Goal: Information Seeking & Learning: Check status

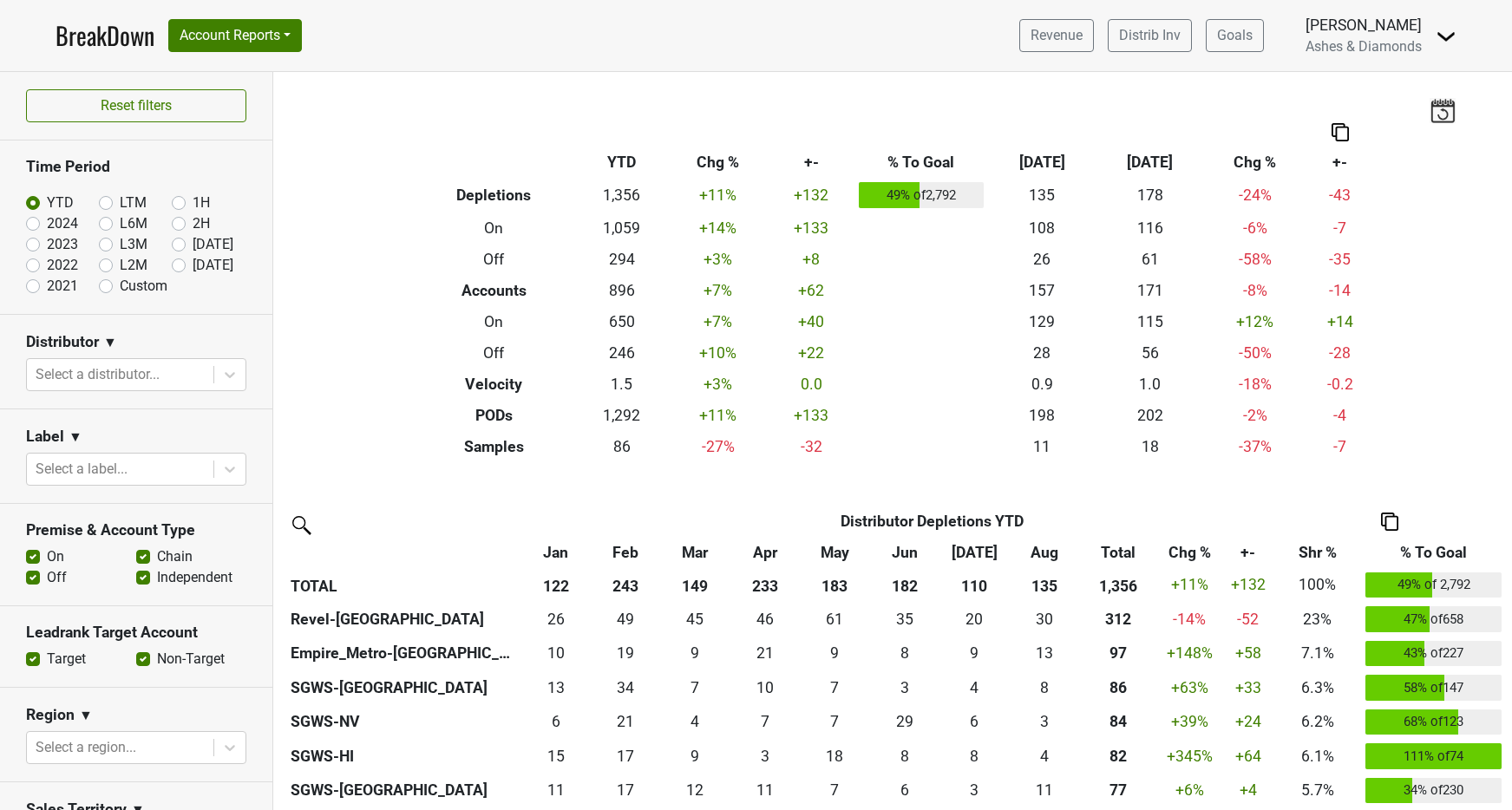
scroll to position [408, 0]
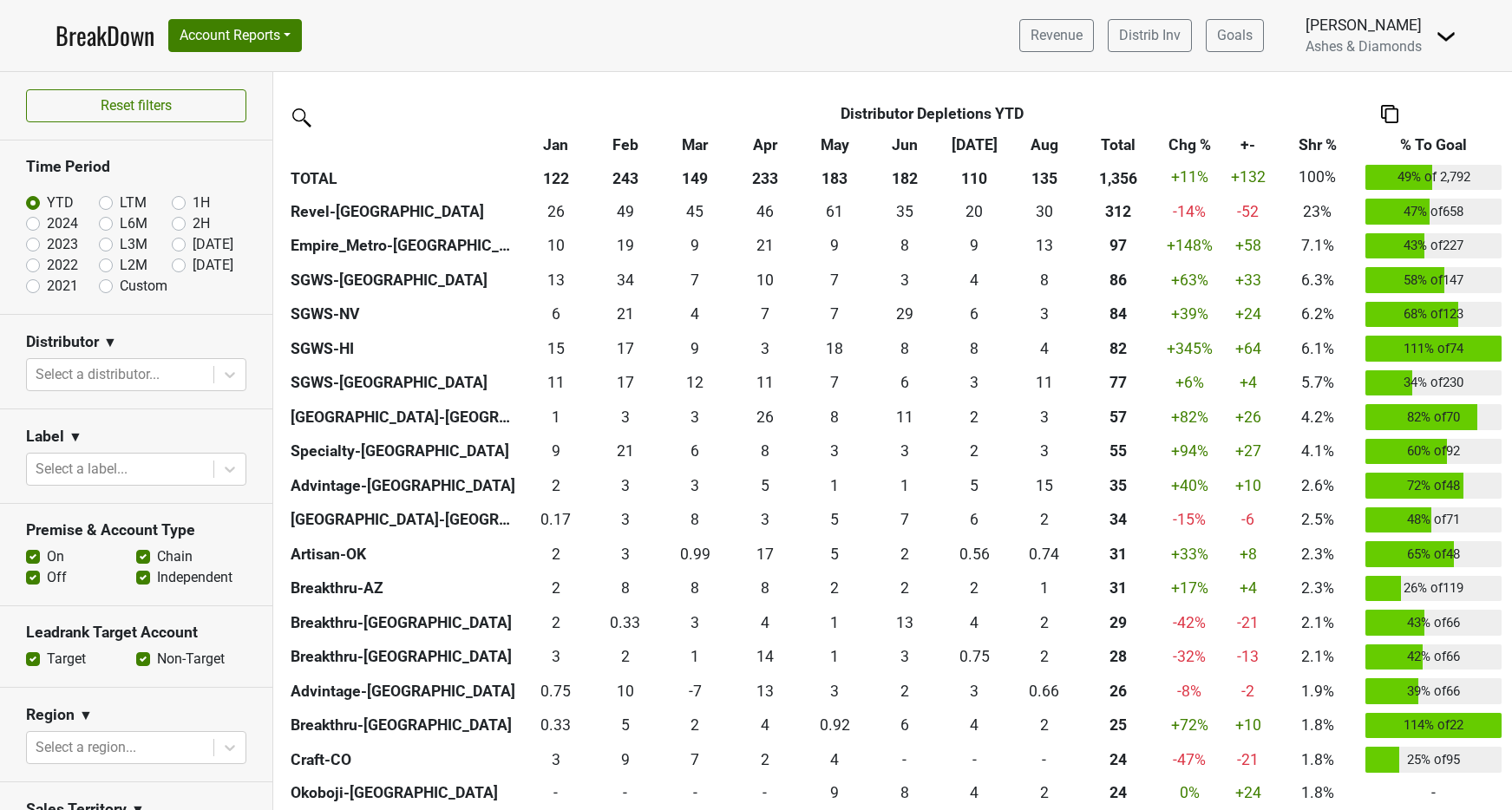
click at [192, 262] on label "[DATE]" at bounding box center [213, 266] width 41 height 21
click at [179, 262] on input "[DATE]" at bounding box center [206, 264] width 70 height 18
radio input "true"
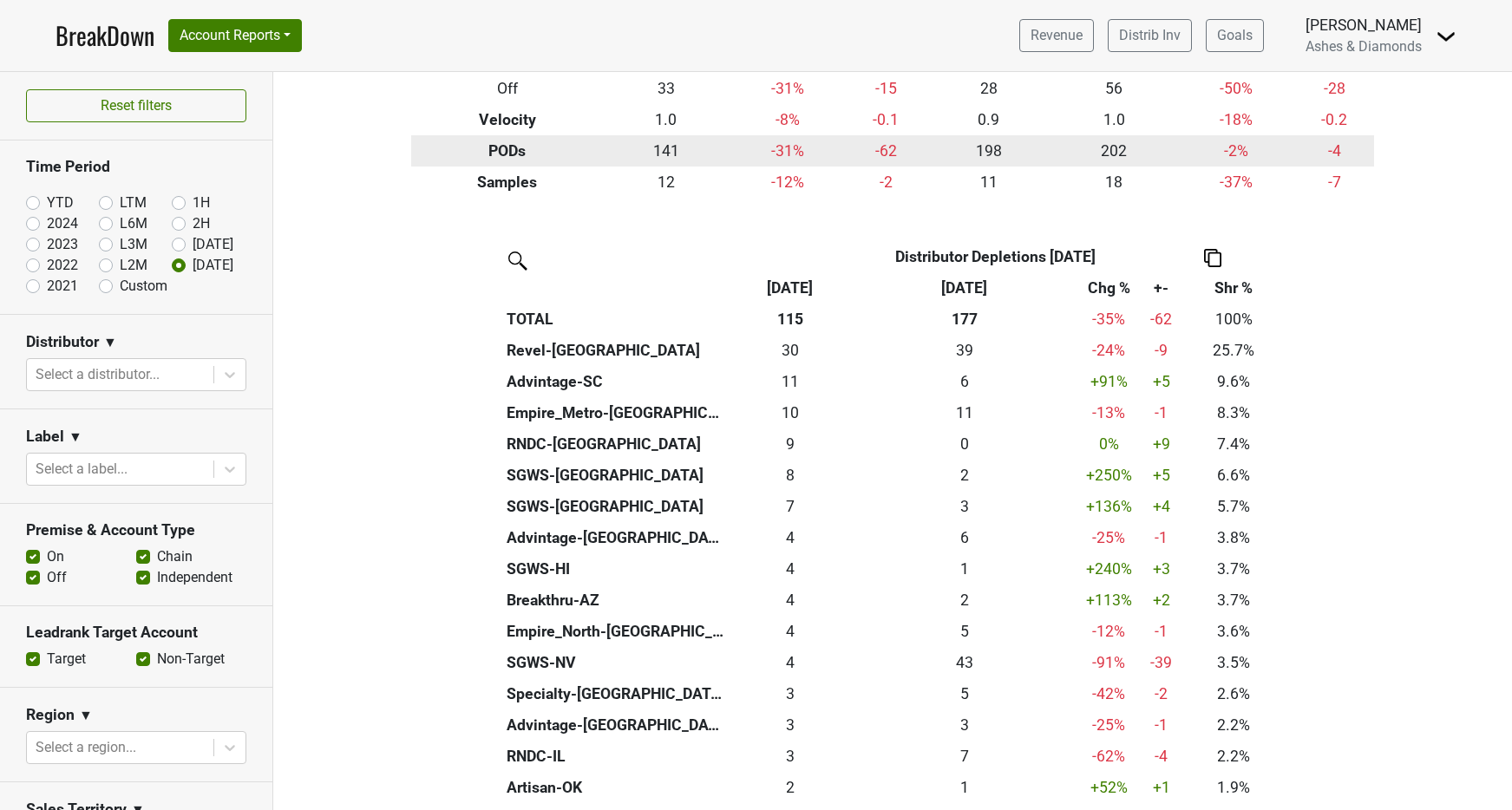
scroll to position [262, 0]
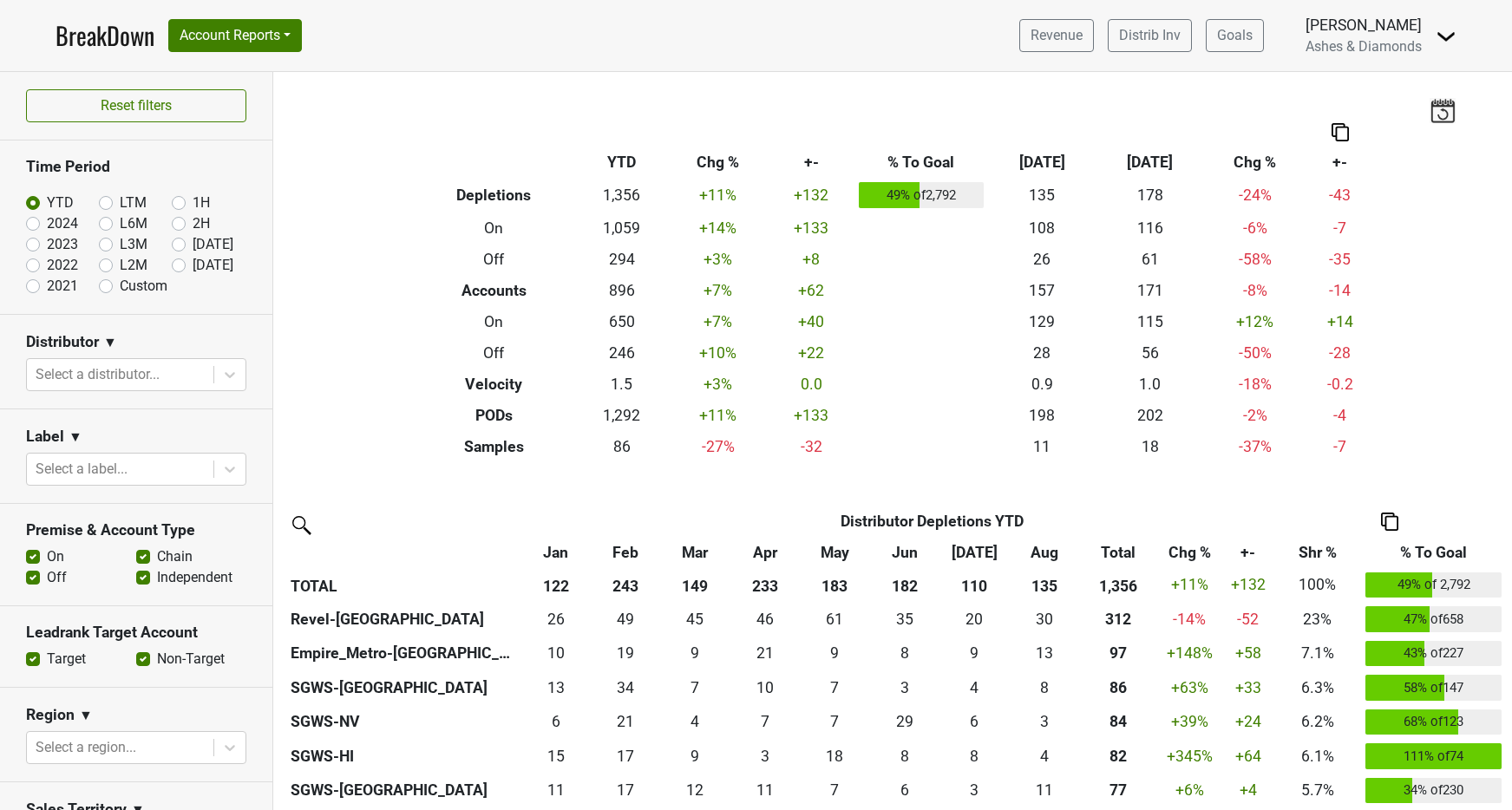
click at [192, 263] on label "[DATE]" at bounding box center [213, 266] width 41 height 21
click at [175, 263] on input "[DATE]" at bounding box center [206, 264] width 70 height 18
radio input "true"
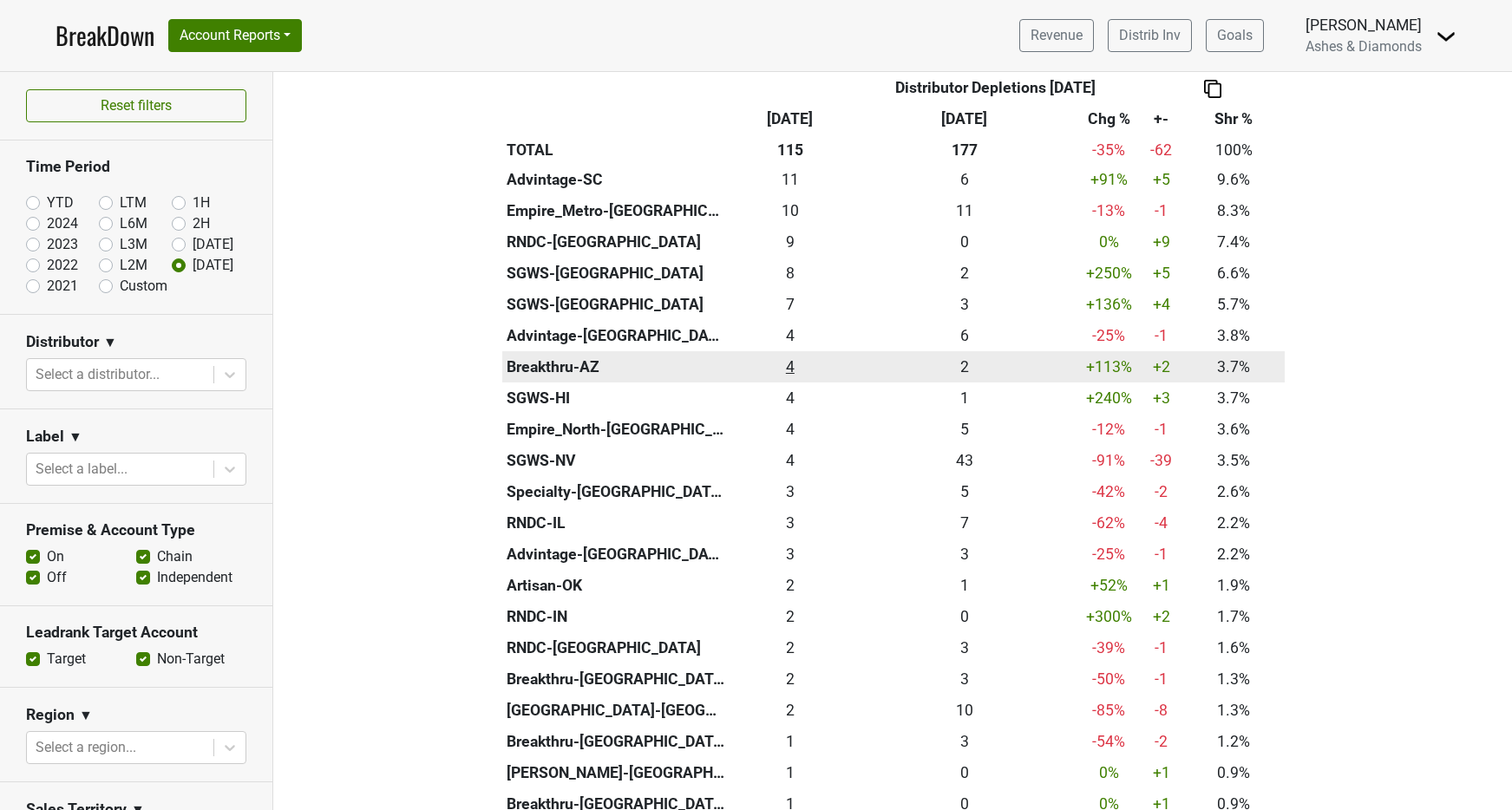
scroll to position [537, 0]
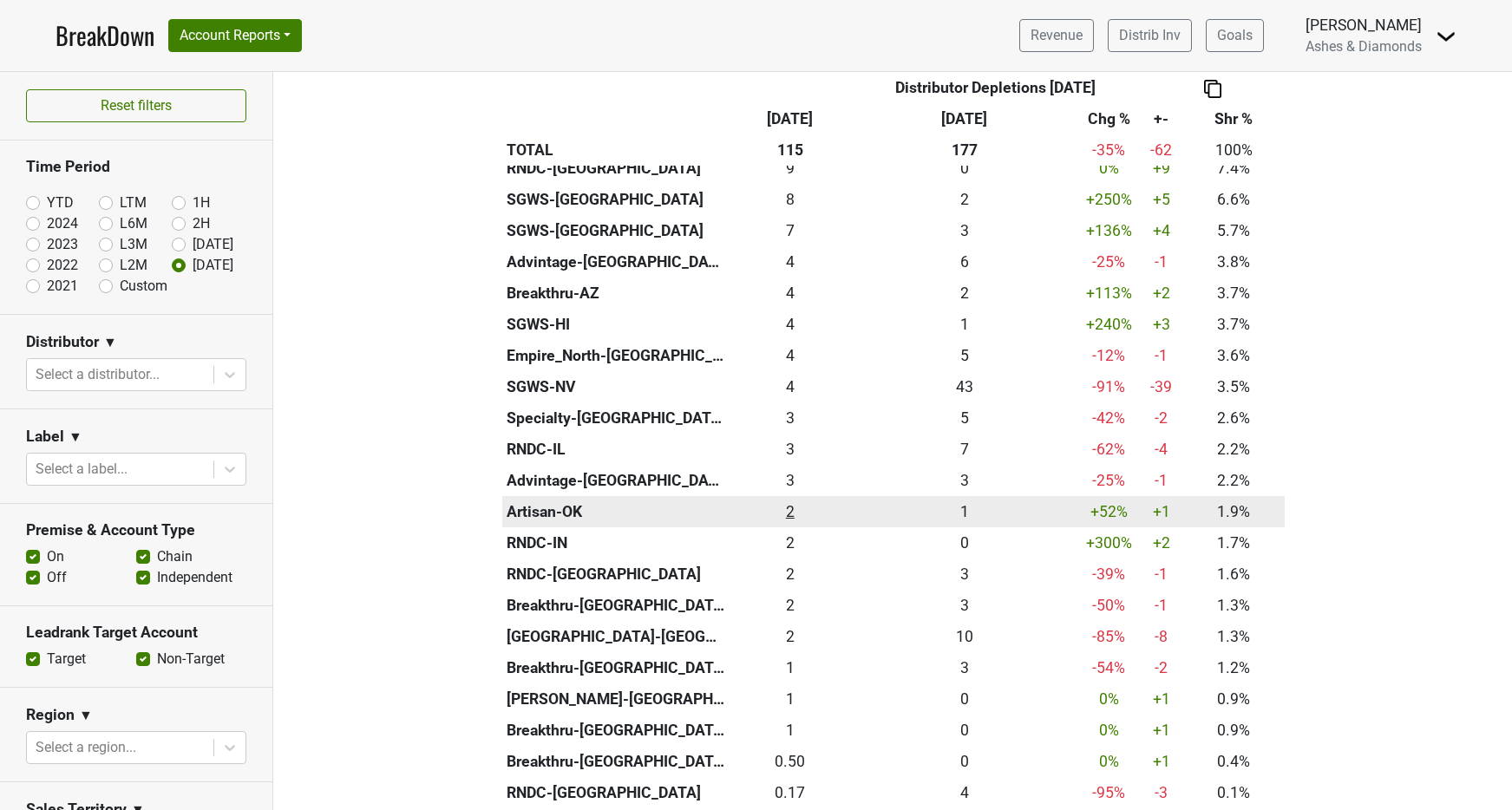
click at [786, 502] on div "2.16 2" at bounding box center [790, 512] width 115 height 23
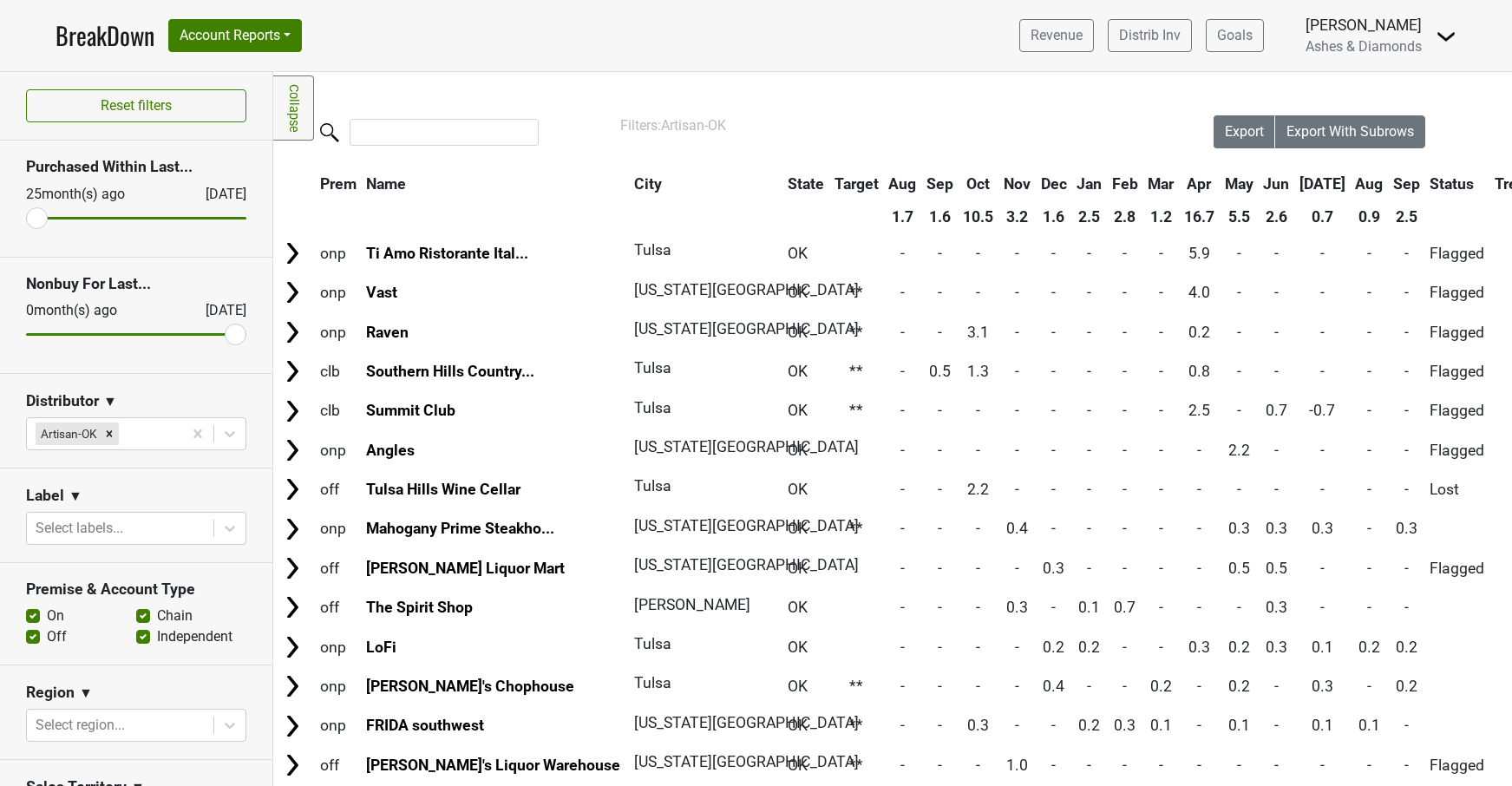
click at [79, 31] on link "BreakDown" at bounding box center [105, 35] width 99 height 36
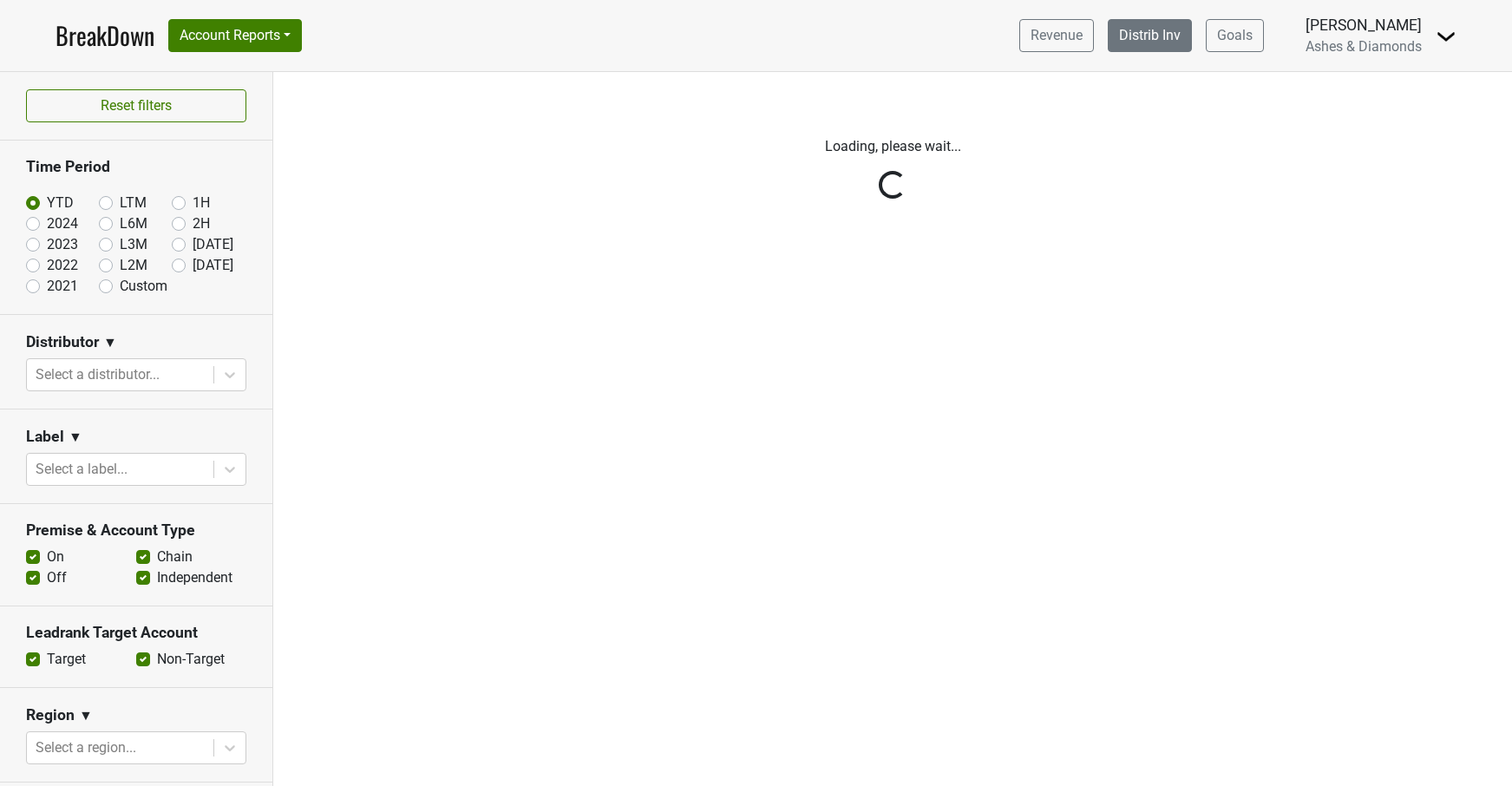
click at [1164, 40] on link "Distrib Inv" at bounding box center [1149, 35] width 84 height 33
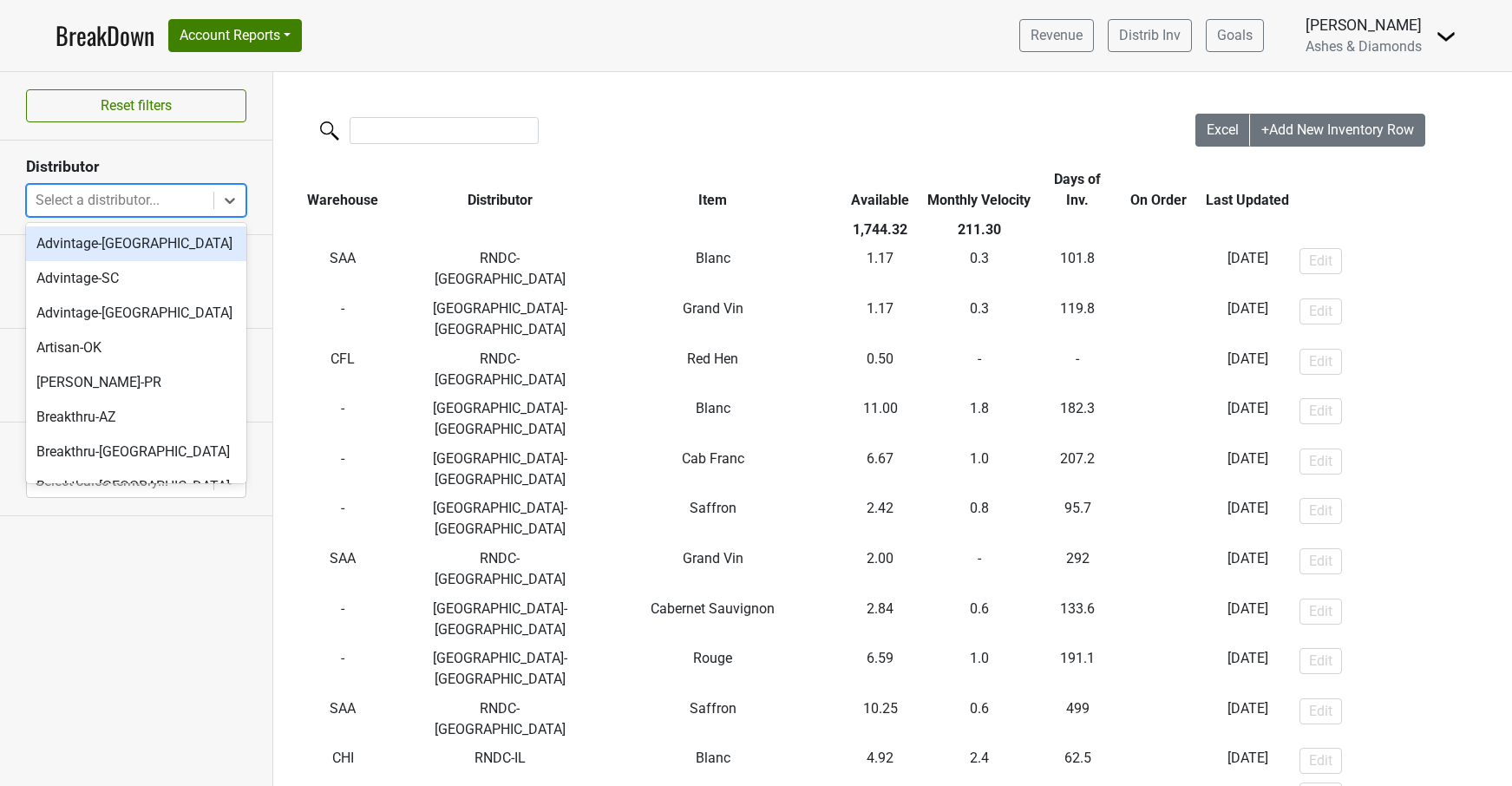
click at [187, 206] on div at bounding box center [120, 200] width 169 height 25
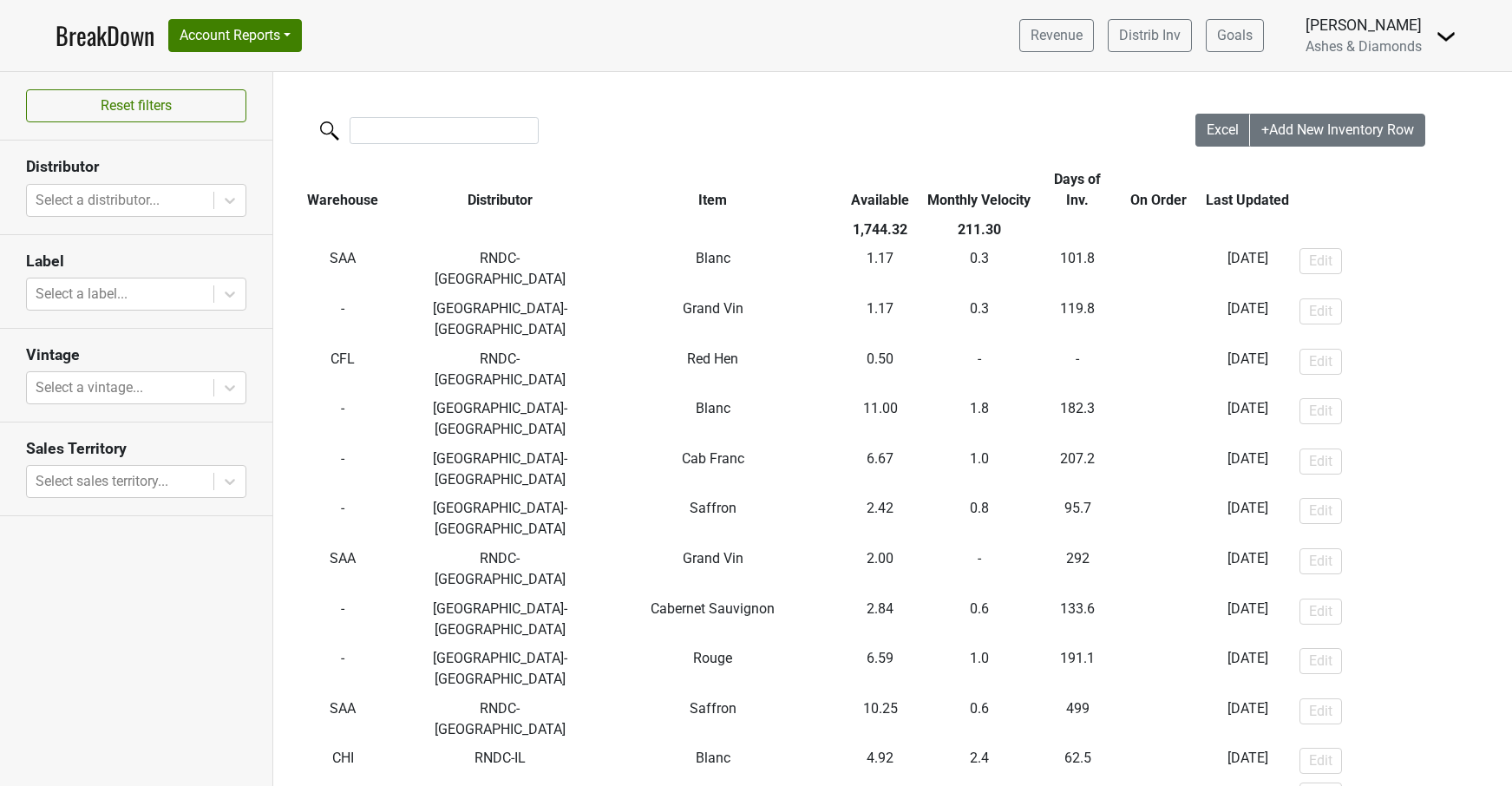
click at [109, 26] on link "BreakDown" at bounding box center [105, 35] width 99 height 36
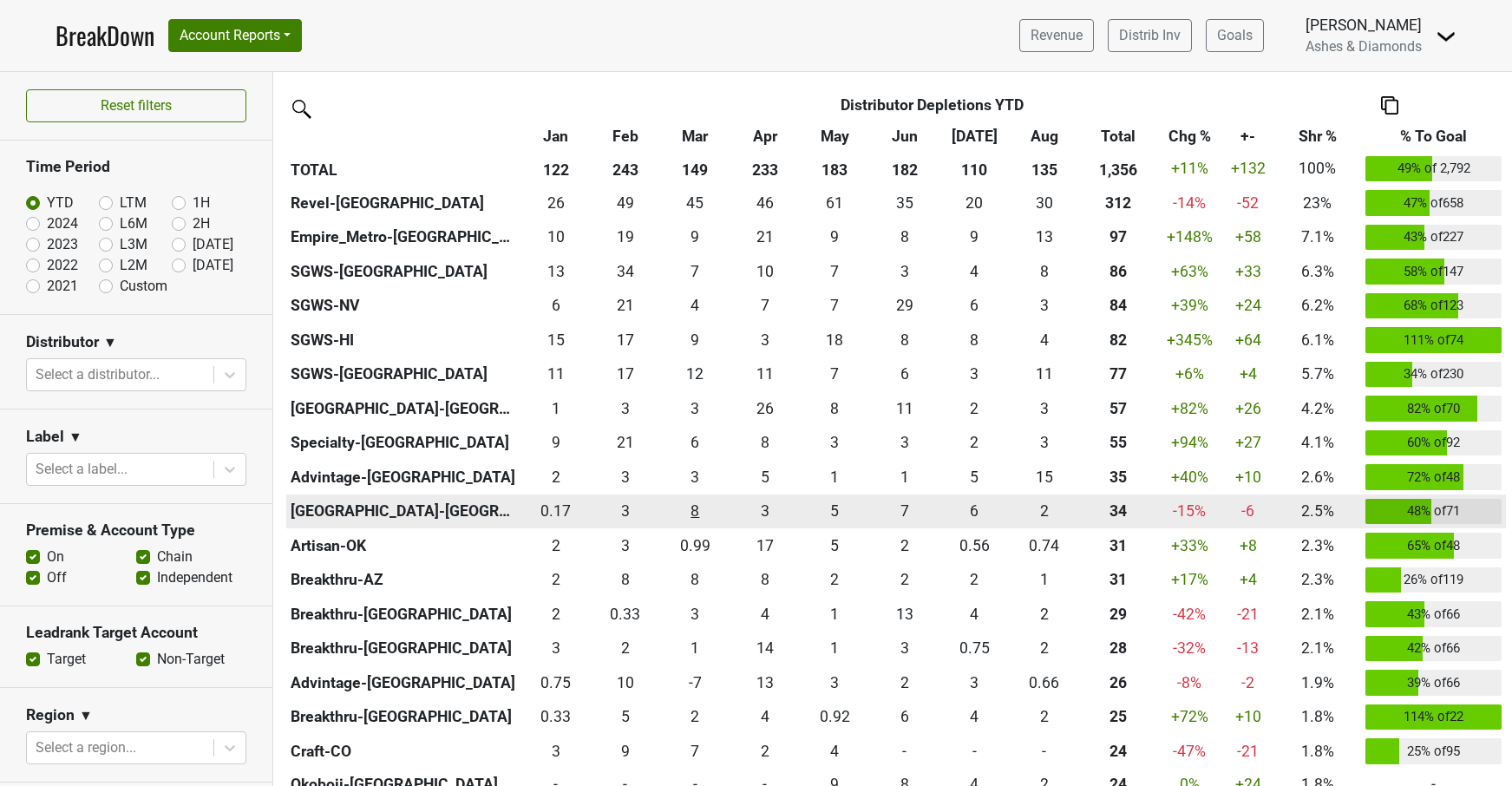
scroll to position [417, 0]
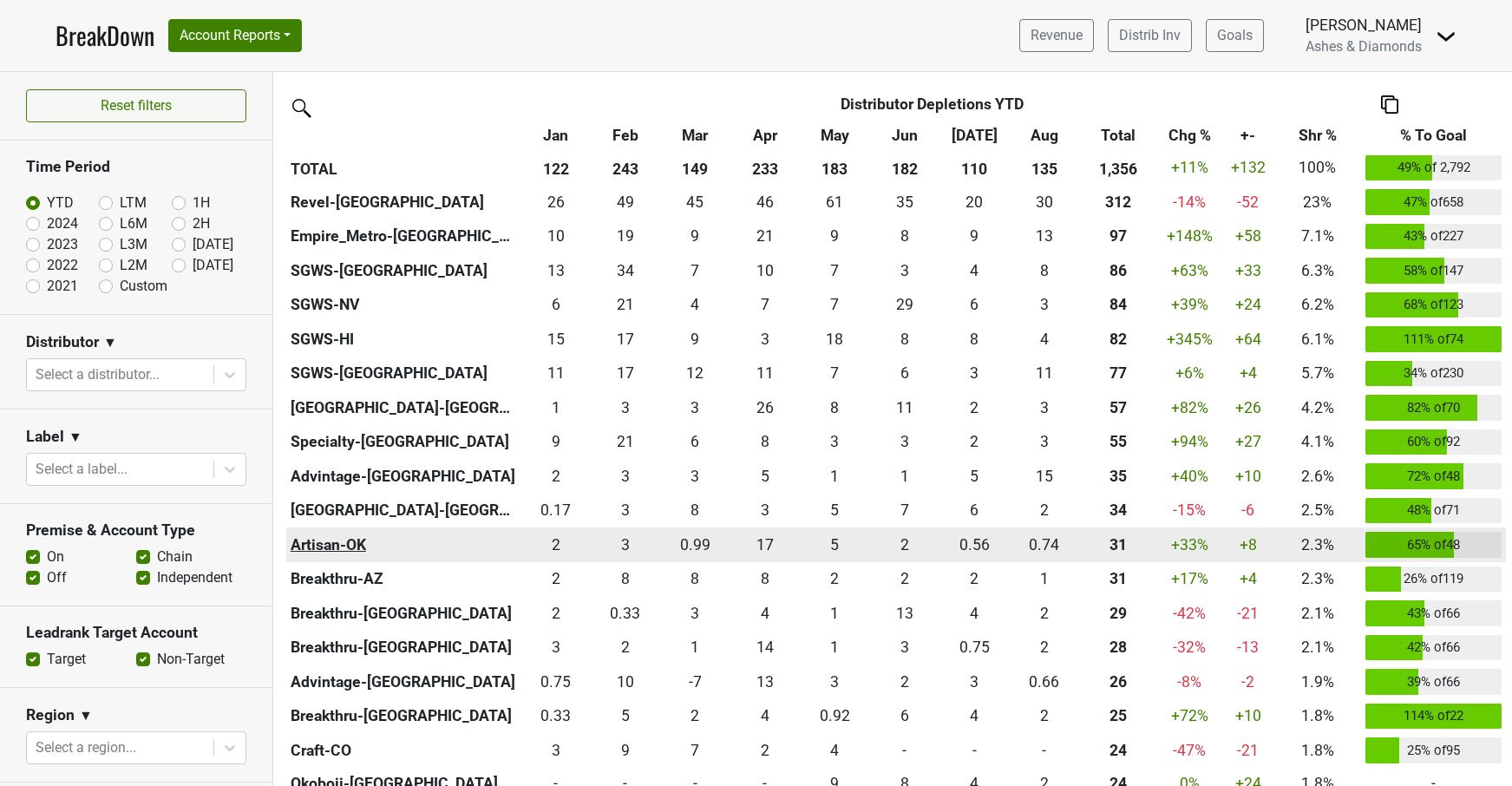
click at [340, 546] on th "Artisan-OK" at bounding box center [402, 544] width 234 height 34
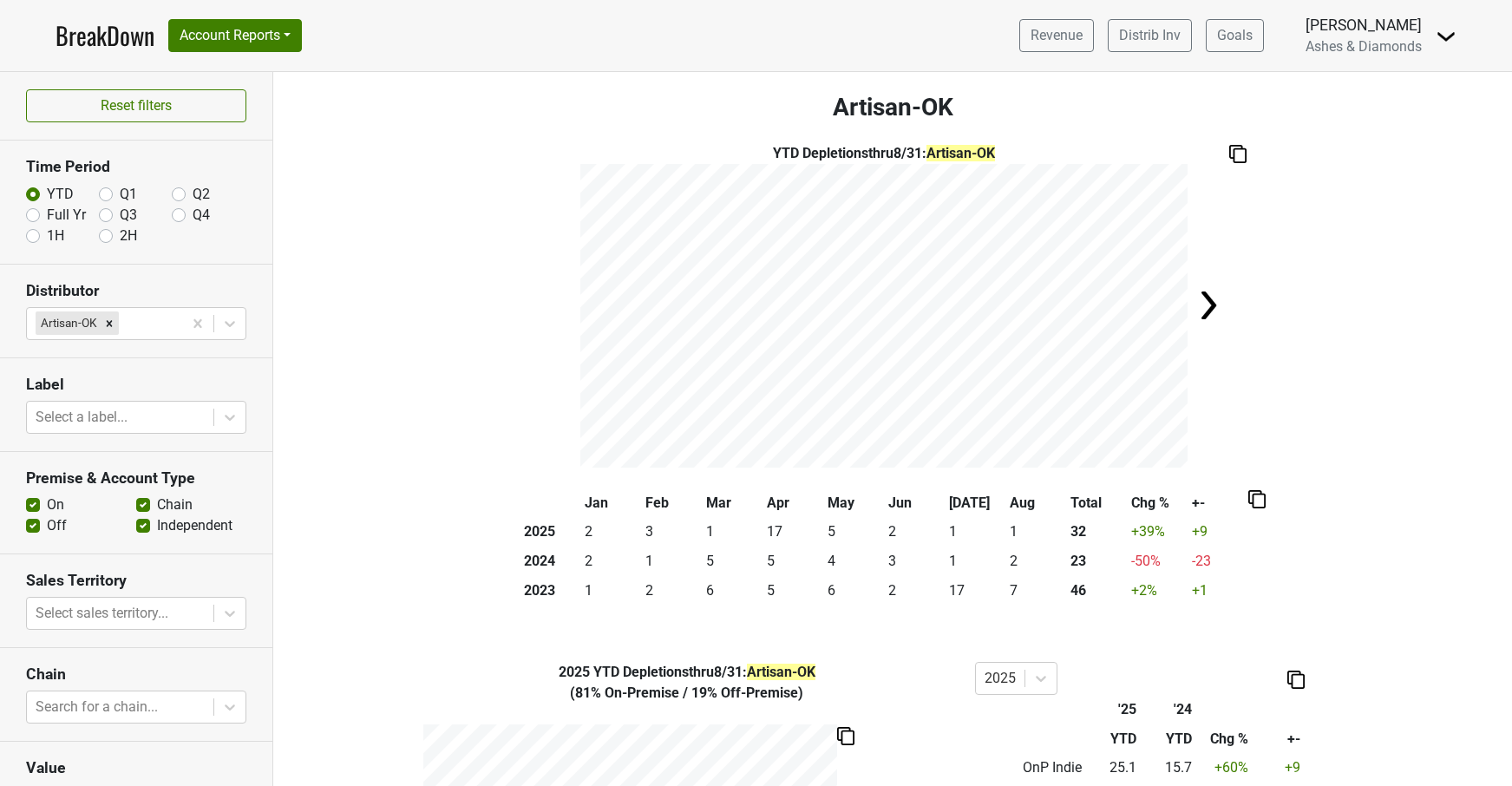
click at [92, 35] on link "BreakDown" at bounding box center [105, 35] width 99 height 36
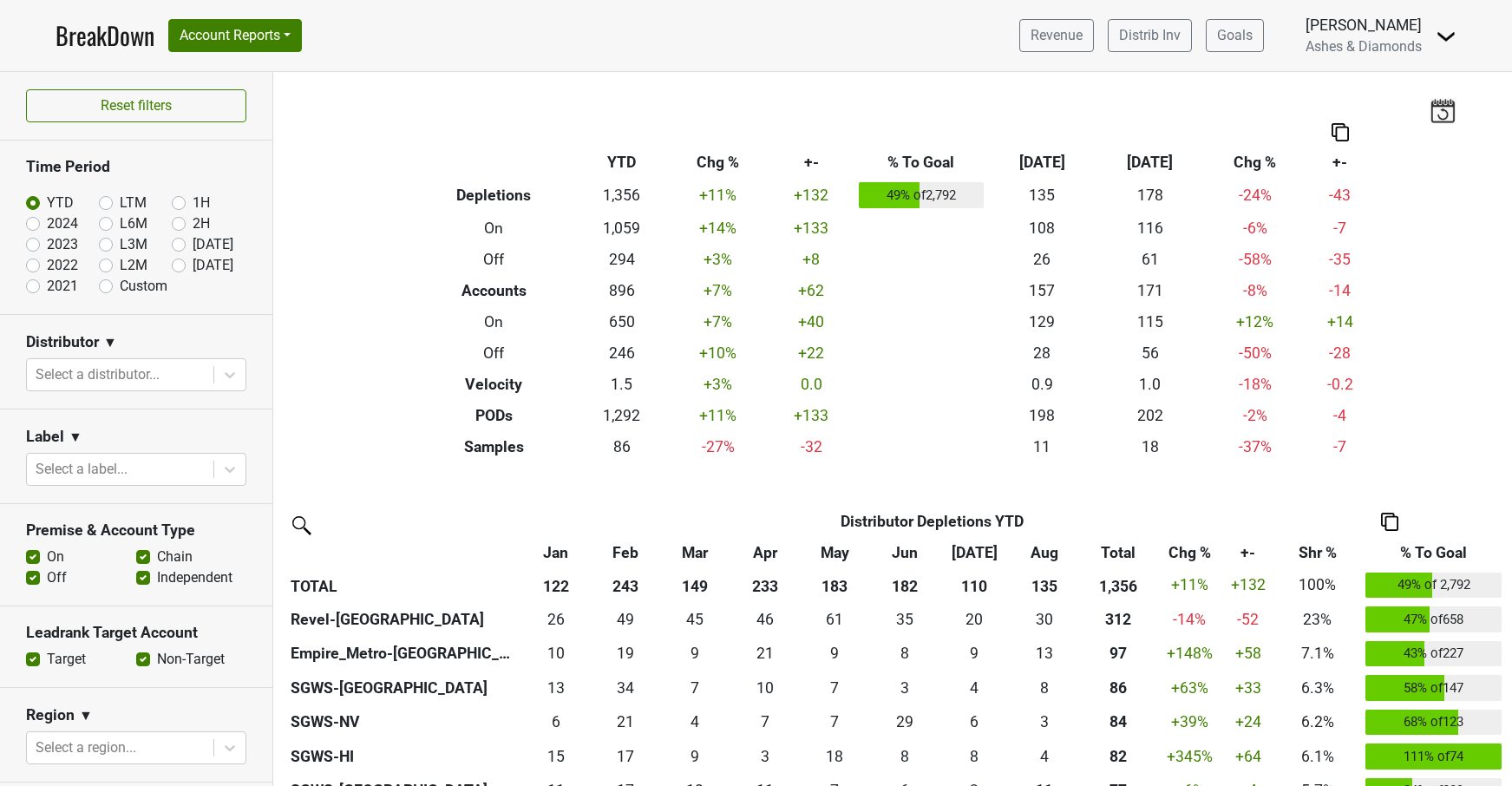
click at [192, 266] on label "[DATE]" at bounding box center [213, 266] width 41 height 21
click at [180, 266] on input "Sep '25" at bounding box center [206, 264] width 70 height 18
radio input "true"
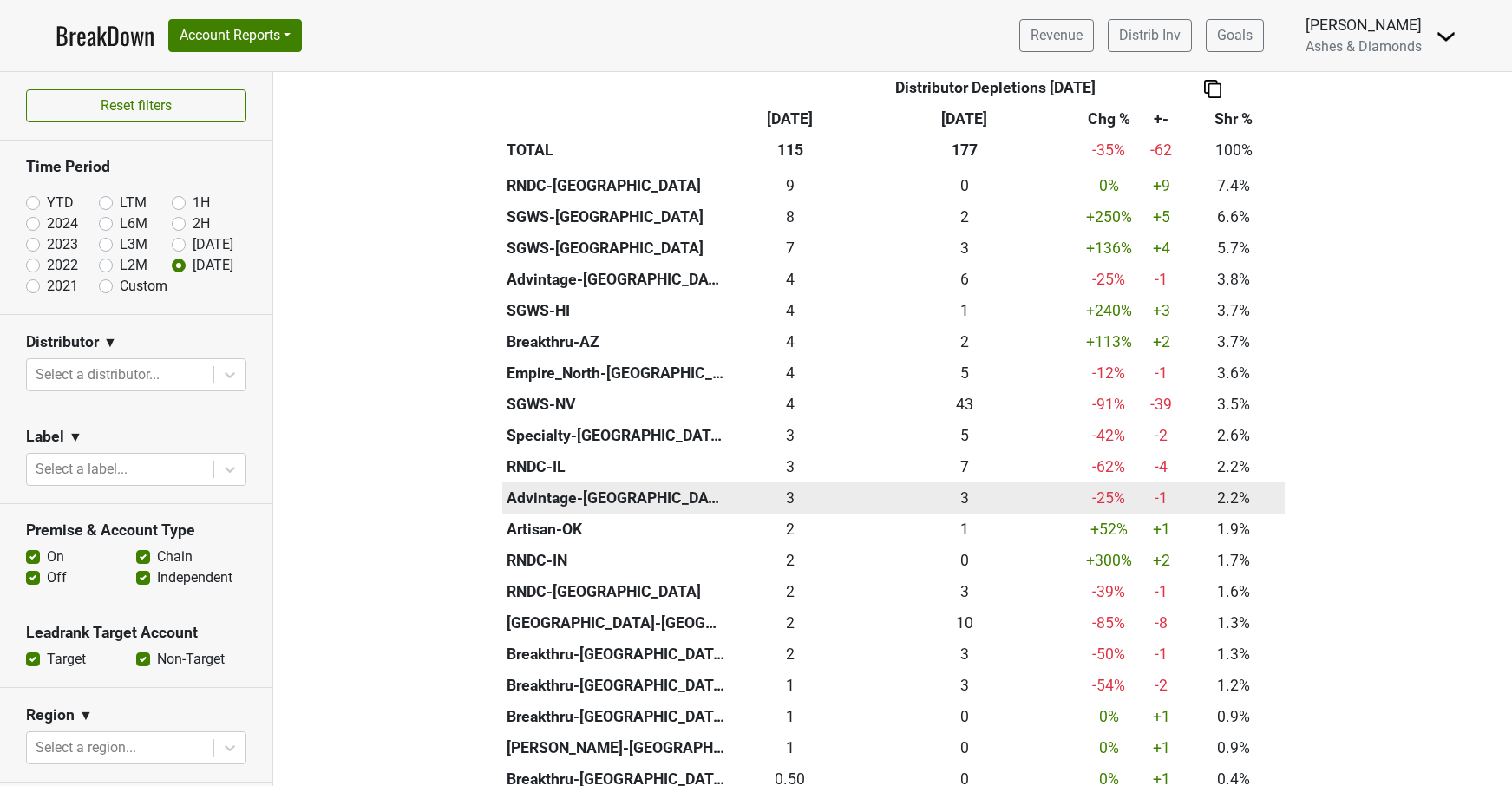
scroll to position [527, 0]
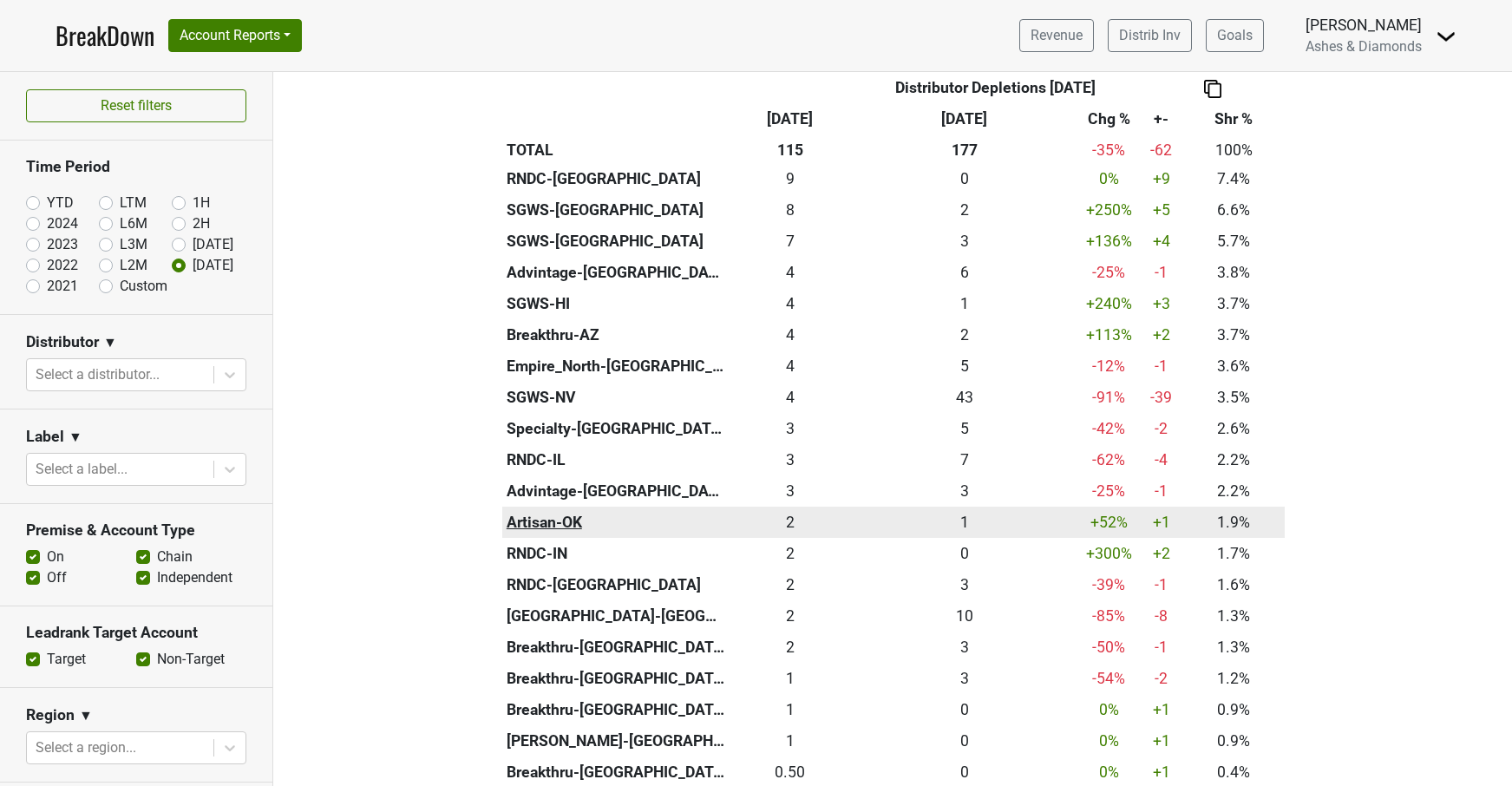
click at [557, 519] on th "Artisan-OK" at bounding box center [615, 521] width 227 height 31
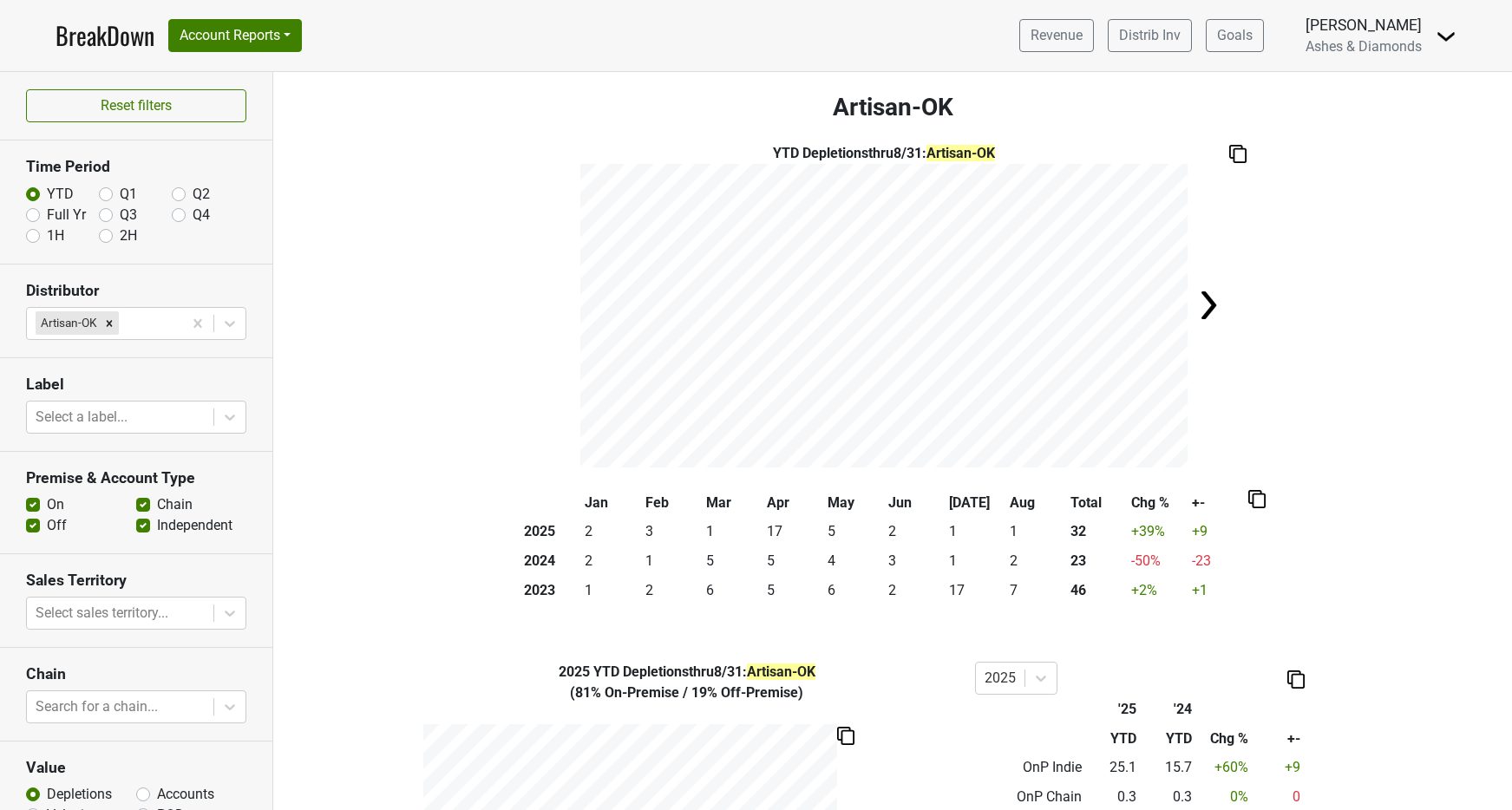
click at [86, 30] on link "BreakDown" at bounding box center [105, 35] width 99 height 36
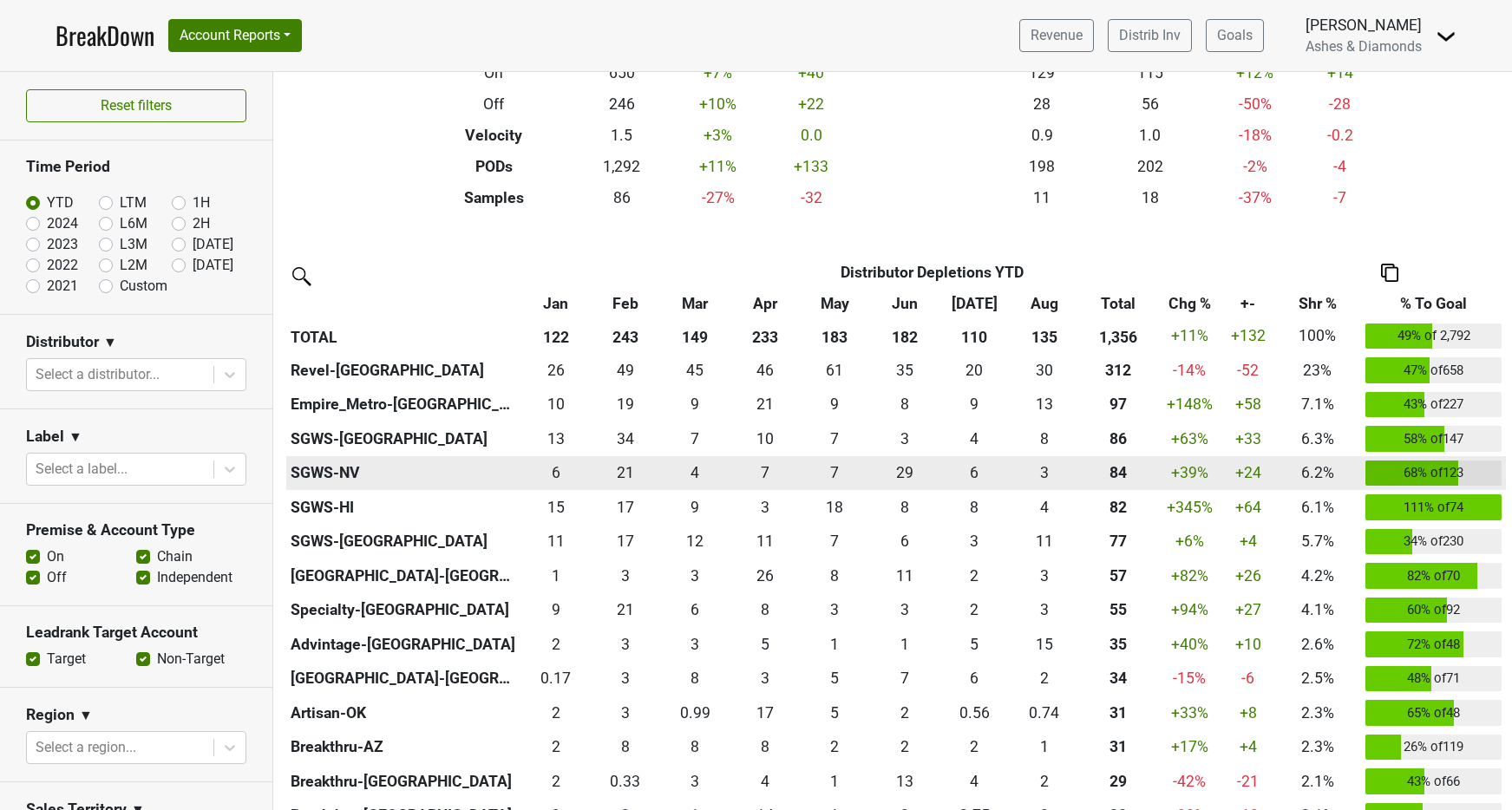
scroll to position [251, 0]
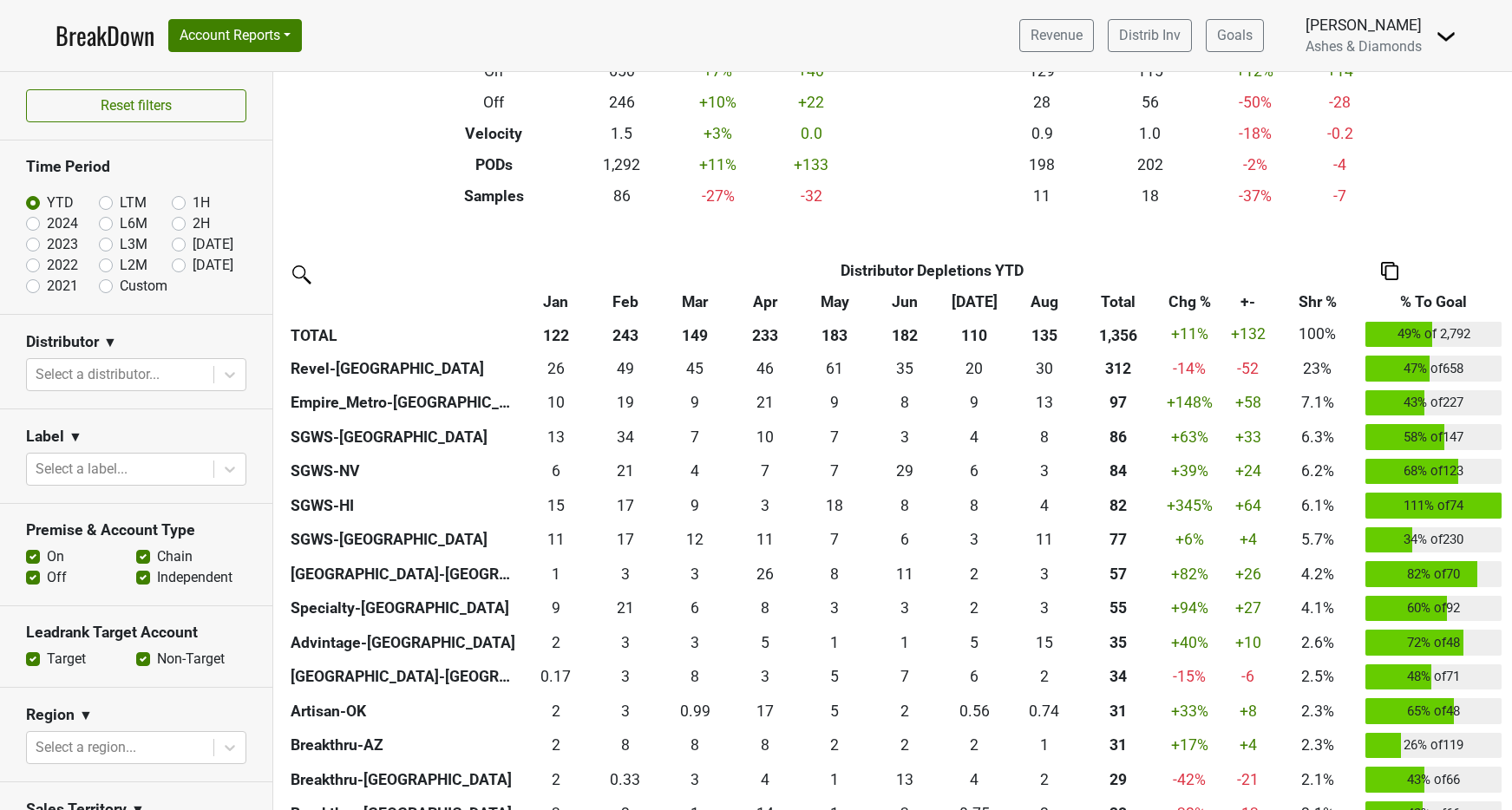
click at [192, 265] on label "[DATE]" at bounding box center [213, 266] width 41 height 21
click at [182, 265] on input "[DATE]" at bounding box center [206, 264] width 70 height 18
radio input "true"
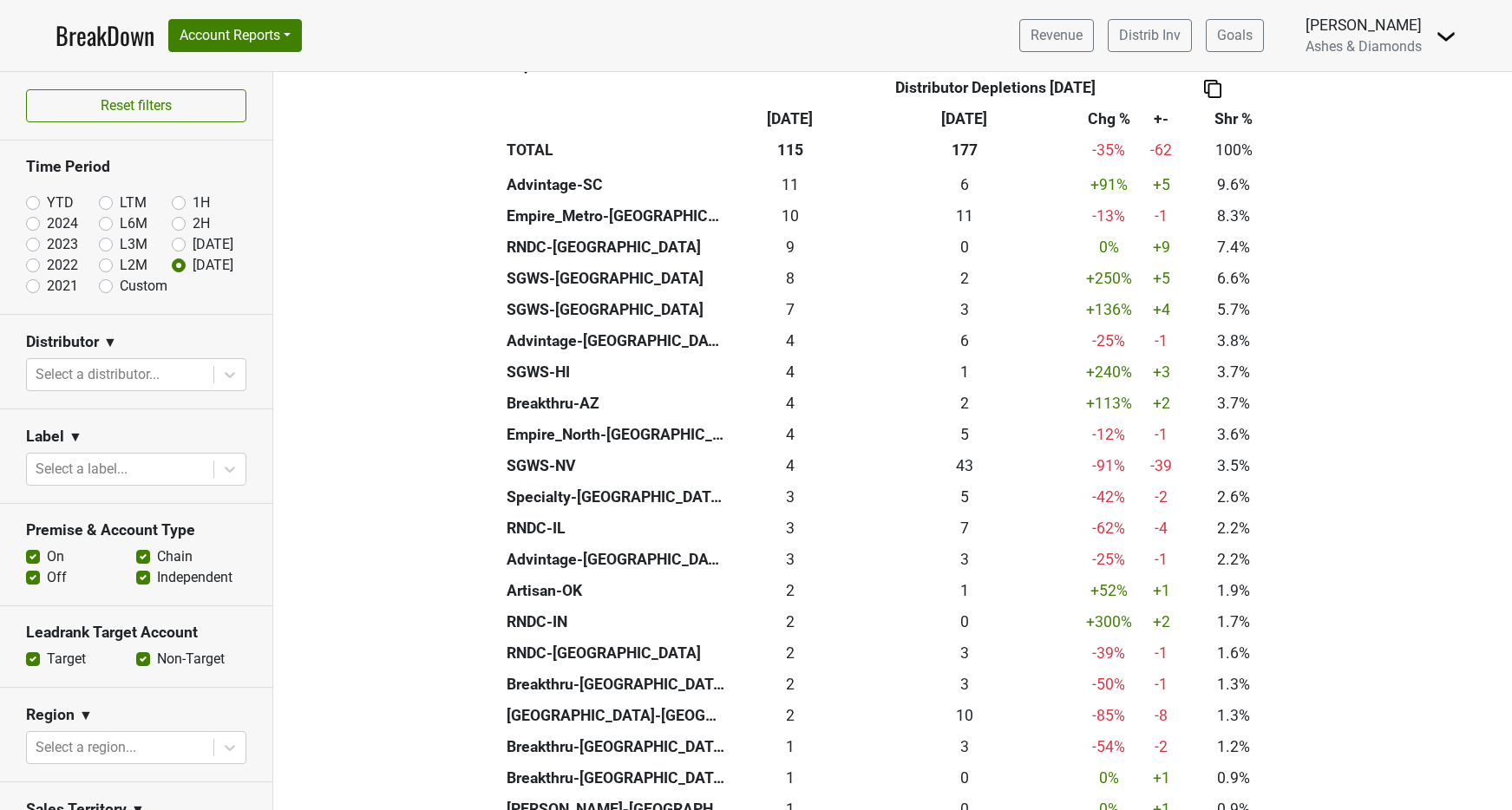
scroll to position [491, 0]
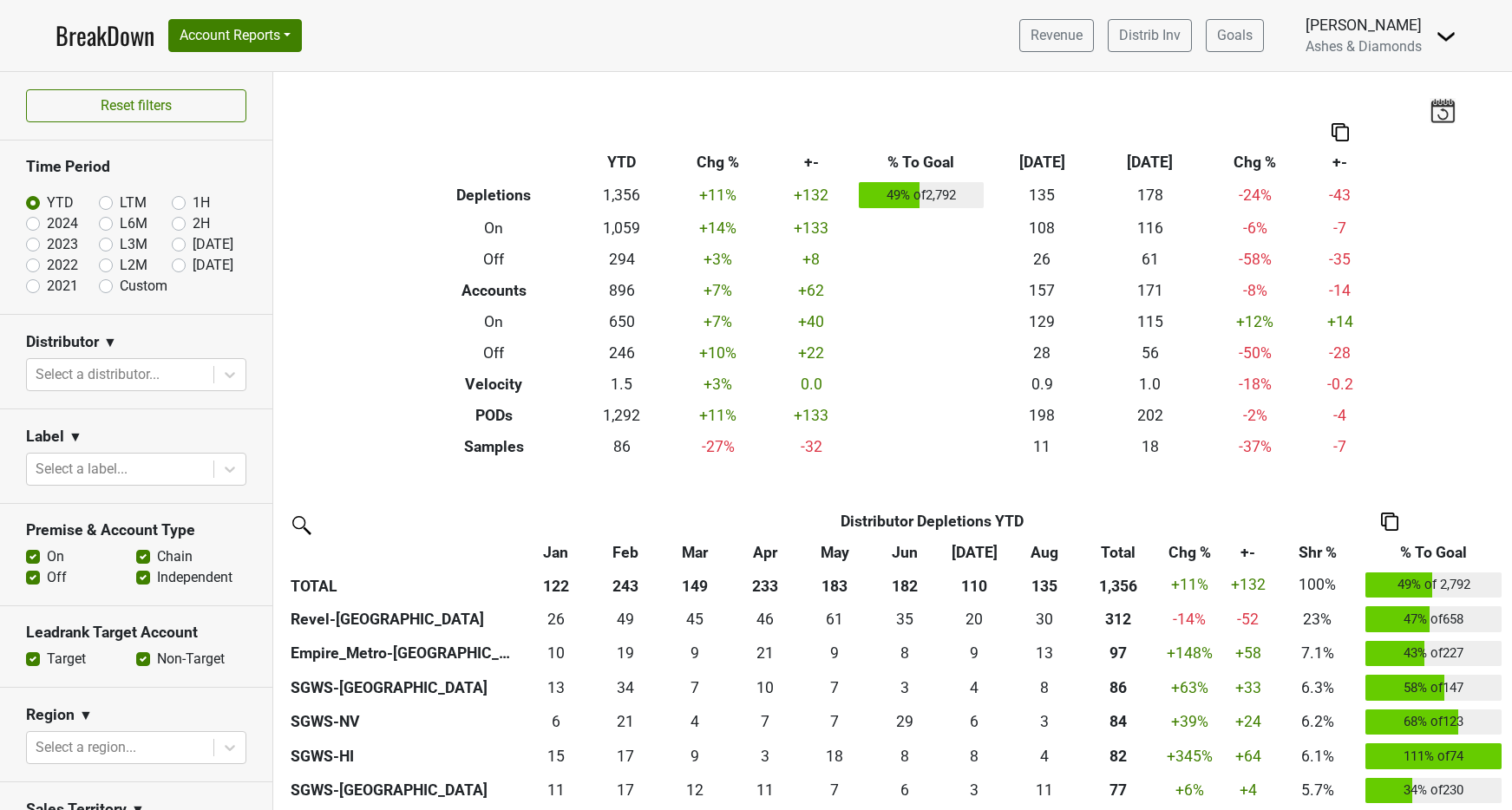
click at [192, 261] on label "[DATE]" at bounding box center [213, 266] width 41 height 21
click at [182, 261] on input "[DATE]" at bounding box center [206, 264] width 70 height 18
radio input "true"
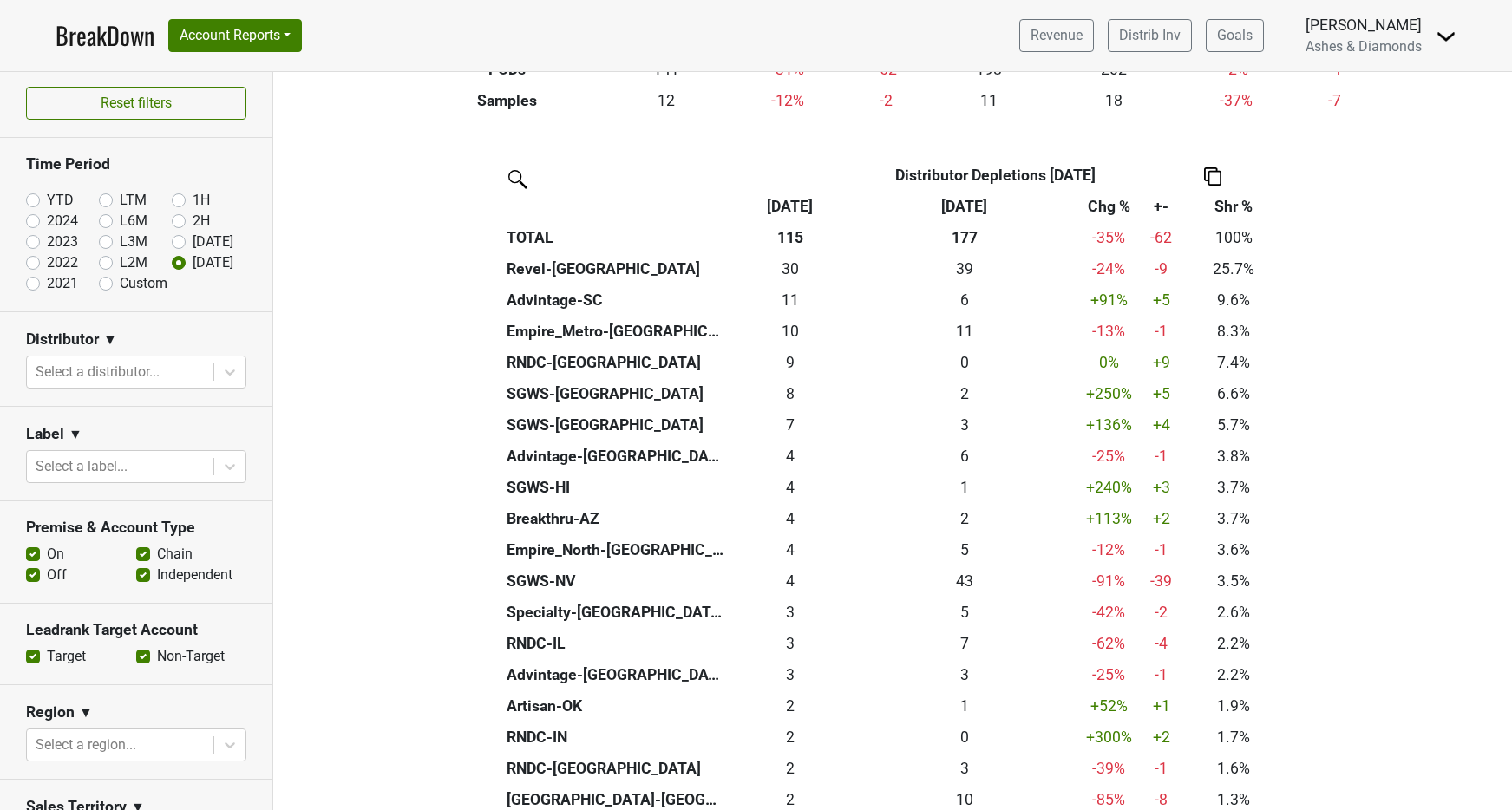
scroll to position [346, 0]
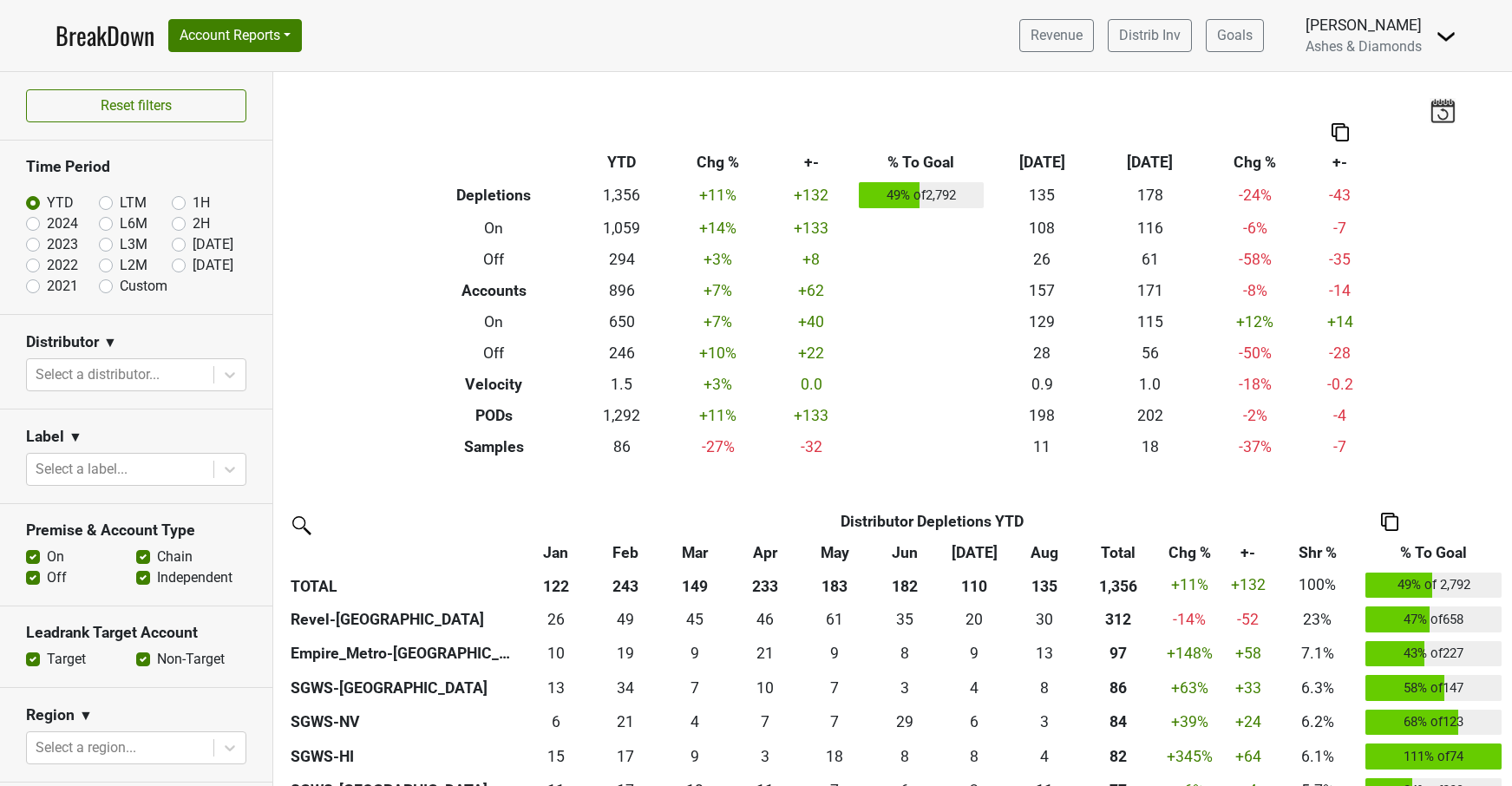
click at [192, 265] on label "[DATE]" at bounding box center [213, 266] width 41 height 21
click at [176, 265] on input "[DATE]" at bounding box center [206, 264] width 70 height 18
radio input "true"
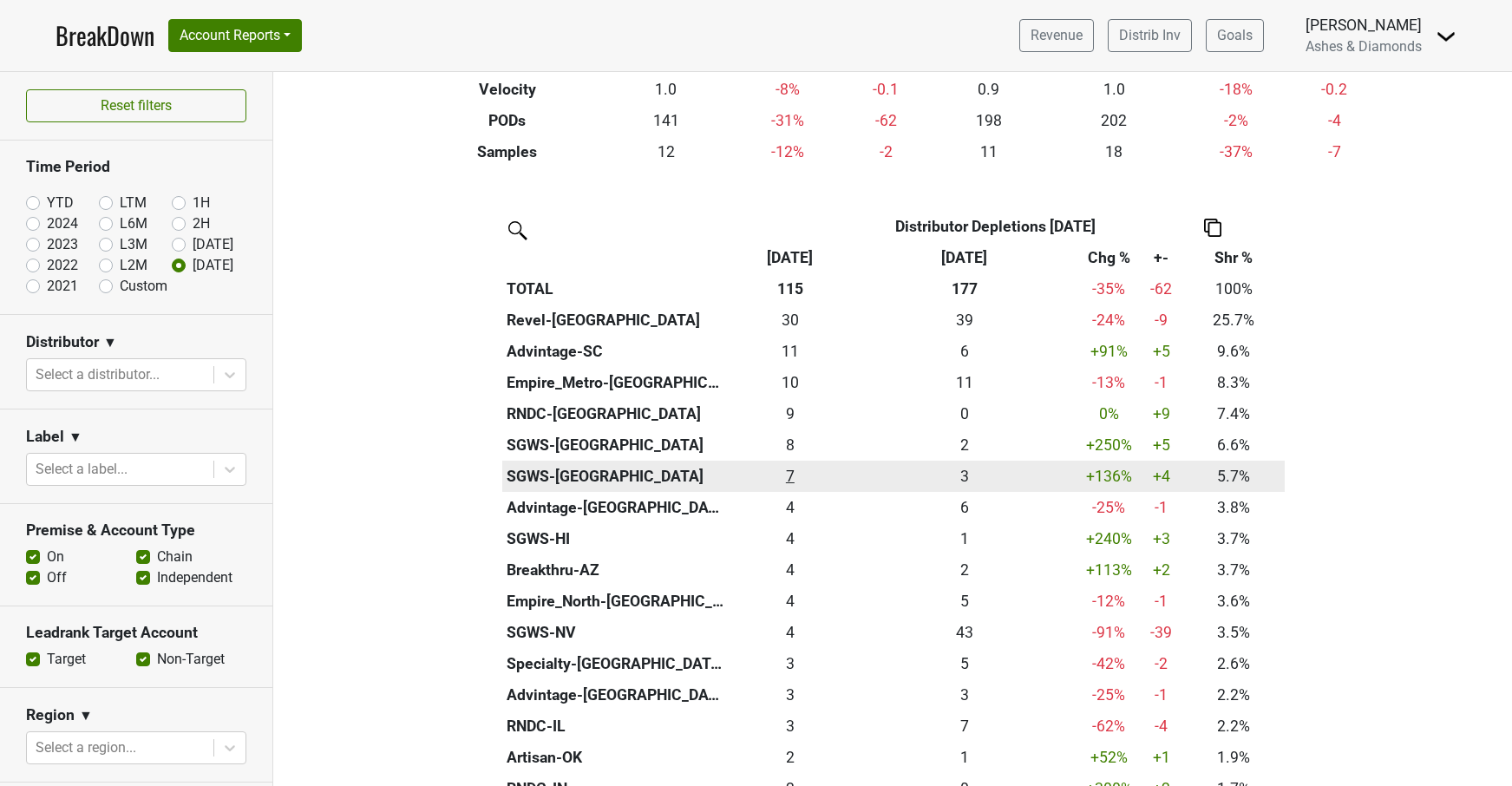
scroll to position [294, 0]
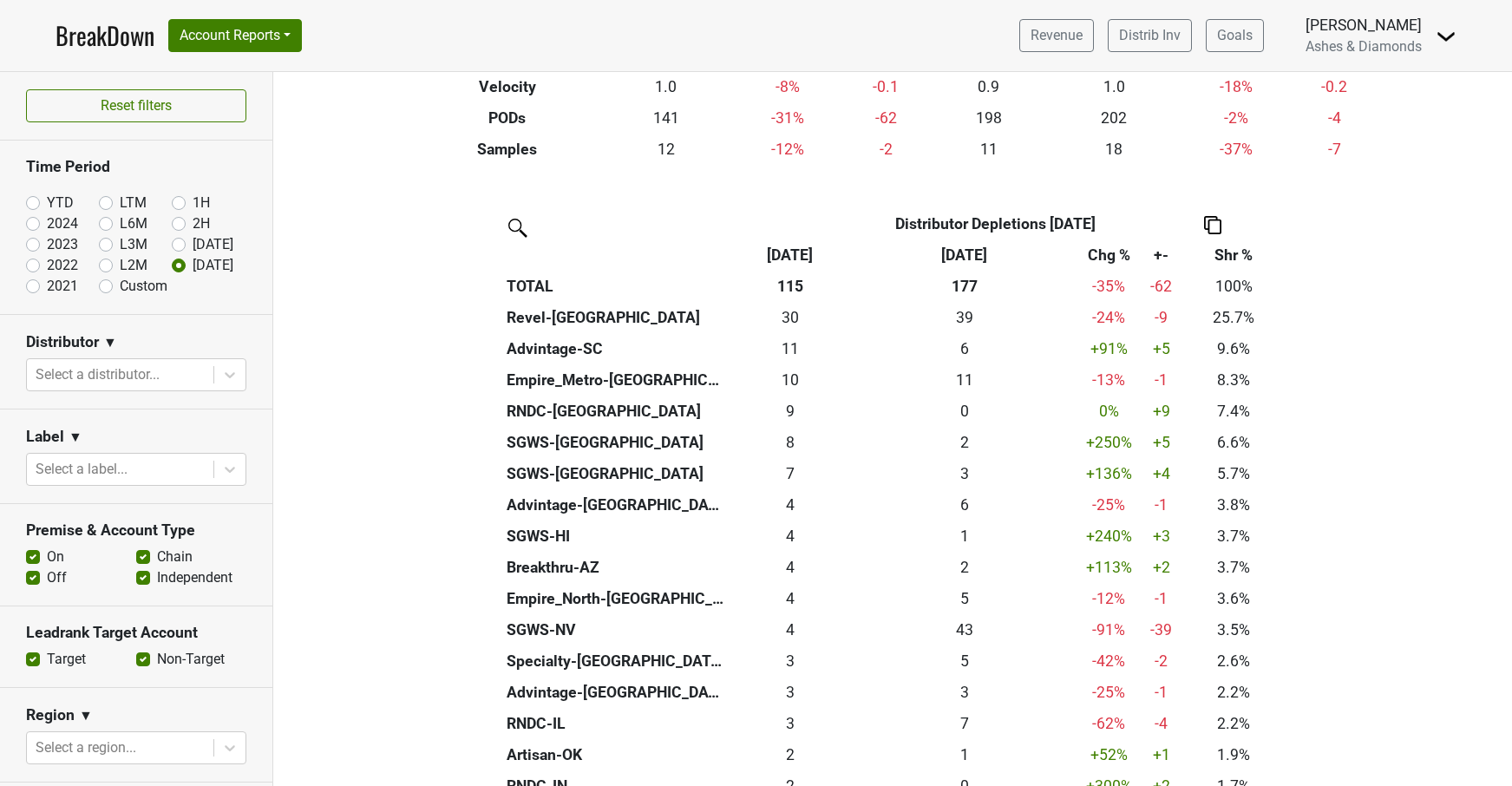
click at [47, 200] on label "YTD" at bounding box center [60, 203] width 26 height 21
click at [31, 200] on input "YTD" at bounding box center [60, 201] width 70 height 18
radio input "true"
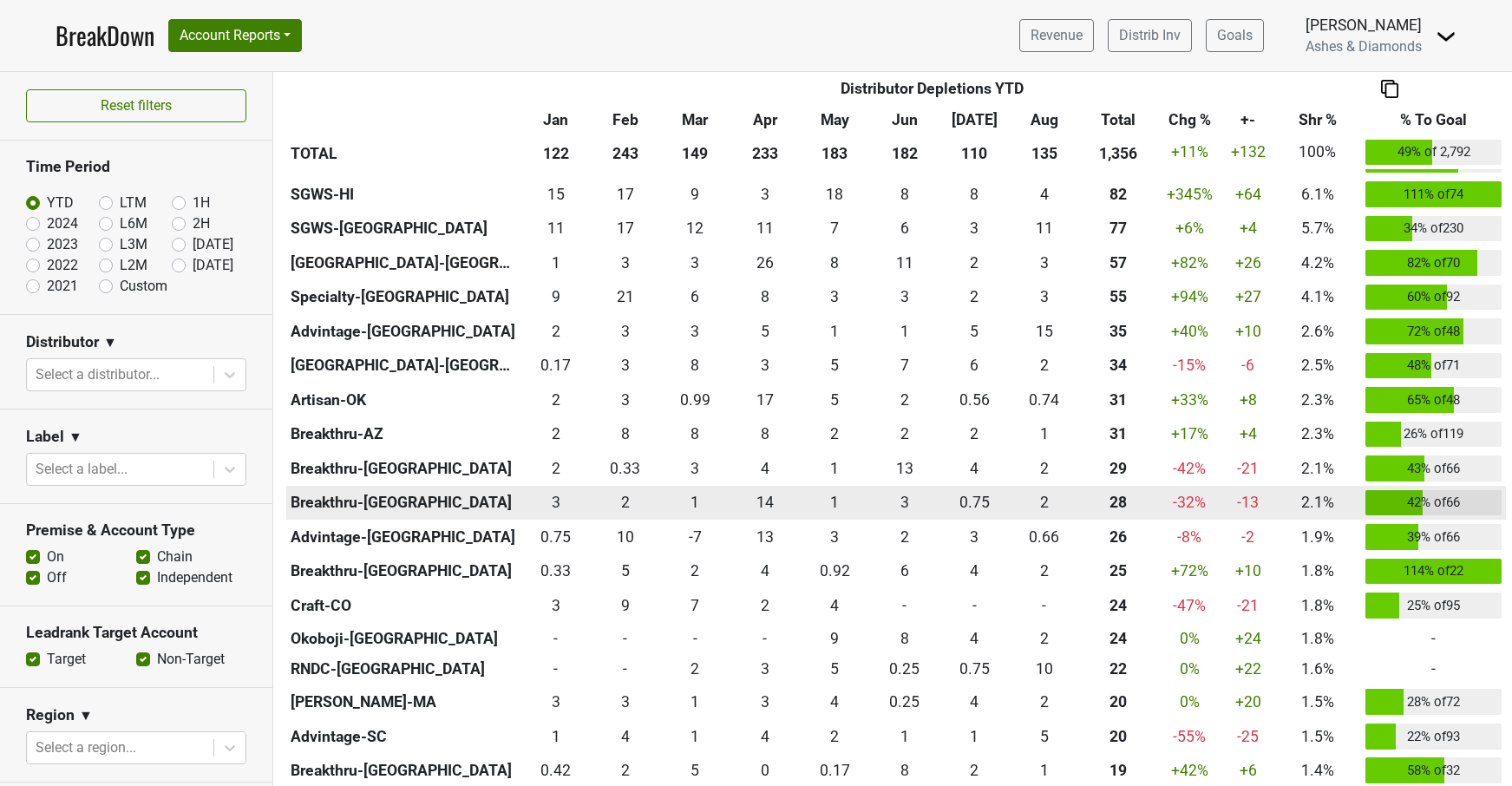
scroll to position [563, 0]
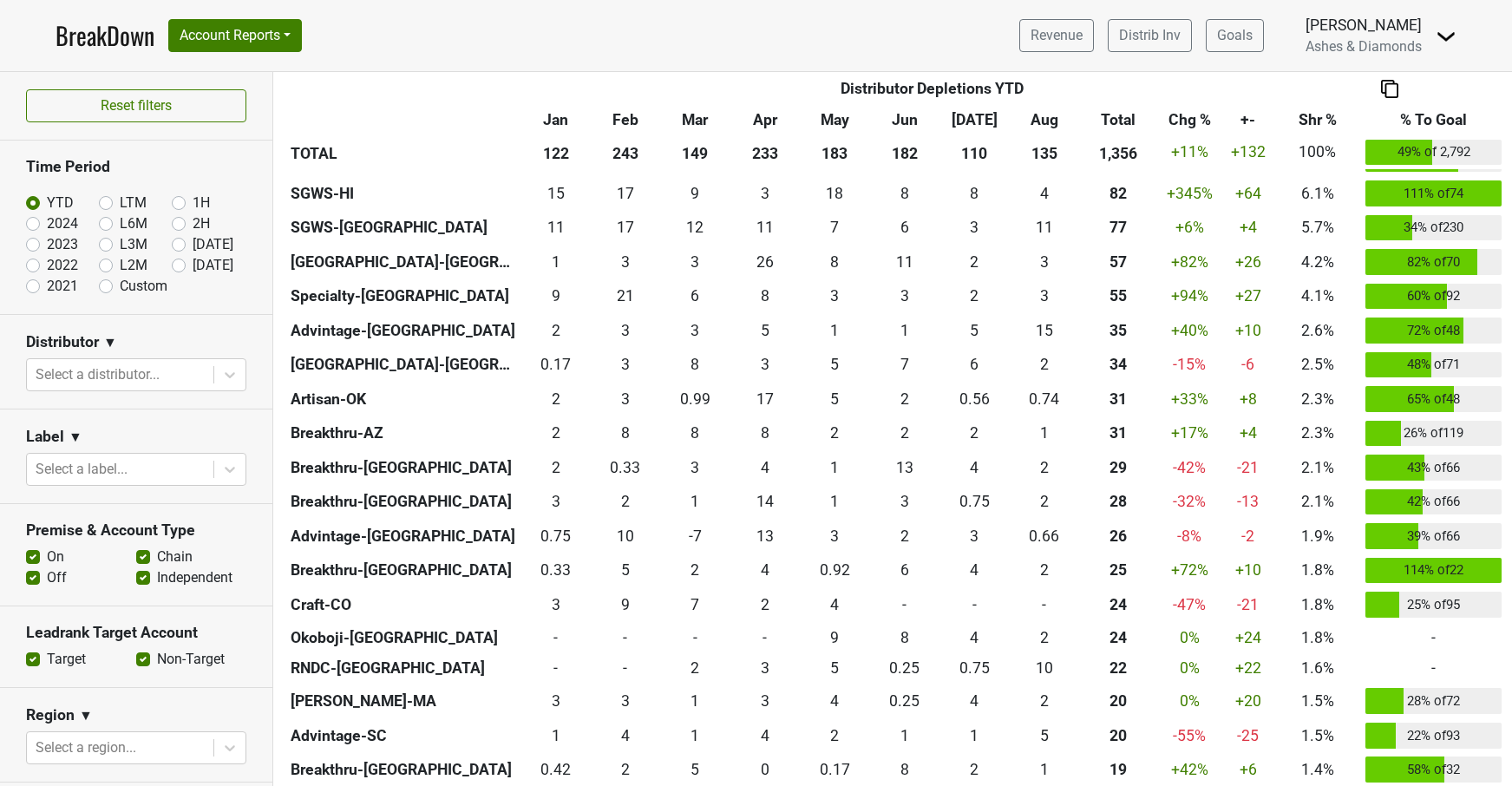
click at [192, 264] on label "[DATE]" at bounding box center [213, 266] width 41 height 21
click at [177, 264] on input "[DATE]" at bounding box center [206, 264] width 70 height 18
radio input "true"
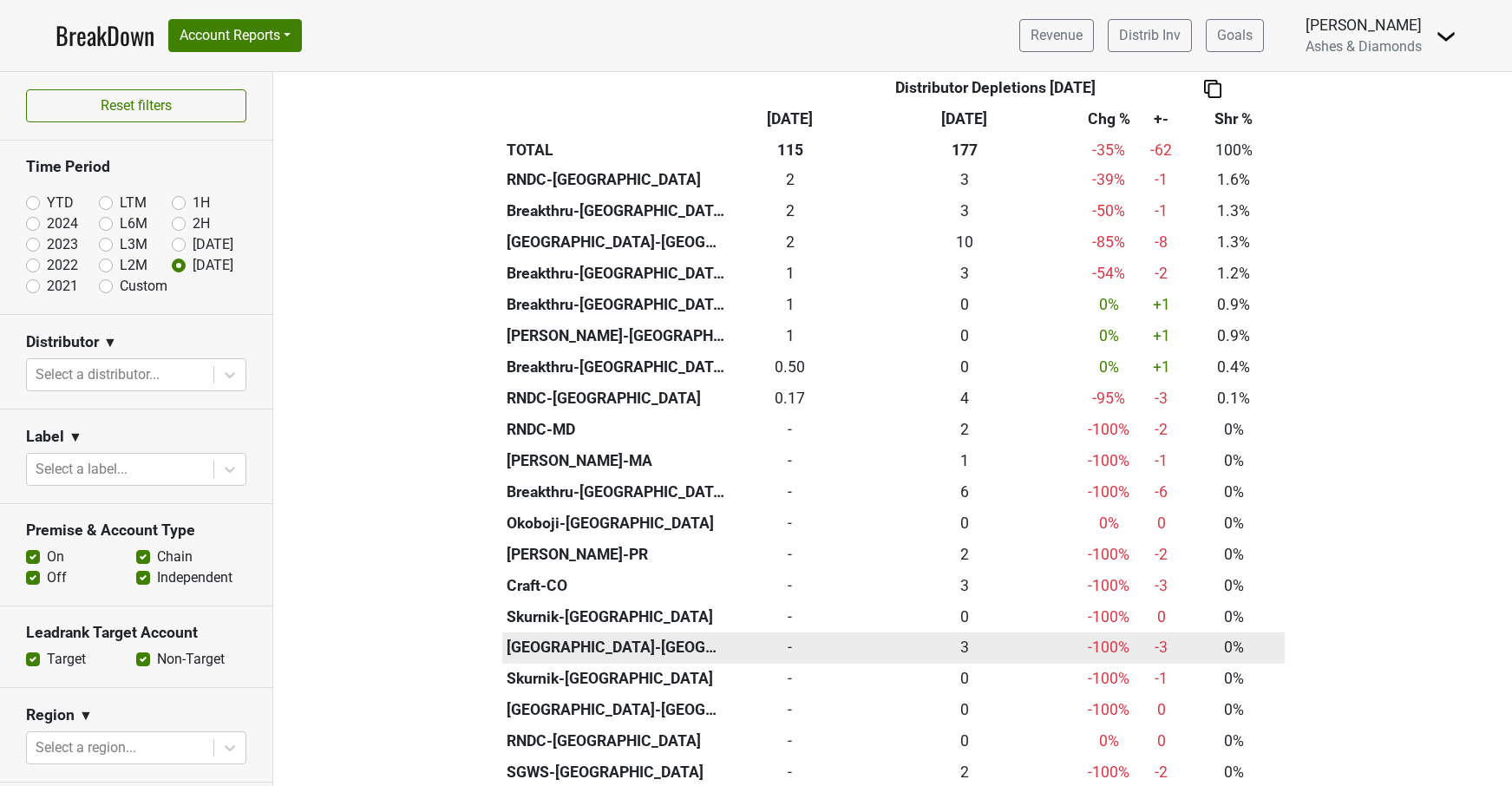
scroll to position [930, 0]
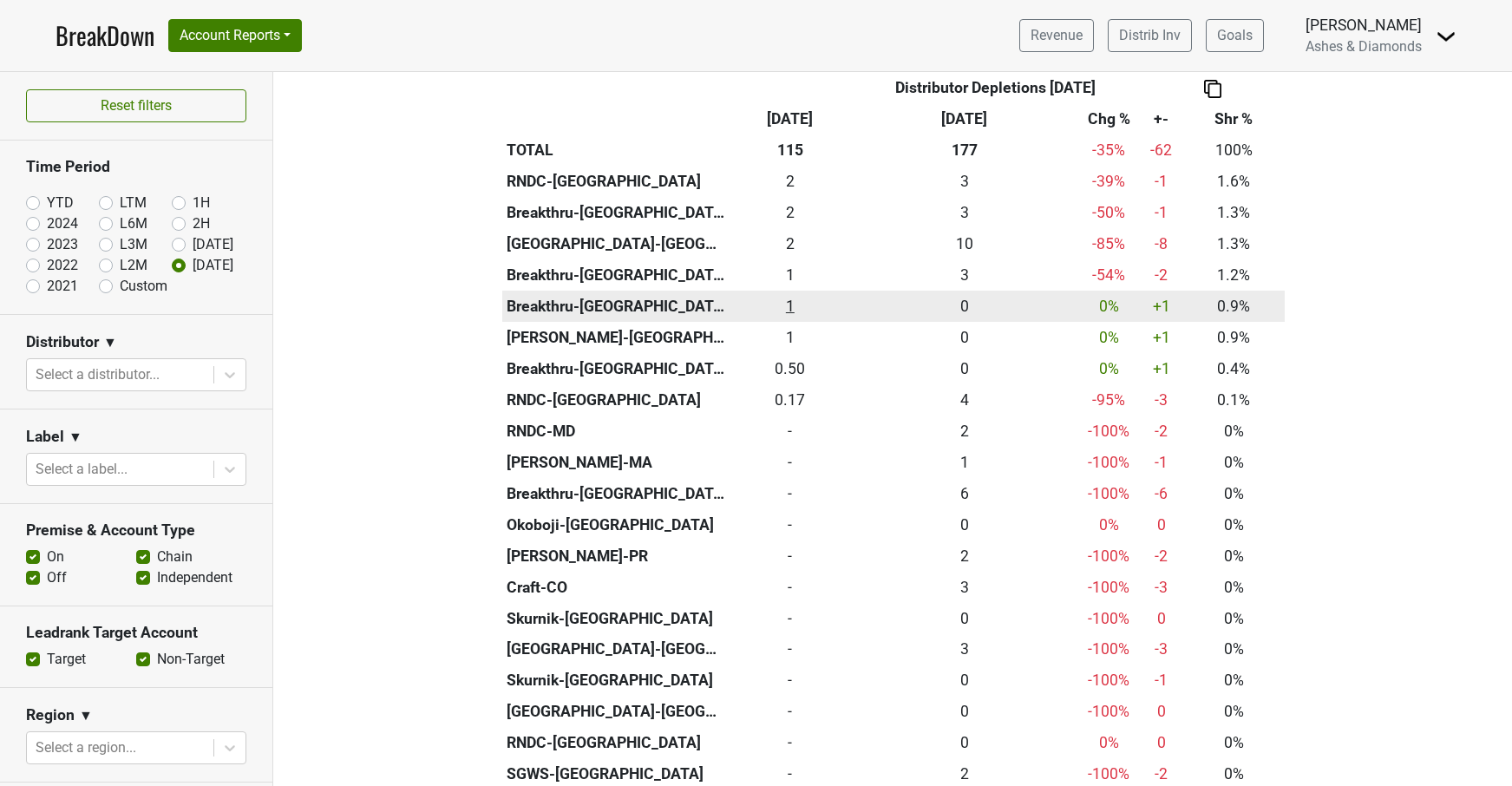
click at [788, 295] on div "1 1" at bounding box center [790, 306] width 115 height 23
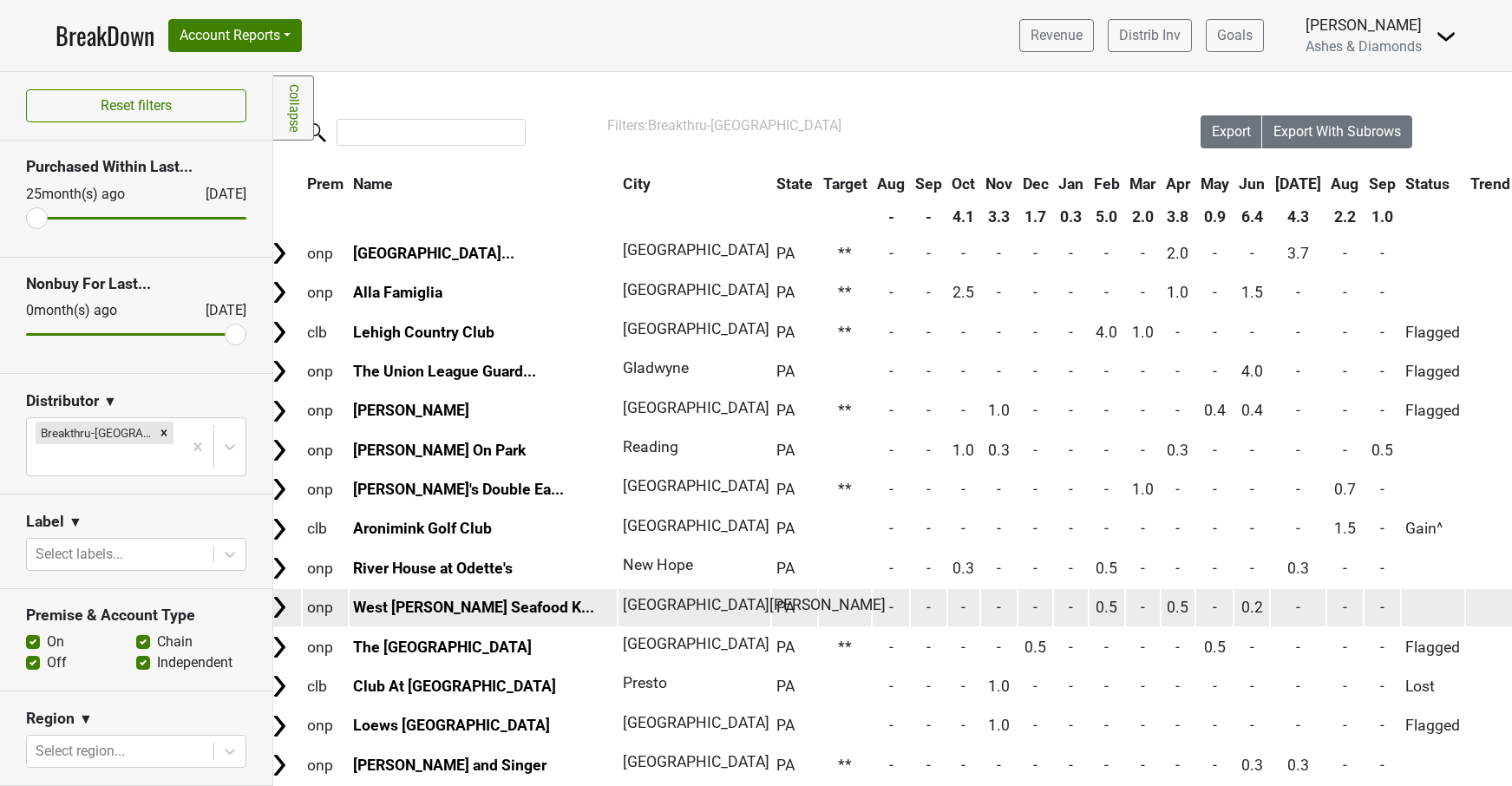
scroll to position [0, 13]
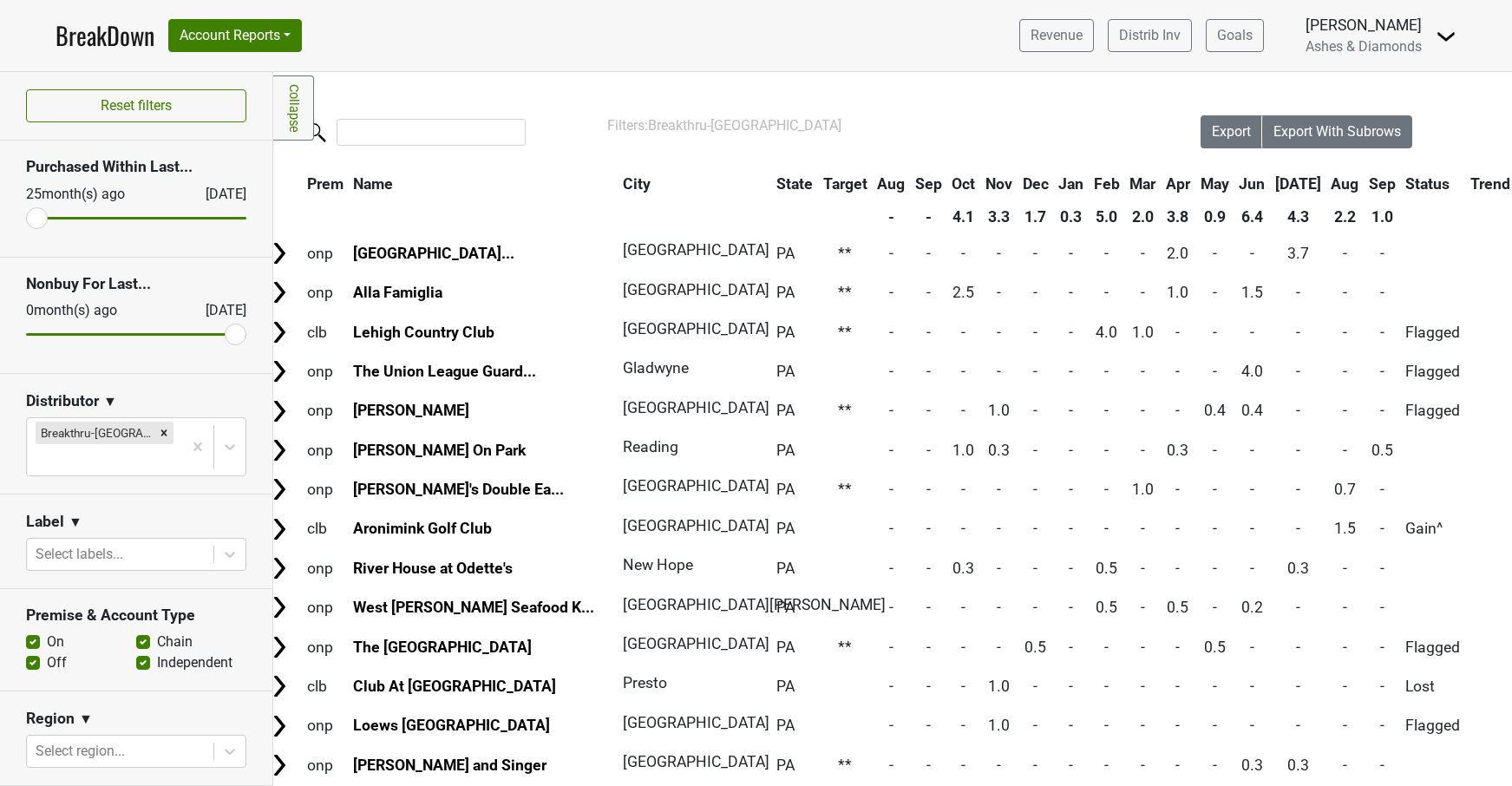
click at [127, 38] on link "BreakDown" at bounding box center [105, 35] width 99 height 36
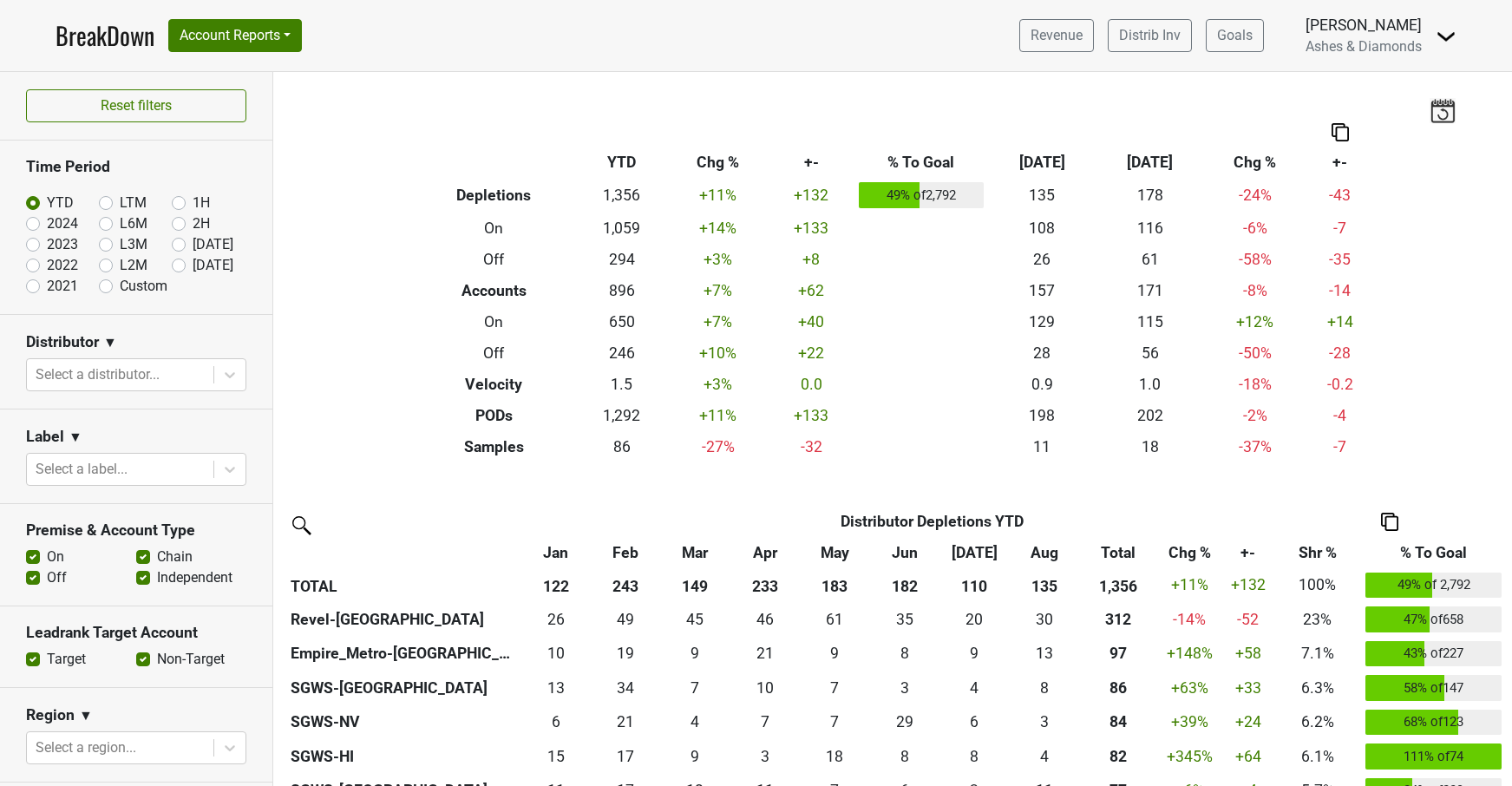
scroll to position [118, 0]
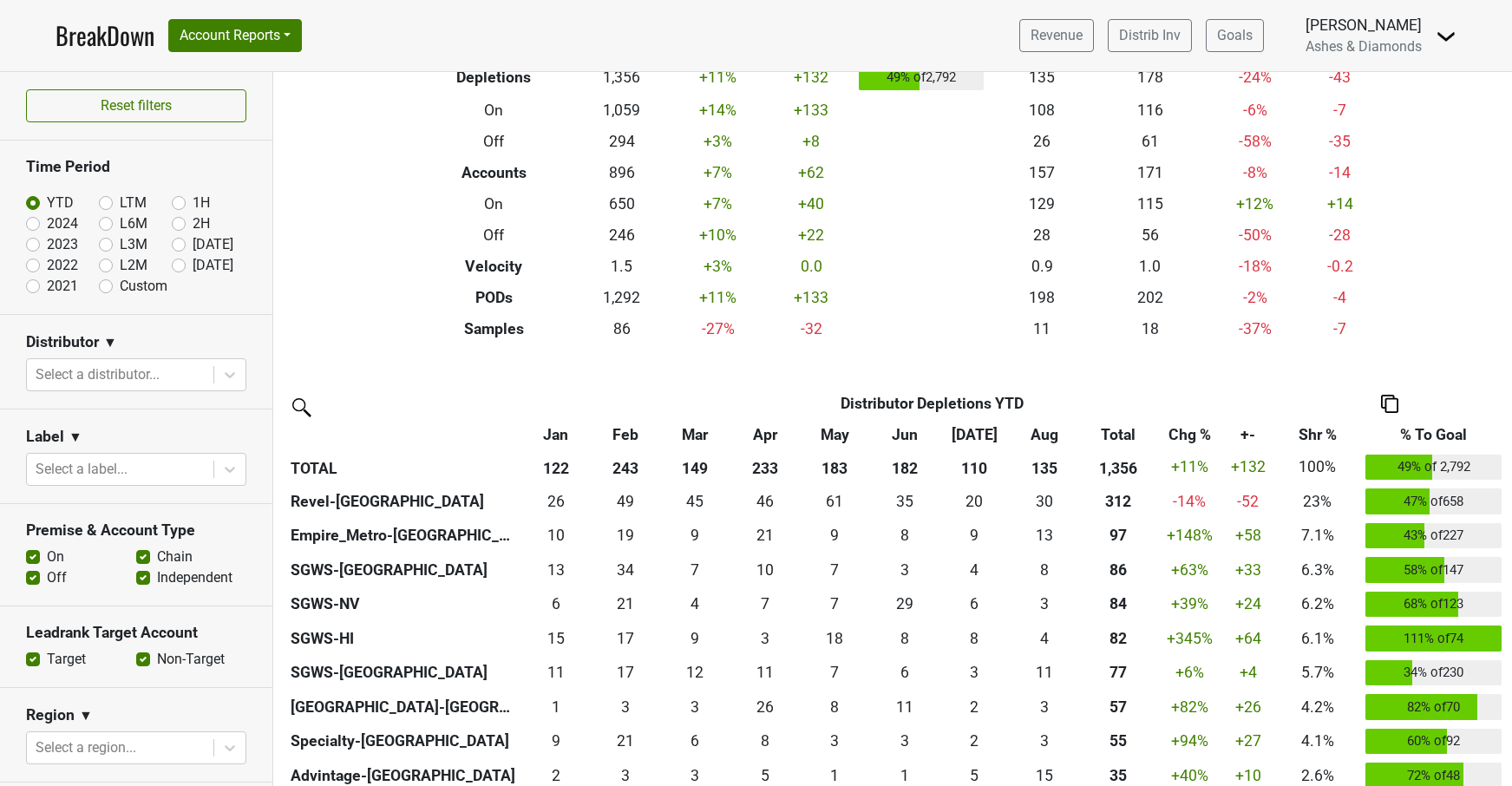
drag, startPoint x: 181, startPoint y: 263, endPoint x: 342, endPoint y: 259, distance: 161.0
click at [192, 263] on label "[DATE]" at bounding box center [213, 266] width 41 height 21
click at [181, 263] on input "[DATE]" at bounding box center [206, 264] width 70 height 18
radio input "true"
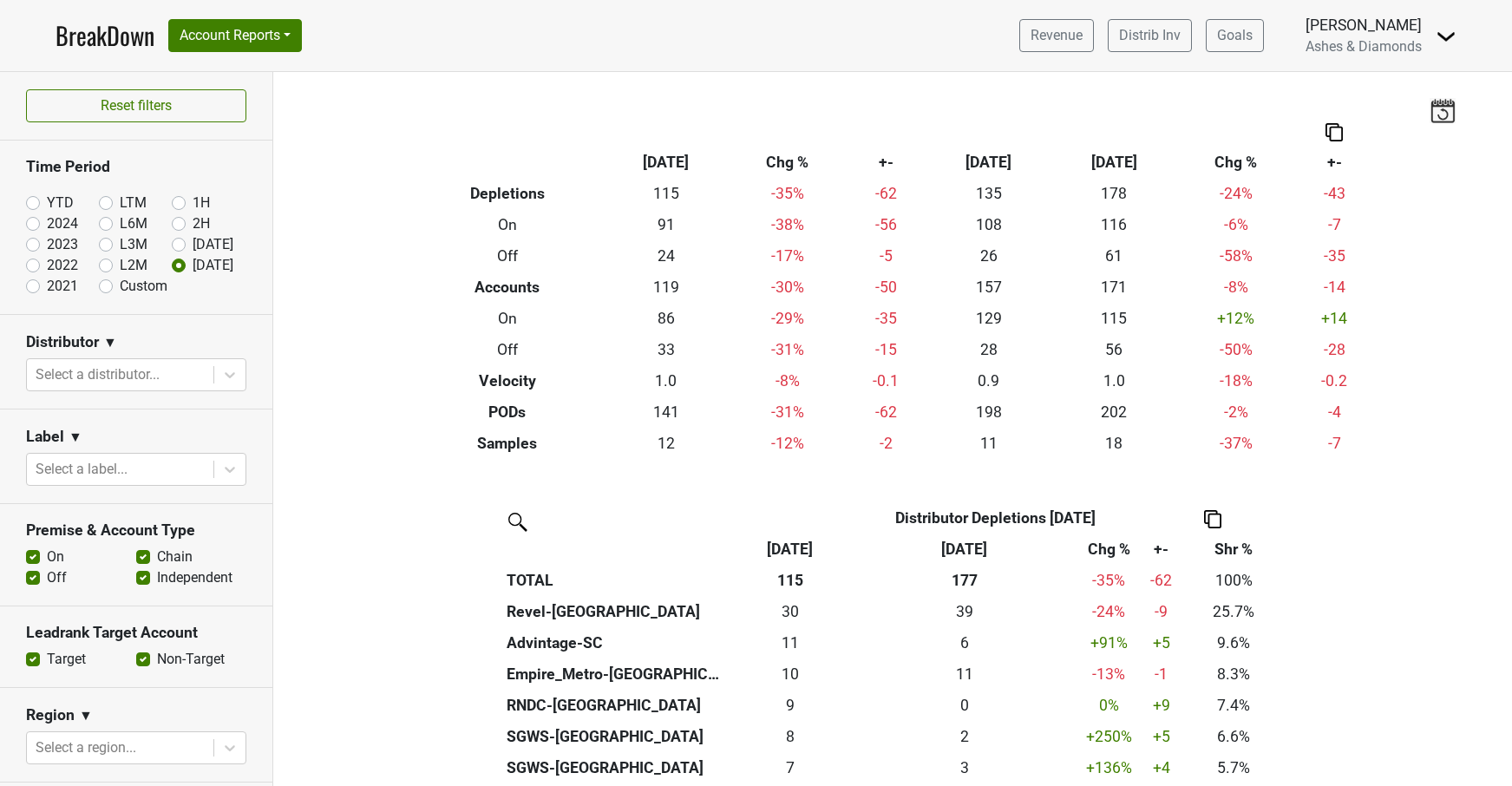
click at [91, 24] on link "BreakDown" at bounding box center [105, 35] width 99 height 36
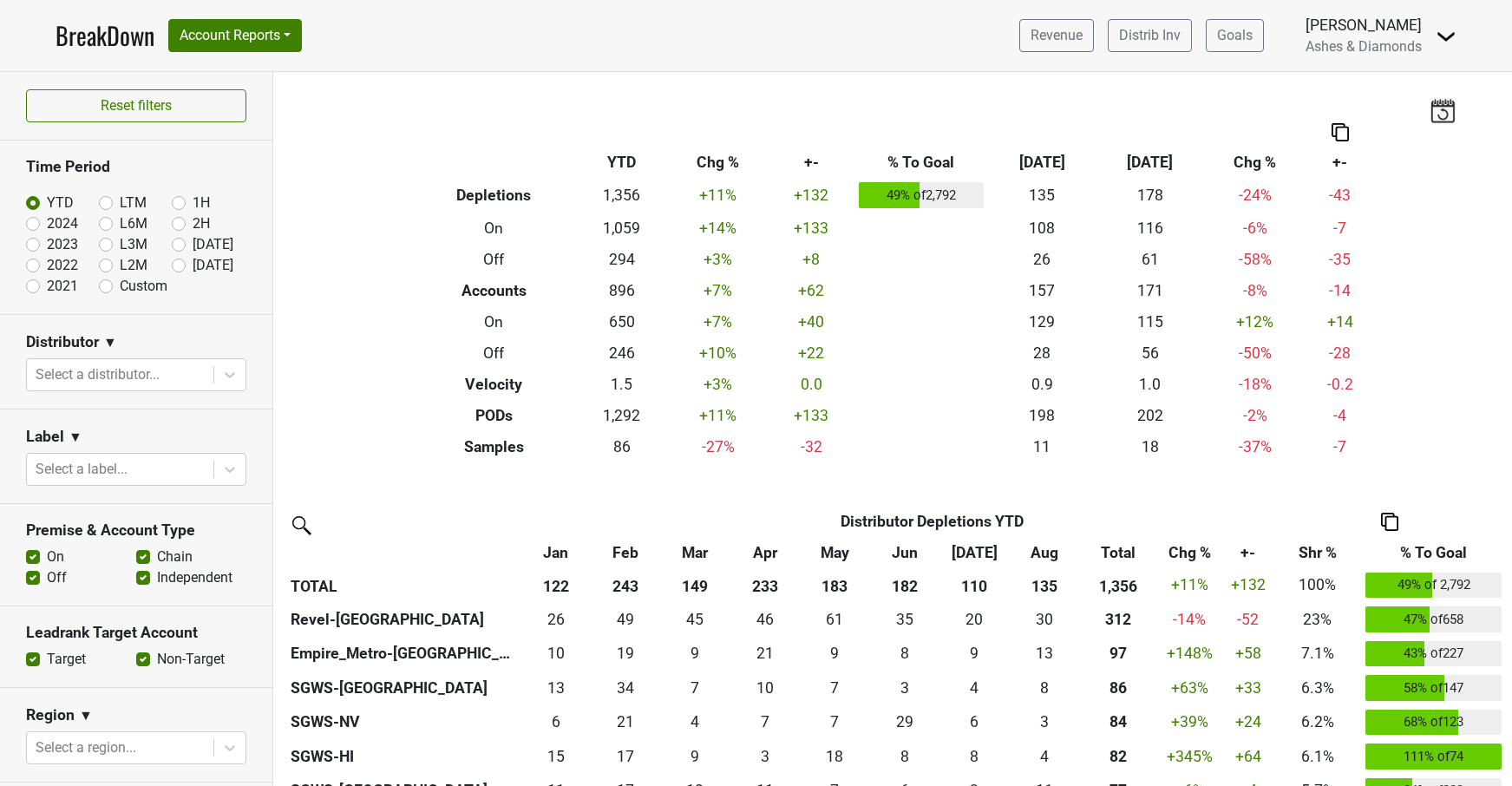
click at [192, 260] on label "[DATE]" at bounding box center [213, 266] width 41 height 21
click at [180, 260] on input "[DATE]" at bounding box center [206, 264] width 70 height 18
radio input "true"
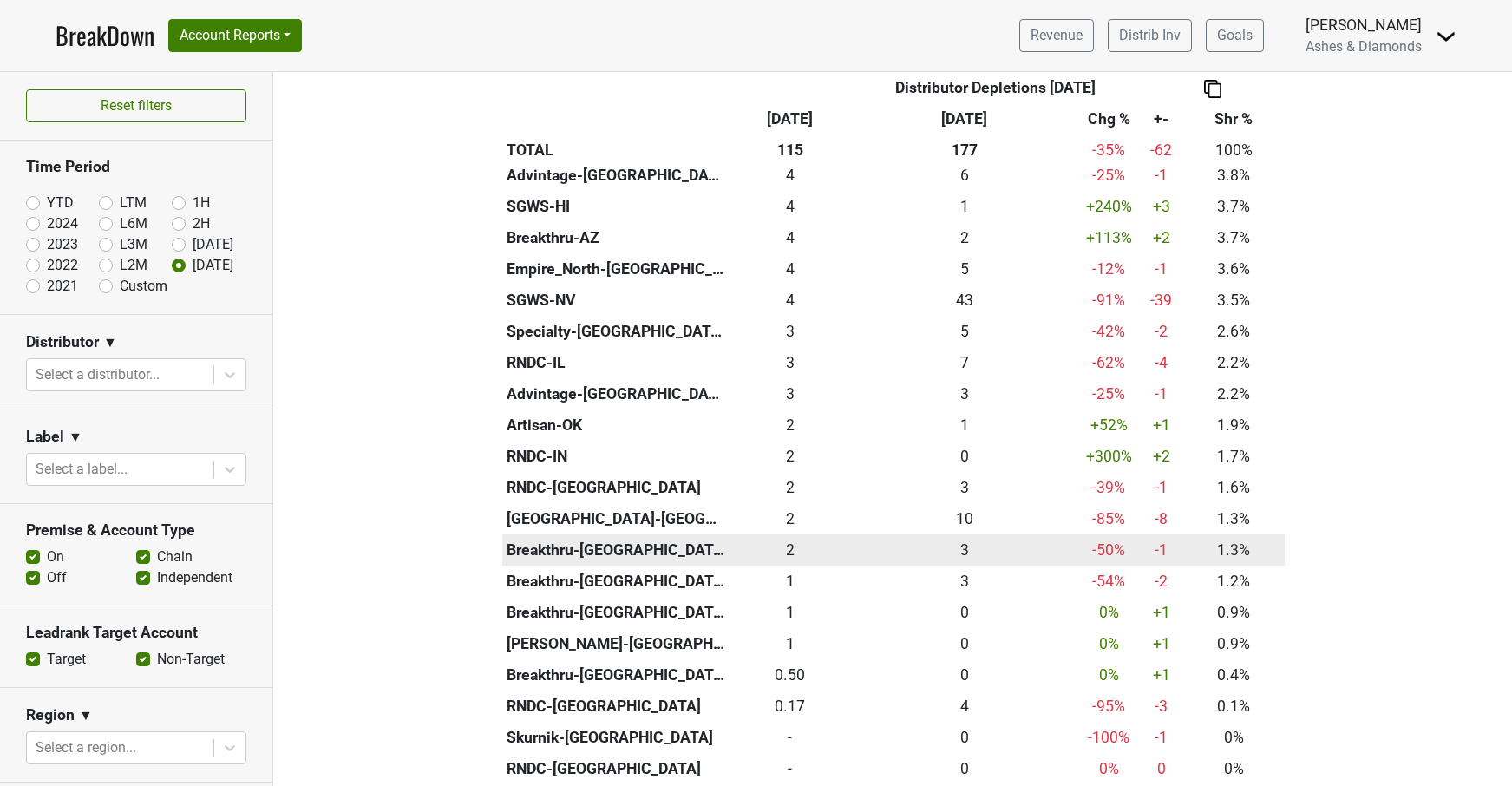
scroll to position [675, 0]
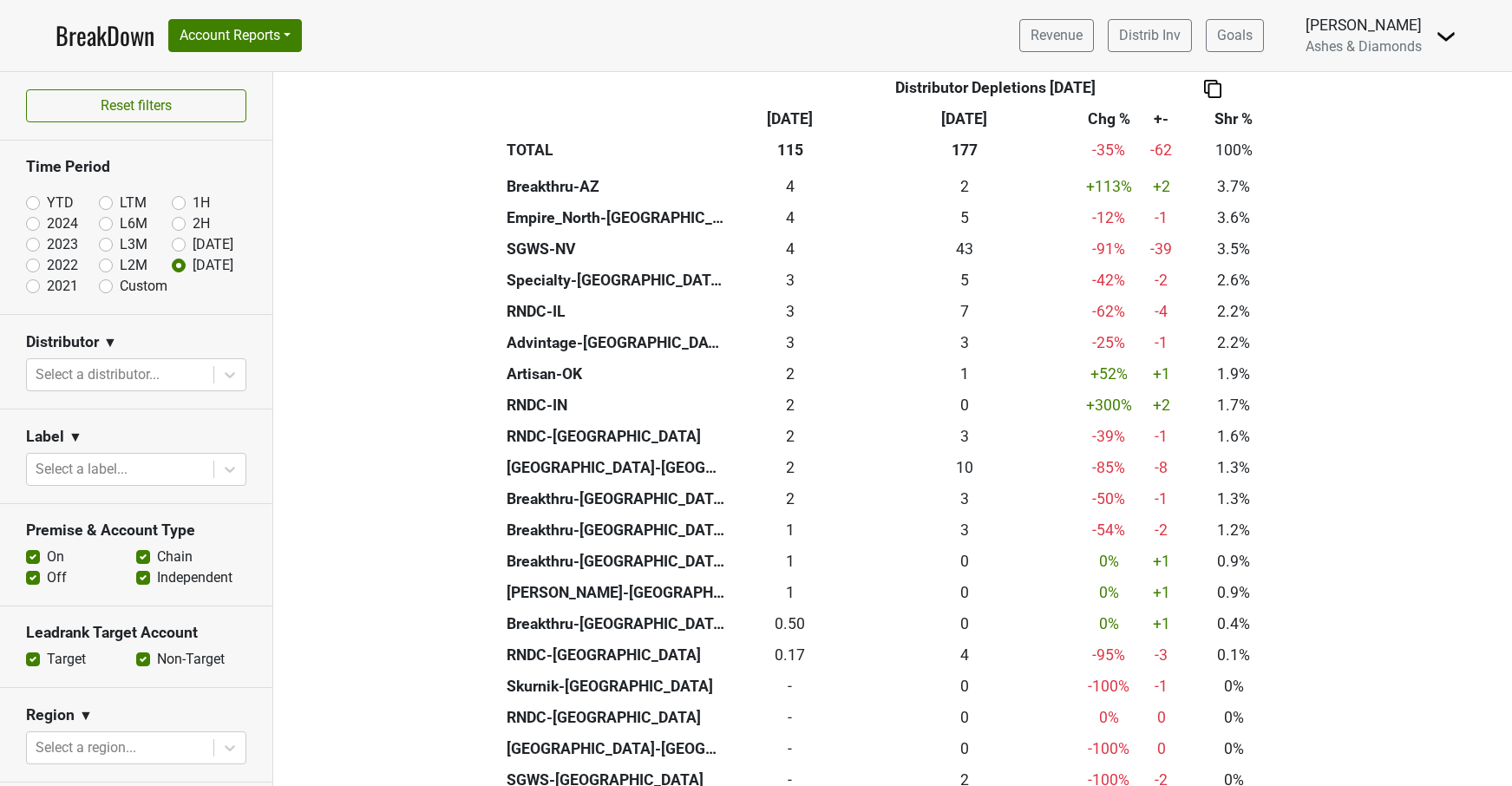
click at [47, 198] on label "YTD" at bounding box center [60, 203] width 26 height 21
click at [31, 198] on input "YTD" at bounding box center [60, 201] width 70 height 18
radio input "true"
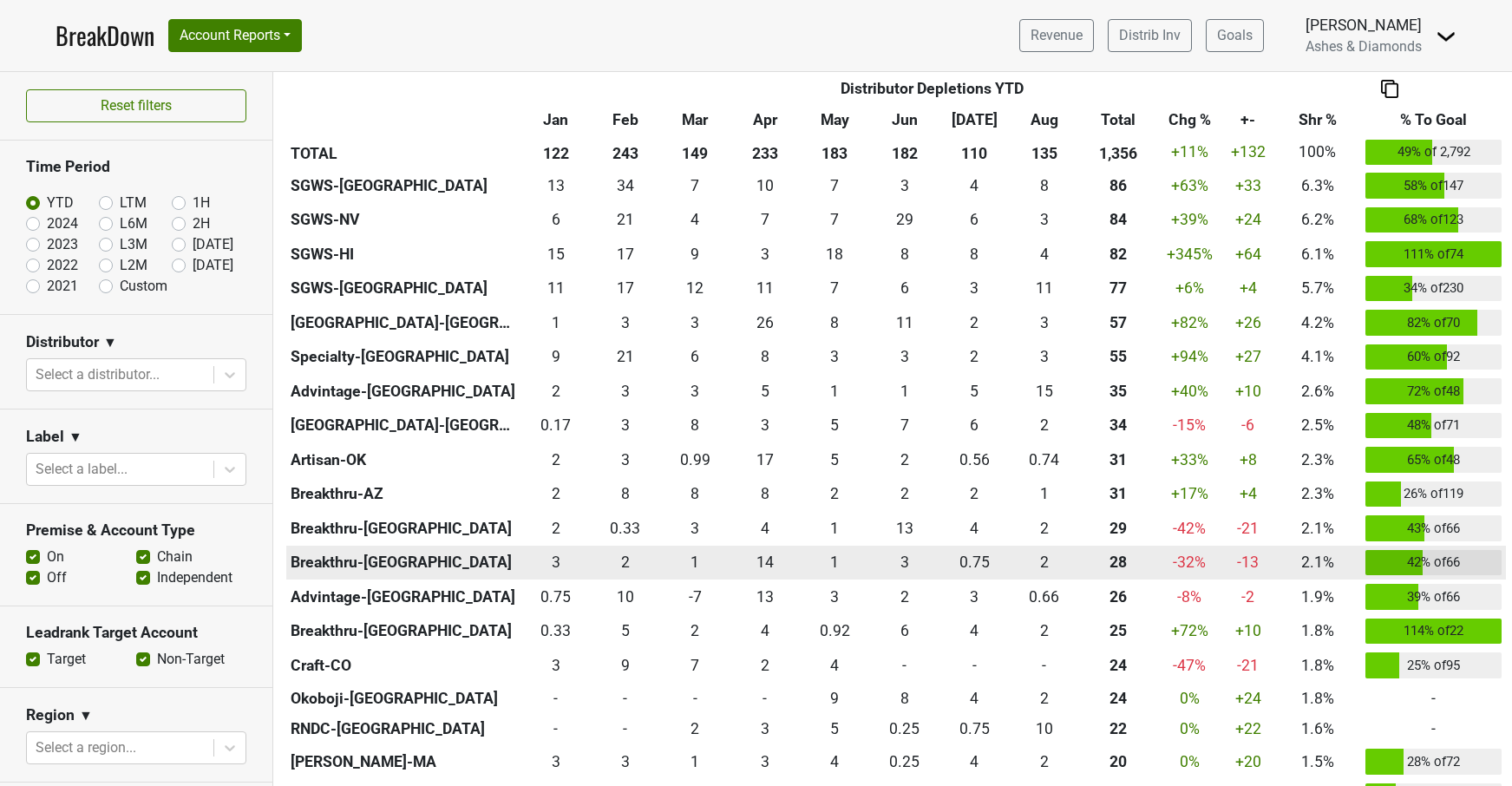
scroll to position [530, 0]
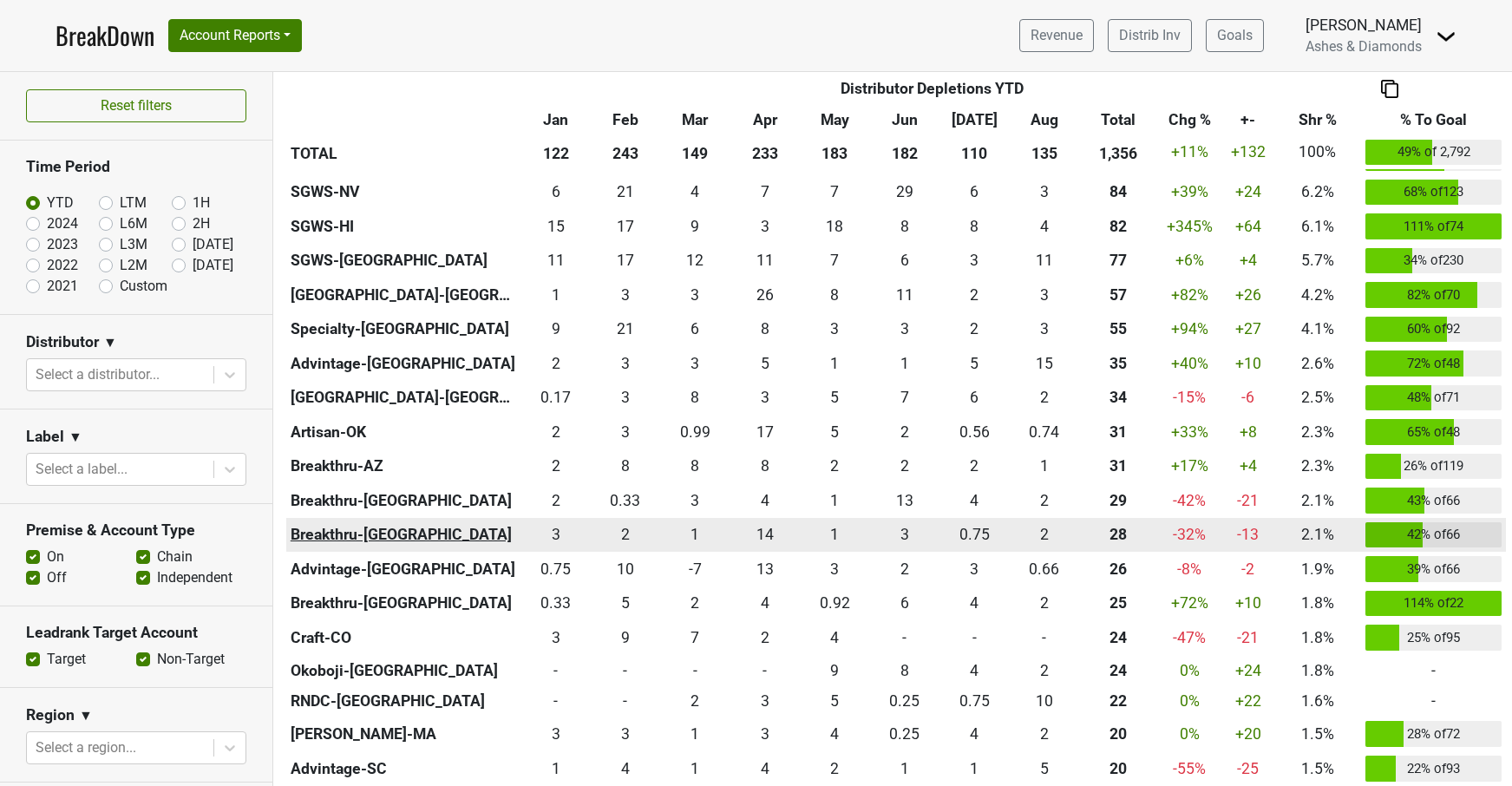
click at [345, 528] on th "Breakthru-[GEOGRAPHIC_DATA]" at bounding box center [402, 535] width 234 height 34
click at [376, 531] on th "Breakthru-[GEOGRAPHIC_DATA]" at bounding box center [402, 535] width 234 height 34
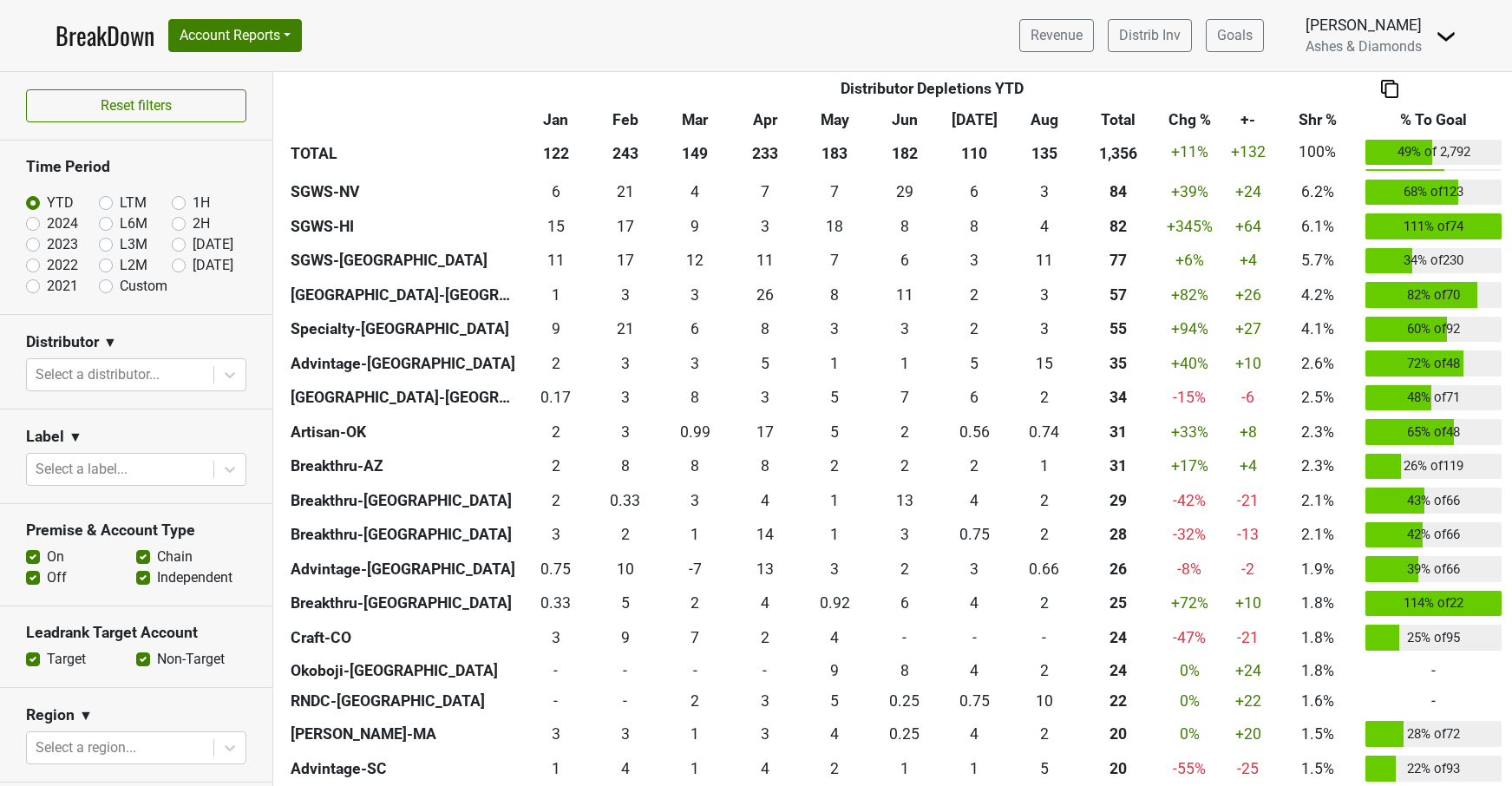
drag, startPoint x: 182, startPoint y: 263, endPoint x: 234, endPoint y: 285, distance: 56.5
click at [192, 263] on label "[DATE]" at bounding box center [213, 266] width 41 height 21
click at [182, 263] on input "[DATE]" at bounding box center [206, 264] width 70 height 18
radio input "true"
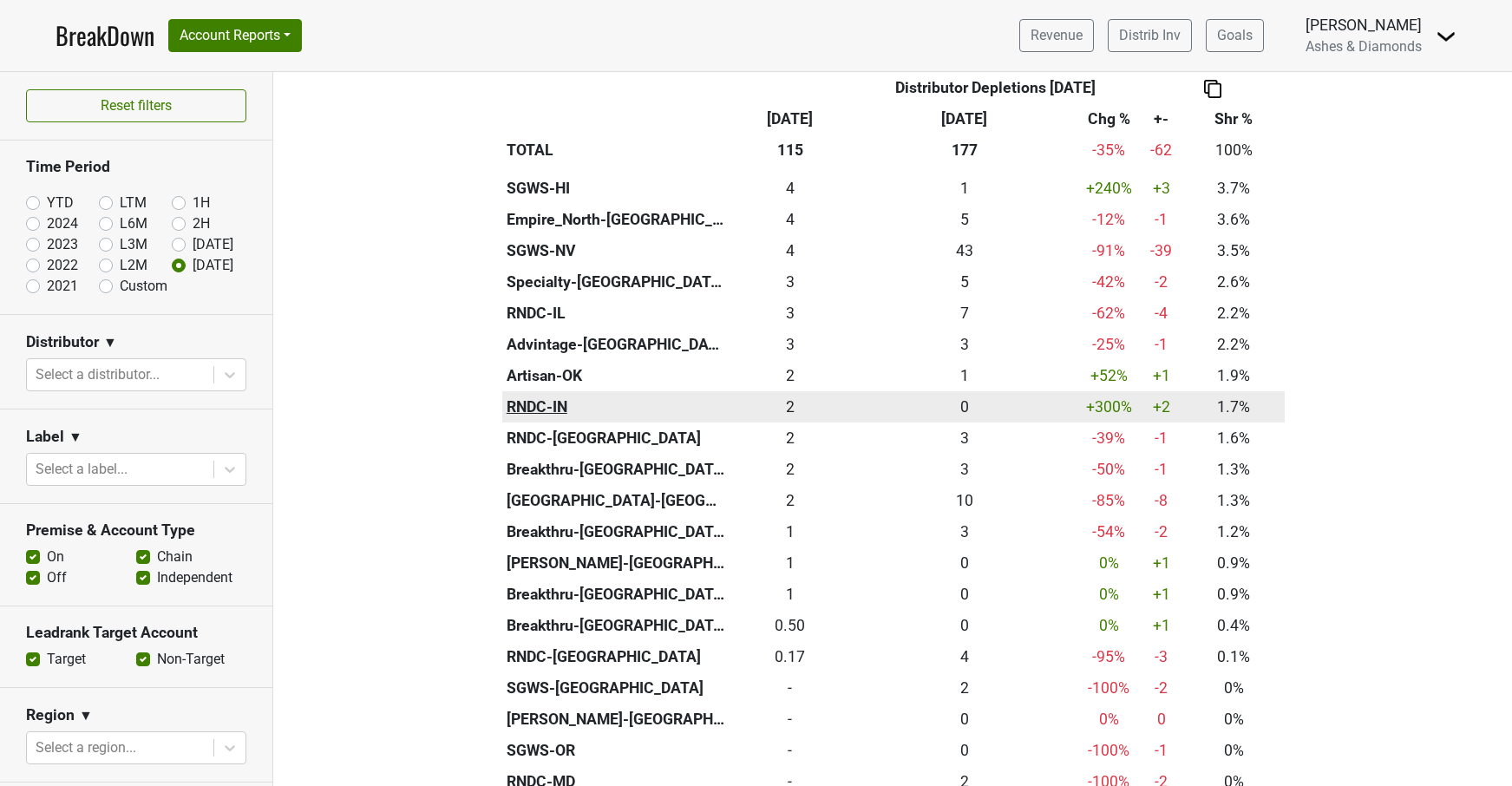
scroll to position [674, 0]
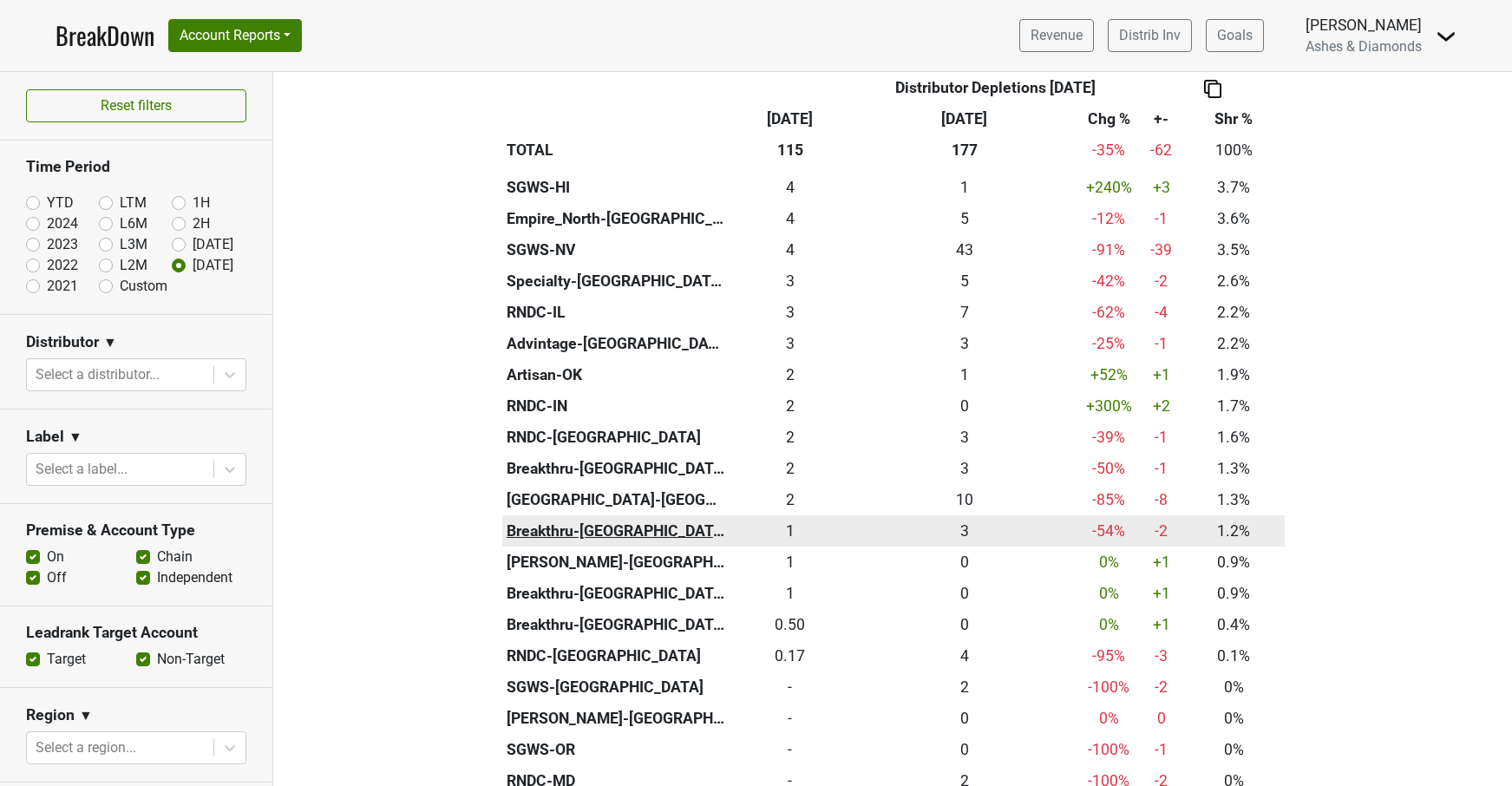
click at [596, 520] on th "Breakthru-MO" at bounding box center [615, 530] width 227 height 31
click at [791, 520] on div "1.417 1" at bounding box center [790, 530] width 115 height 23
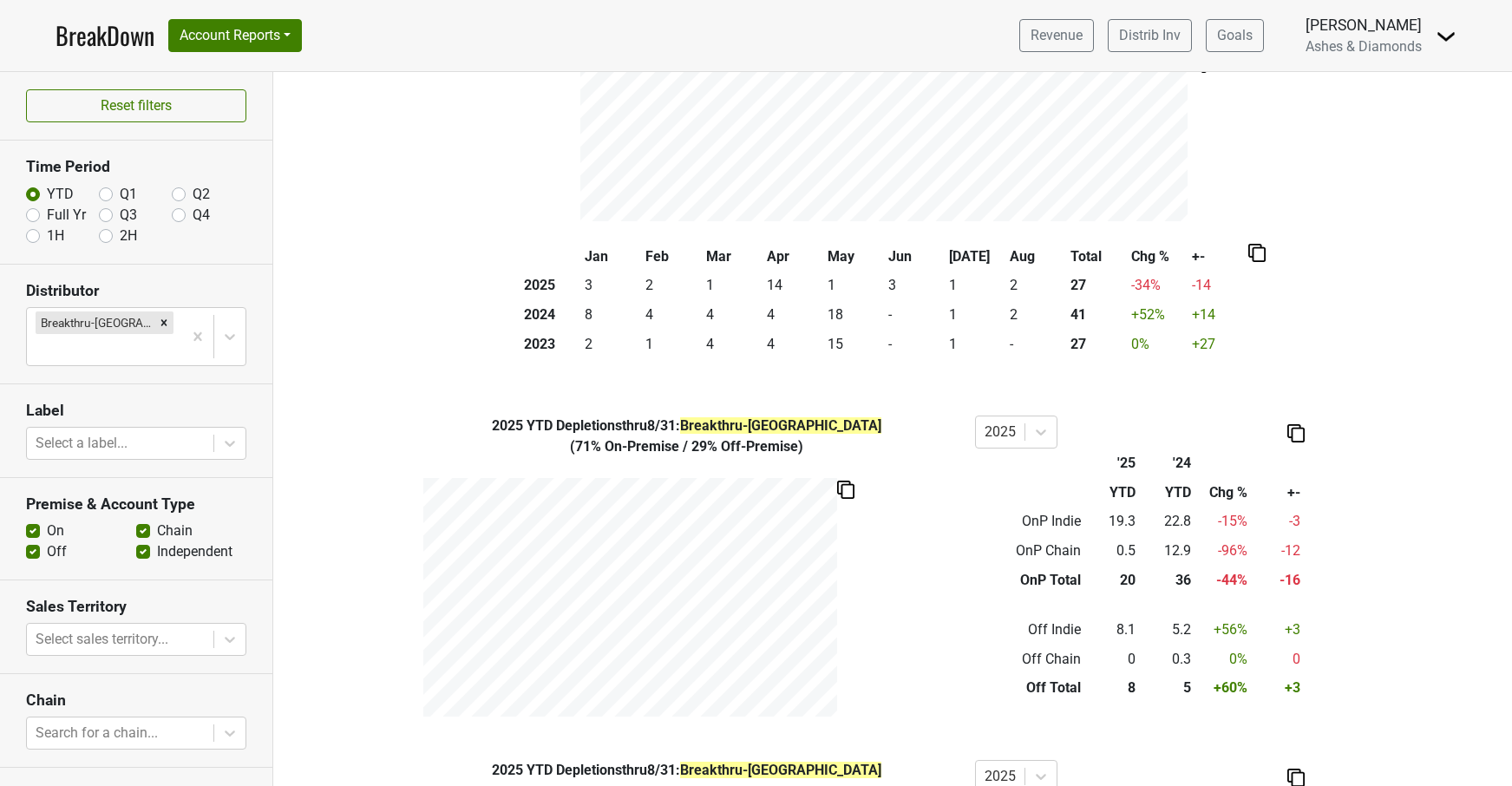
scroll to position [244, 0]
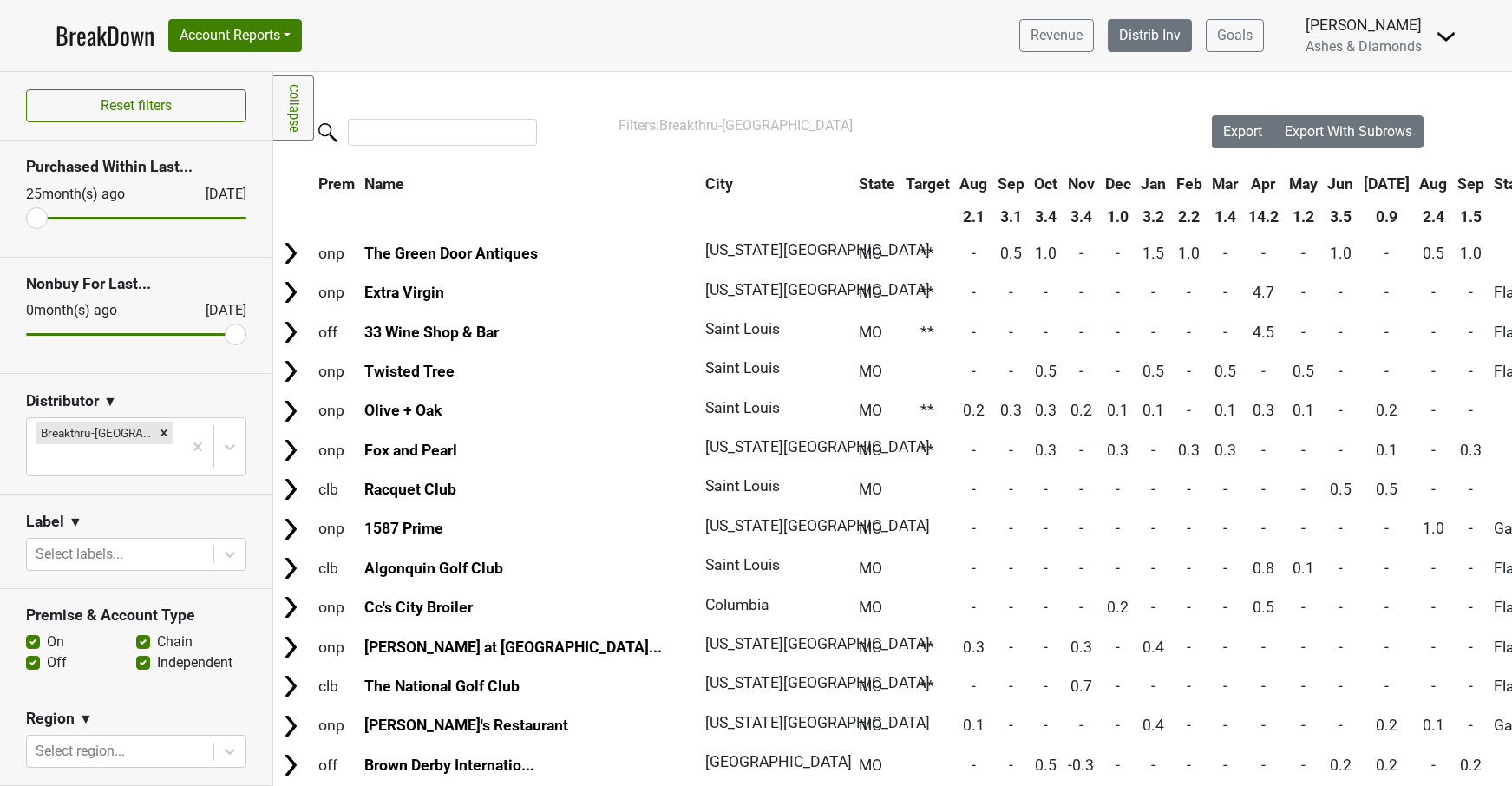
scroll to position [0, 2]
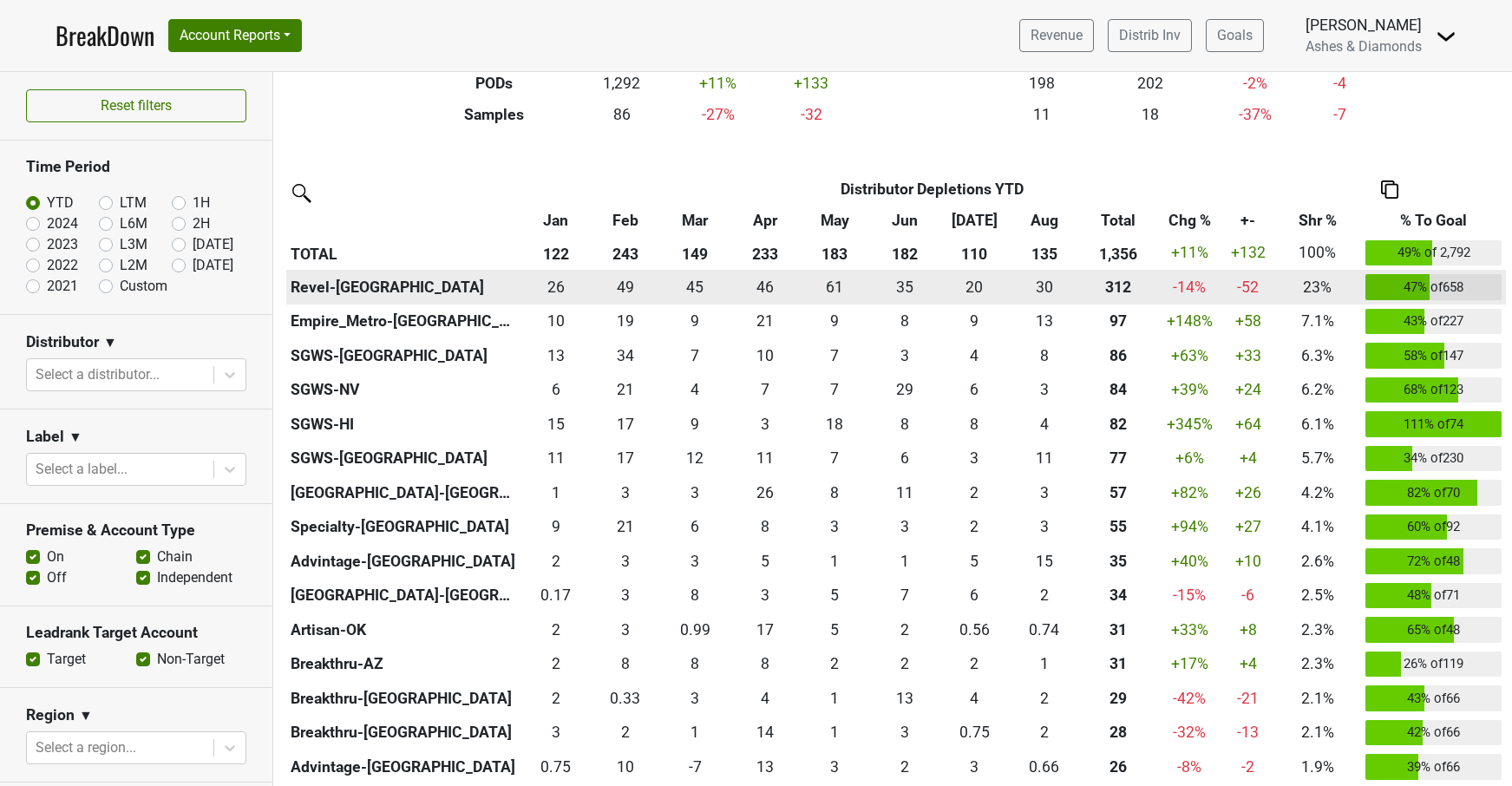
scroll to position [336, 0]
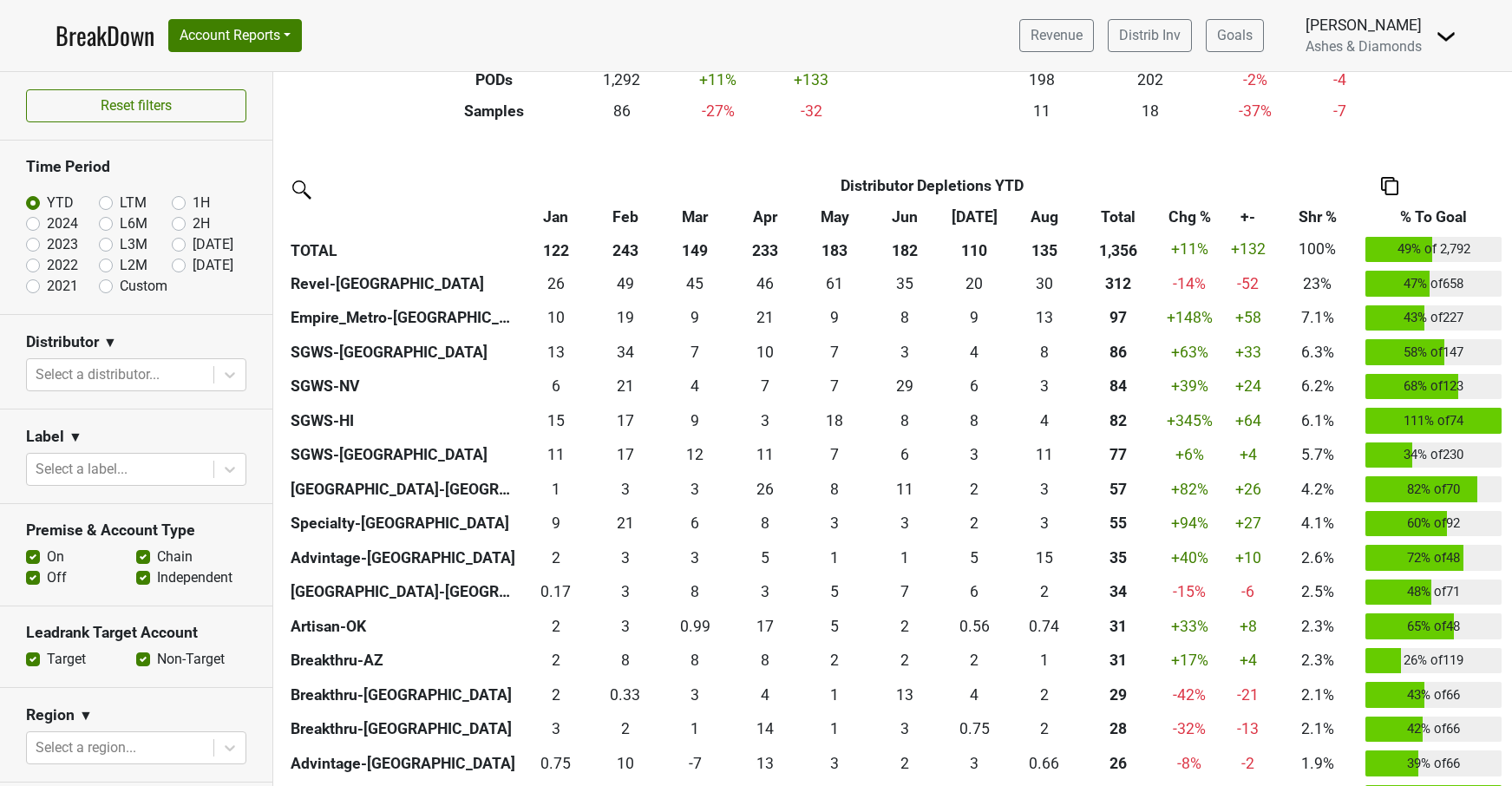
click at [192, 260] on label "[DATE]" at bounding box center [213, 266] width 41 height 21
click at [182, 260] on input "[DATE]" at bounding box center [206, 264] width 70 height 18
radio input "true"
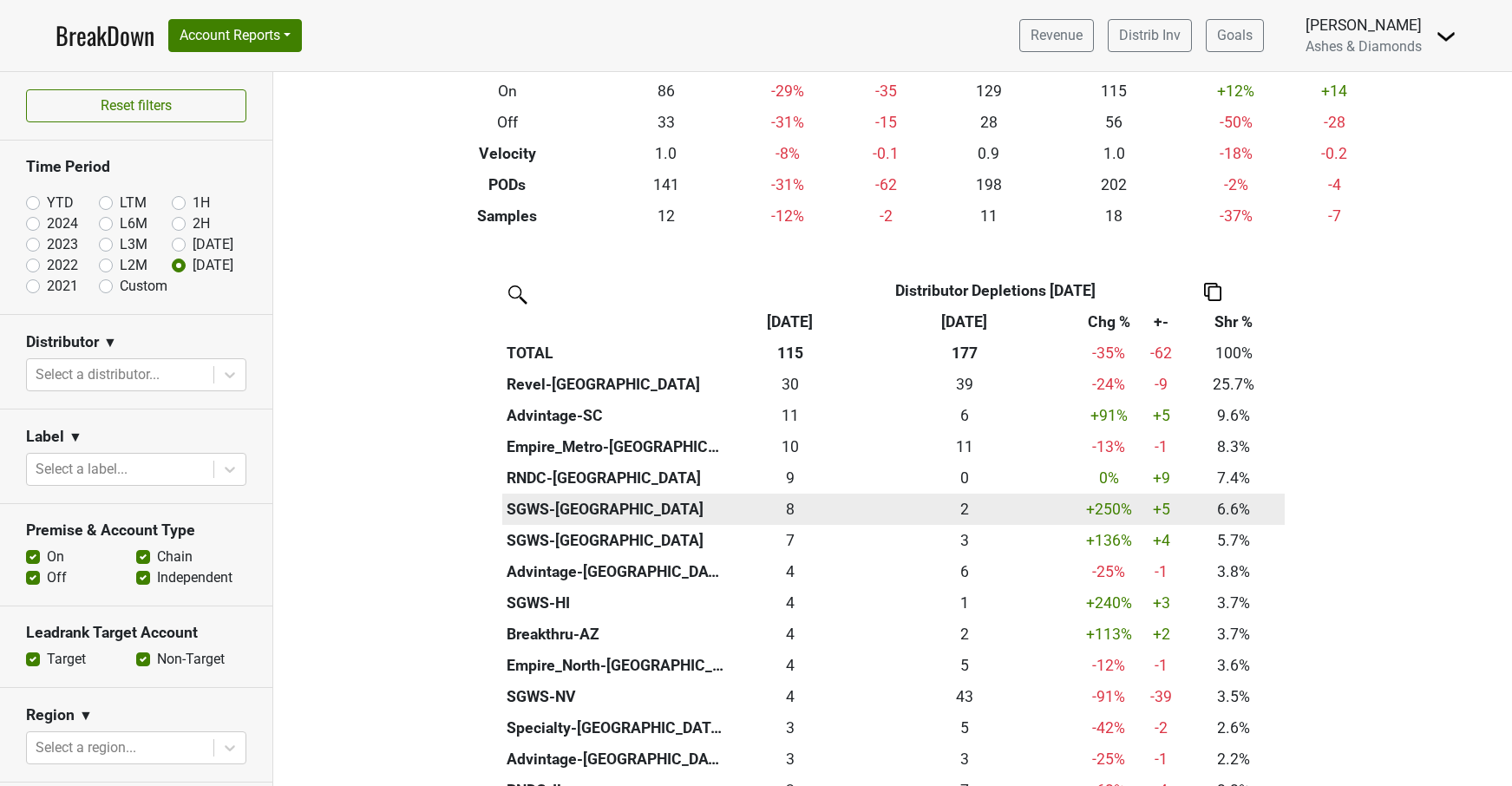
scroll to position [286, 0]
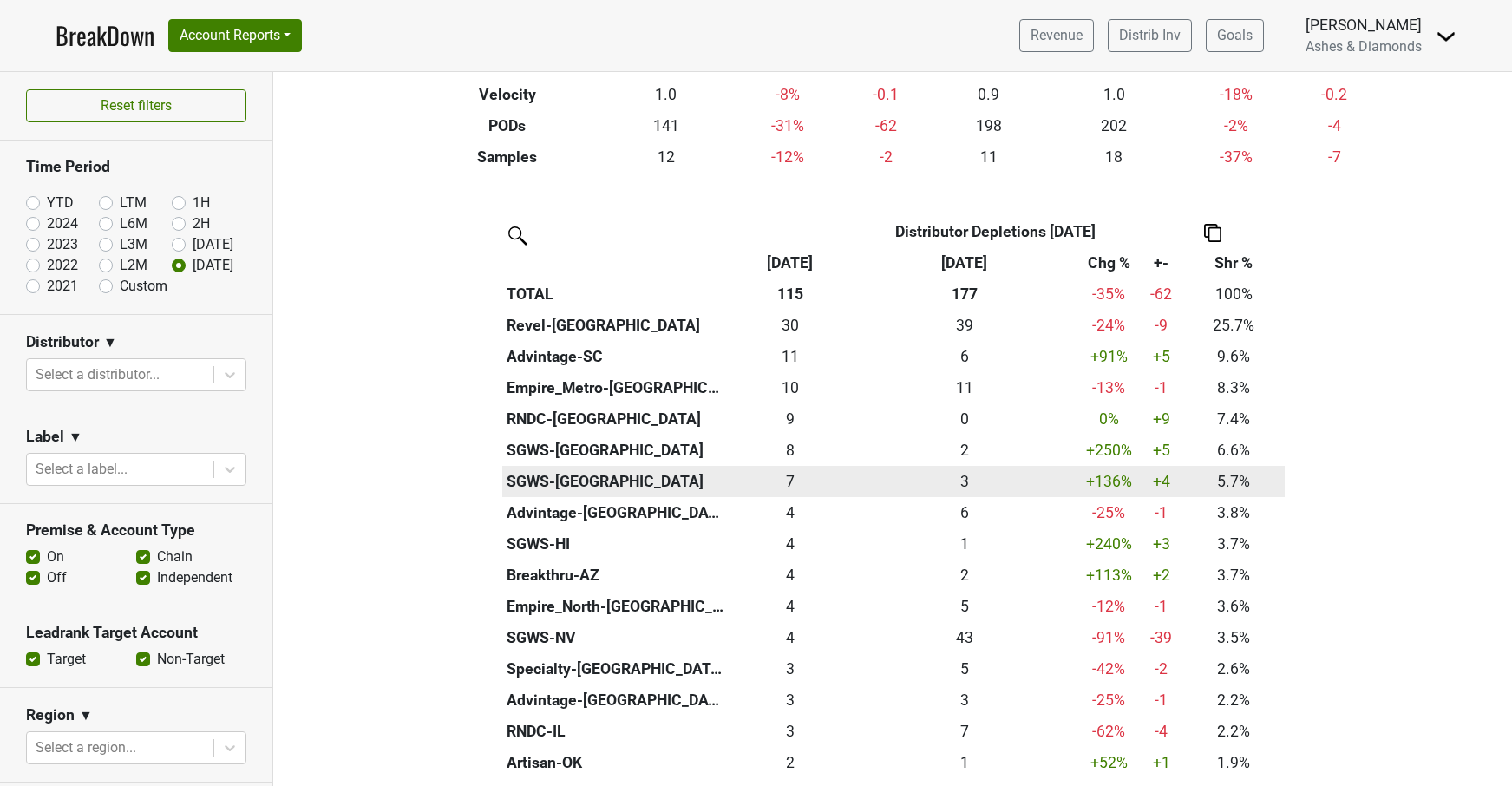
click at [797, 478] on div "6.5 7" at bounding box center [790, 482] width 115 height 23
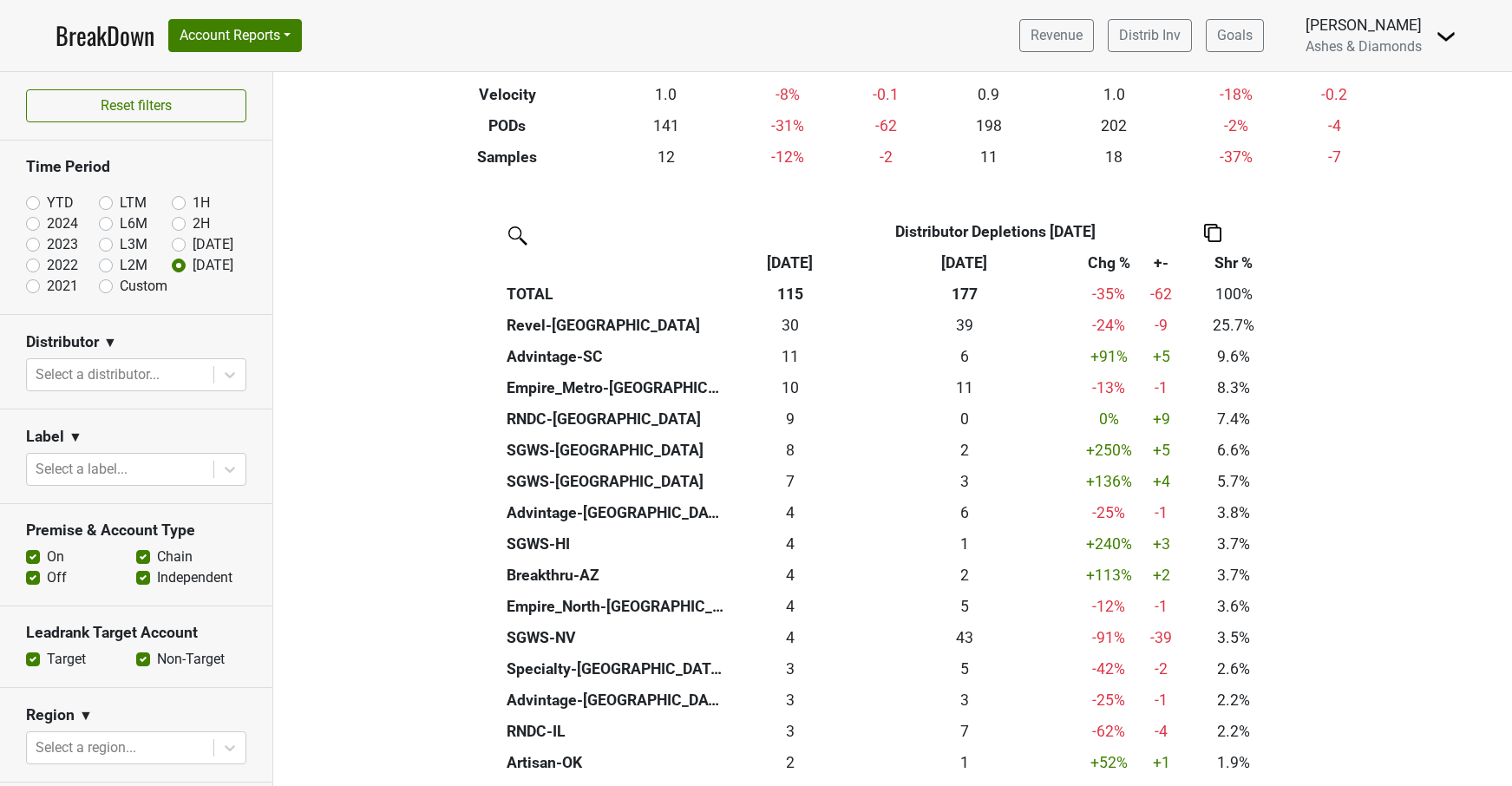
click at [107, 39] on link "BreakDown" at bounding box center [105, 35] width 99 height 36
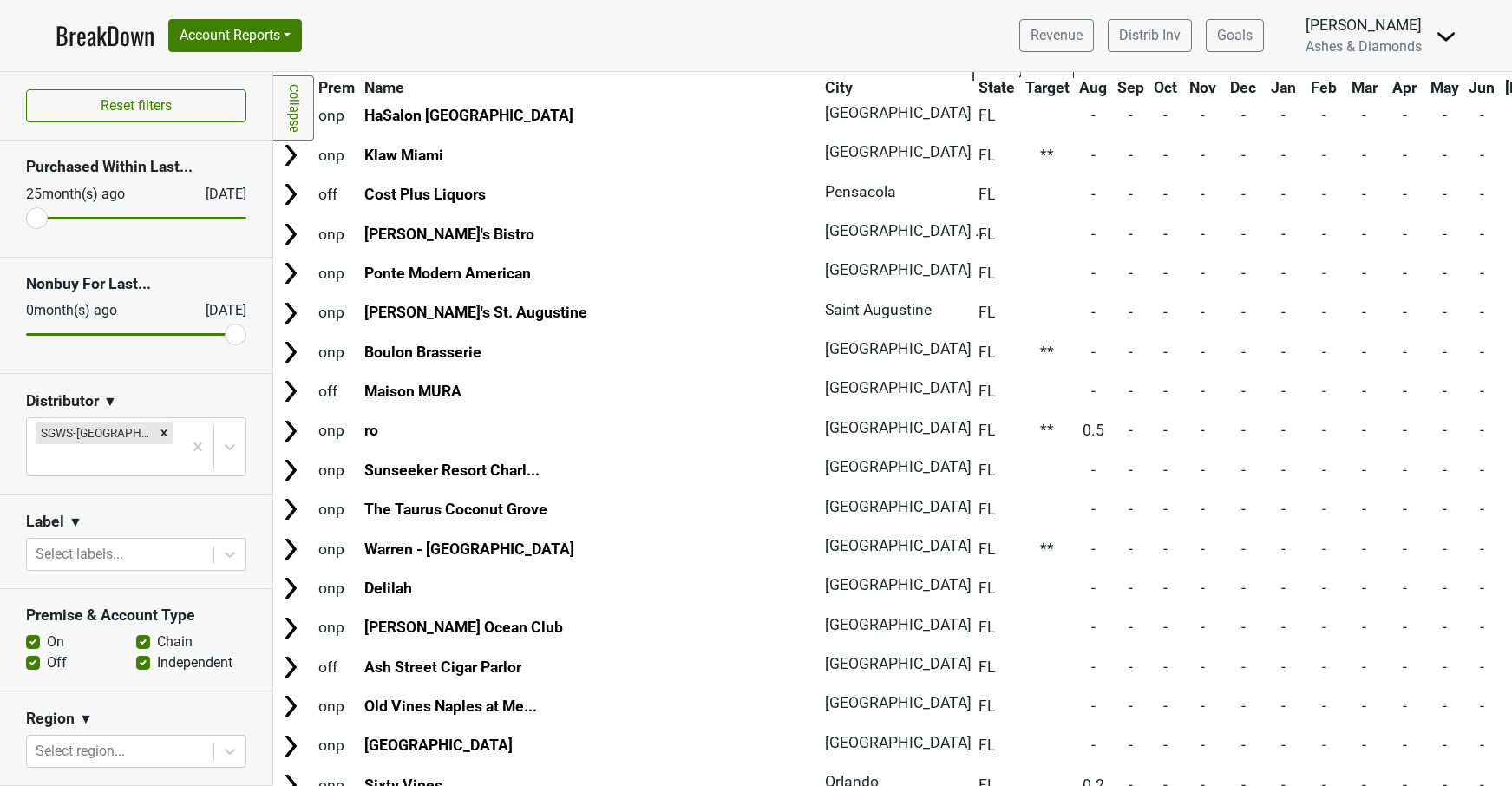
scroll to position [6079, 2]
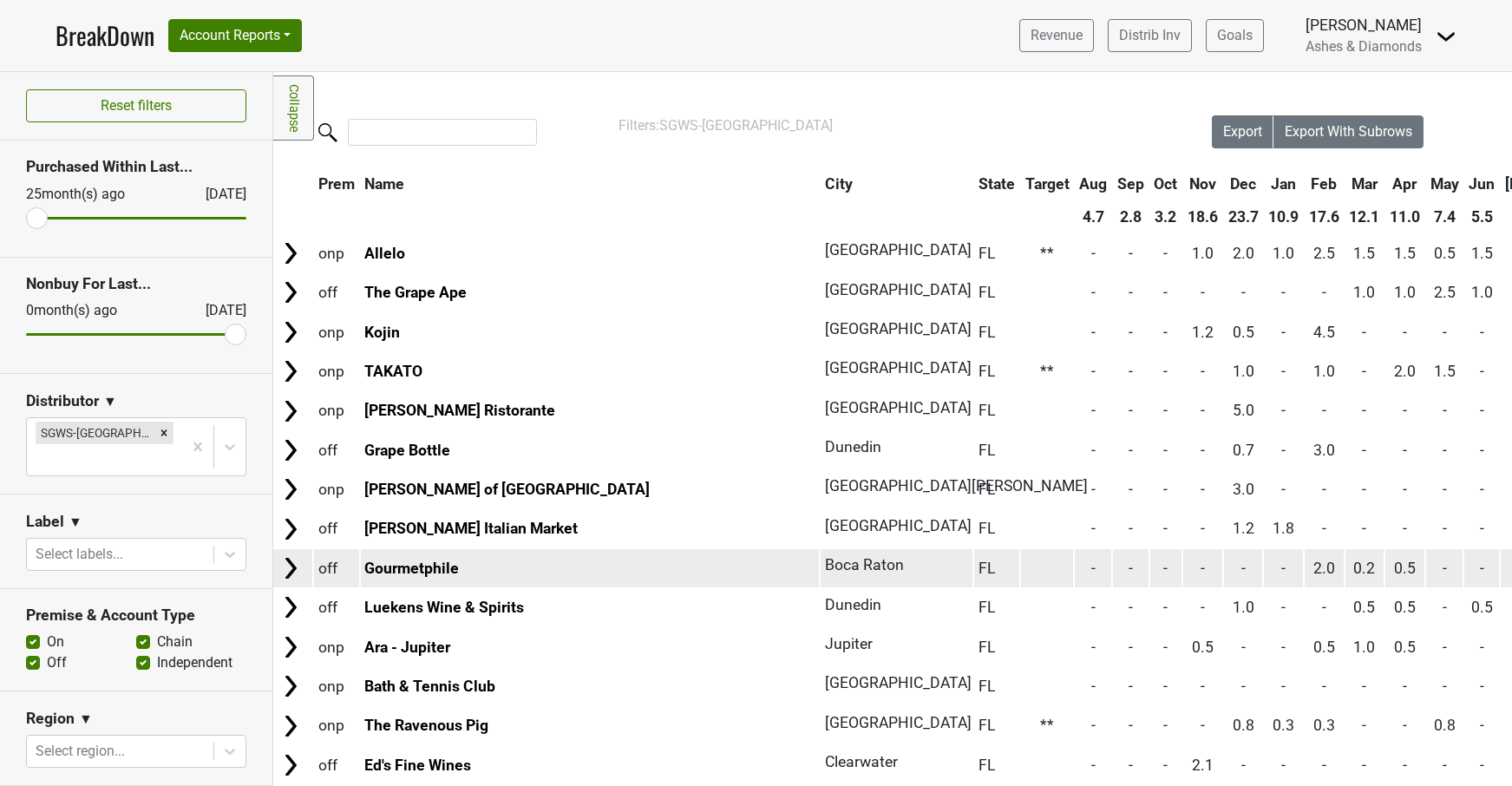
scroll to position [0, 2]
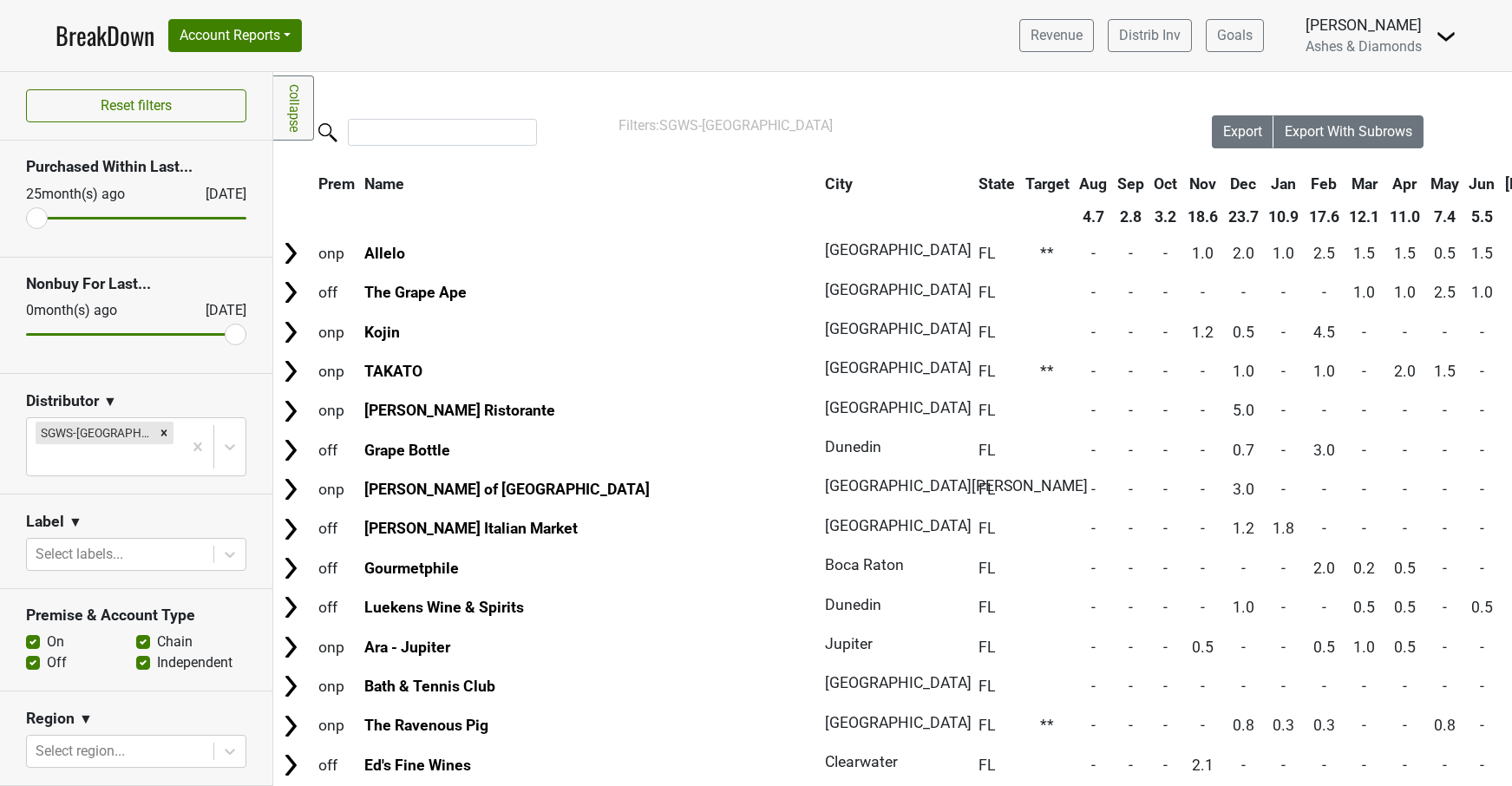
click at [89, 32] on link "BreakDown" at bounding box center [105, 35] width 99 height 36
click at [94, 43] on link "BreakDown" at bounding box center [105, 35] width 99 height 36
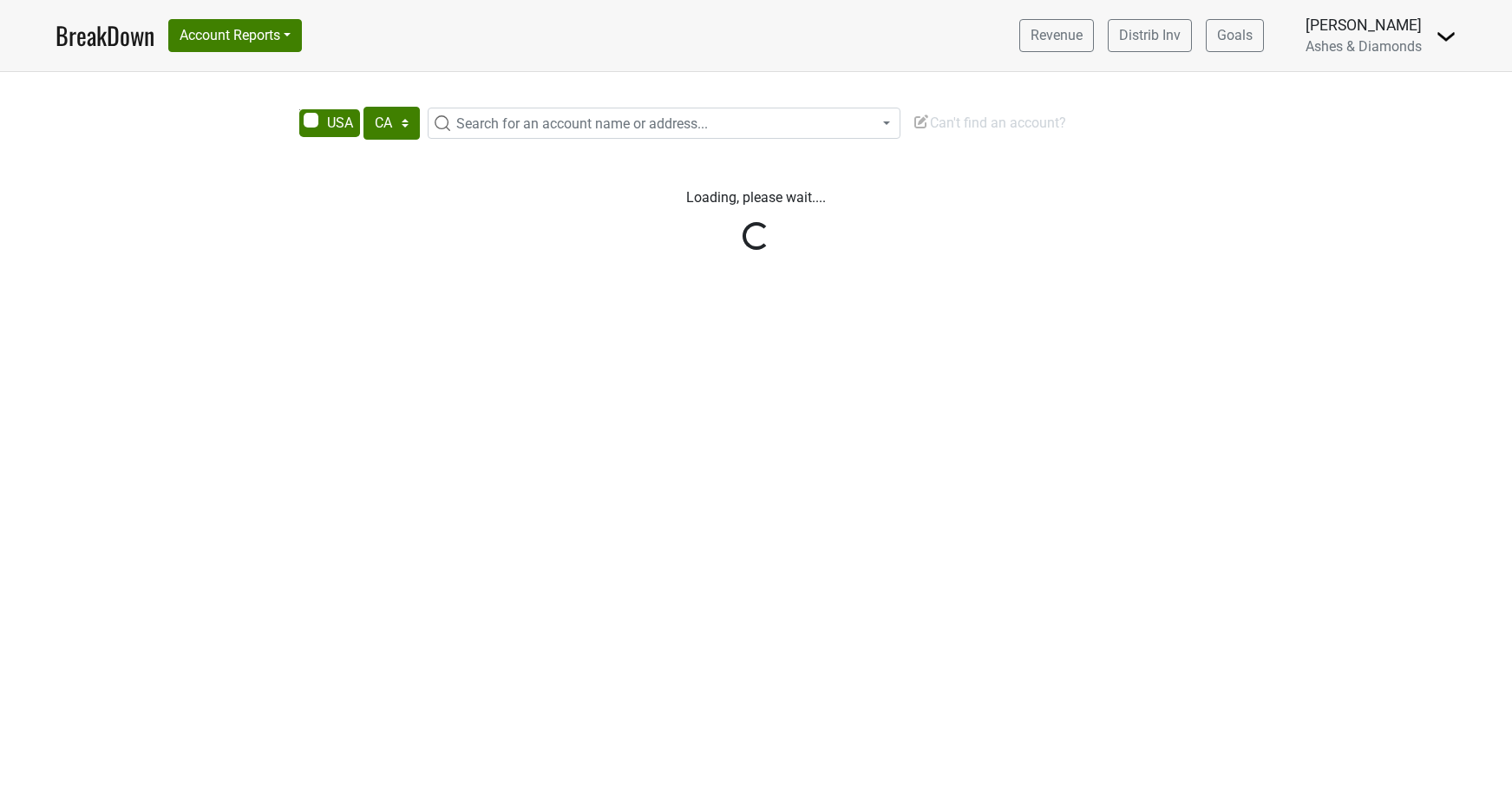
select select "CA"
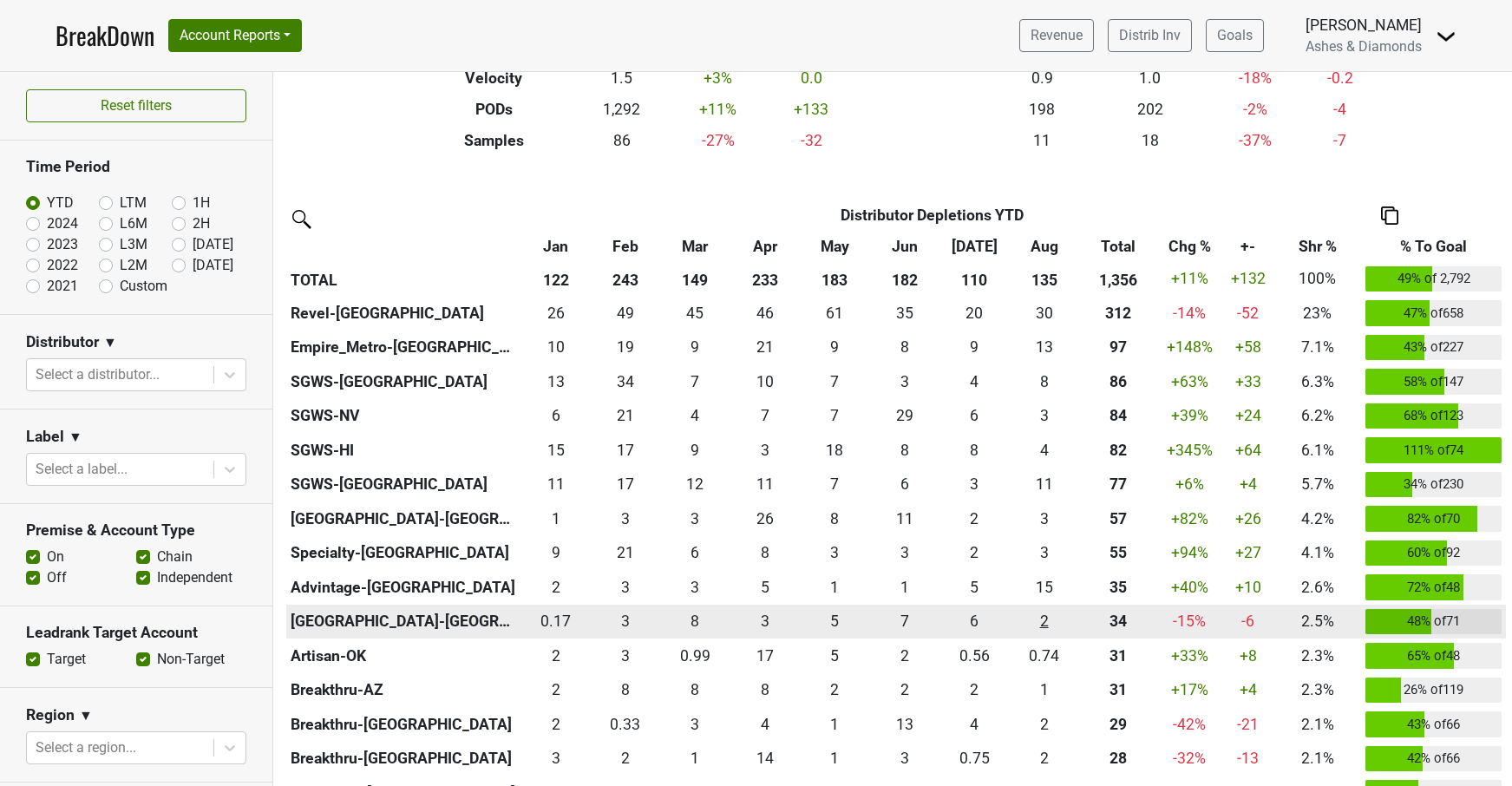
scroll to position [307, 0]
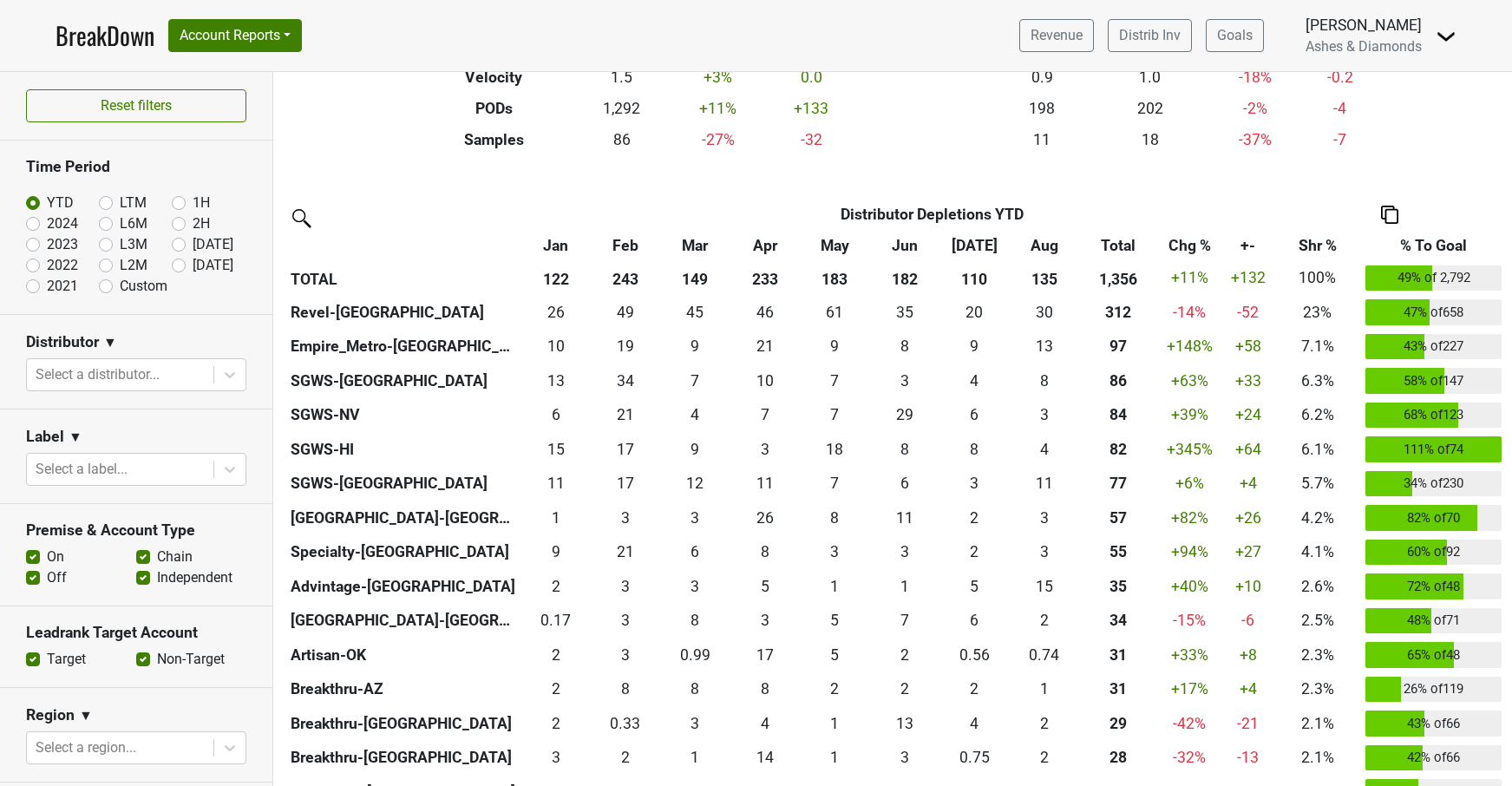
click at [192, 266] on label "[DATE]" at bounding box center [213, 266] width 41 height 21
click at [182, 266] on input "[DATE]" at bounding box center [206, 264] width 70 height 18
radio input "true"
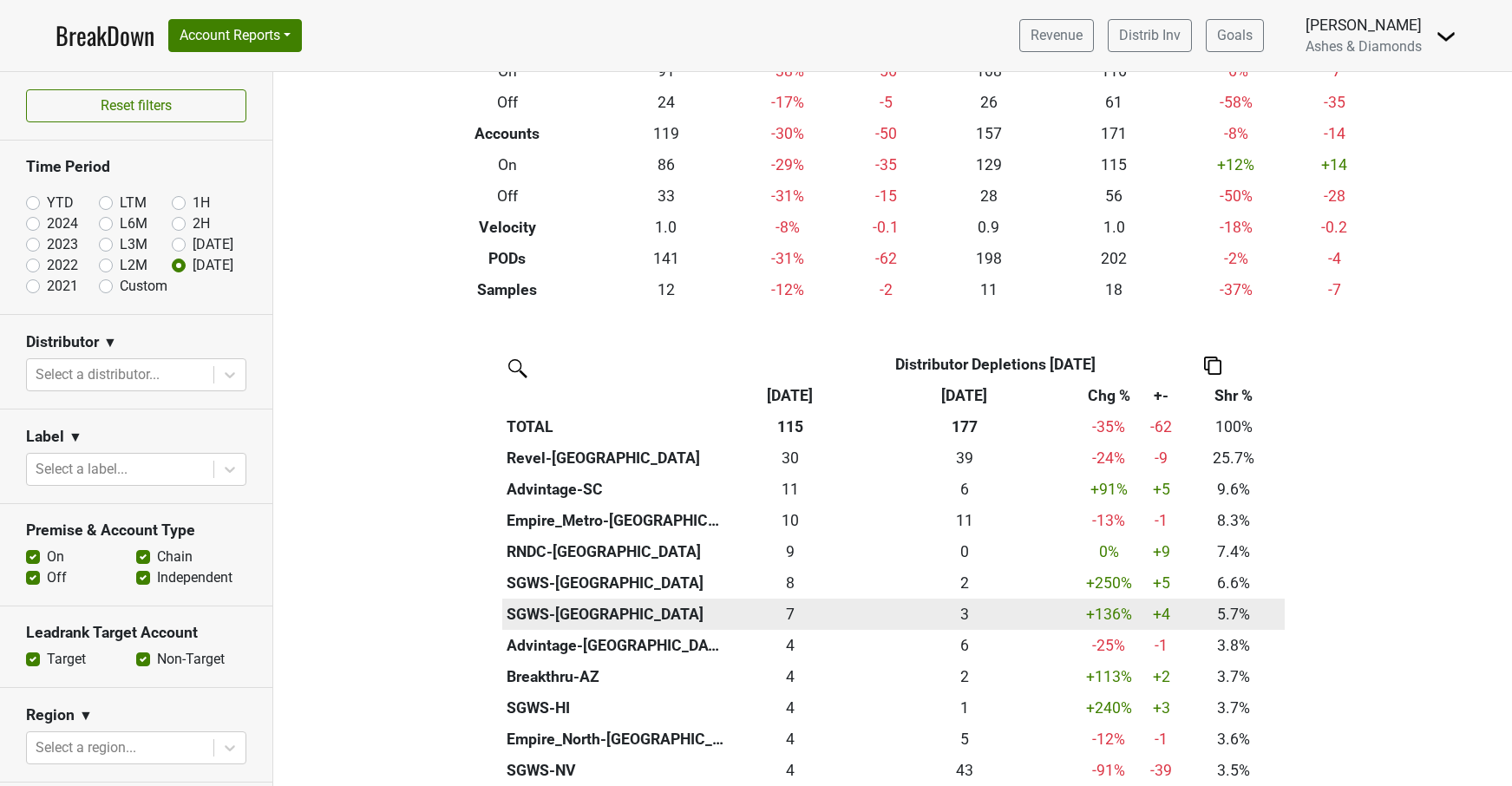
scroll to position [239, 0]
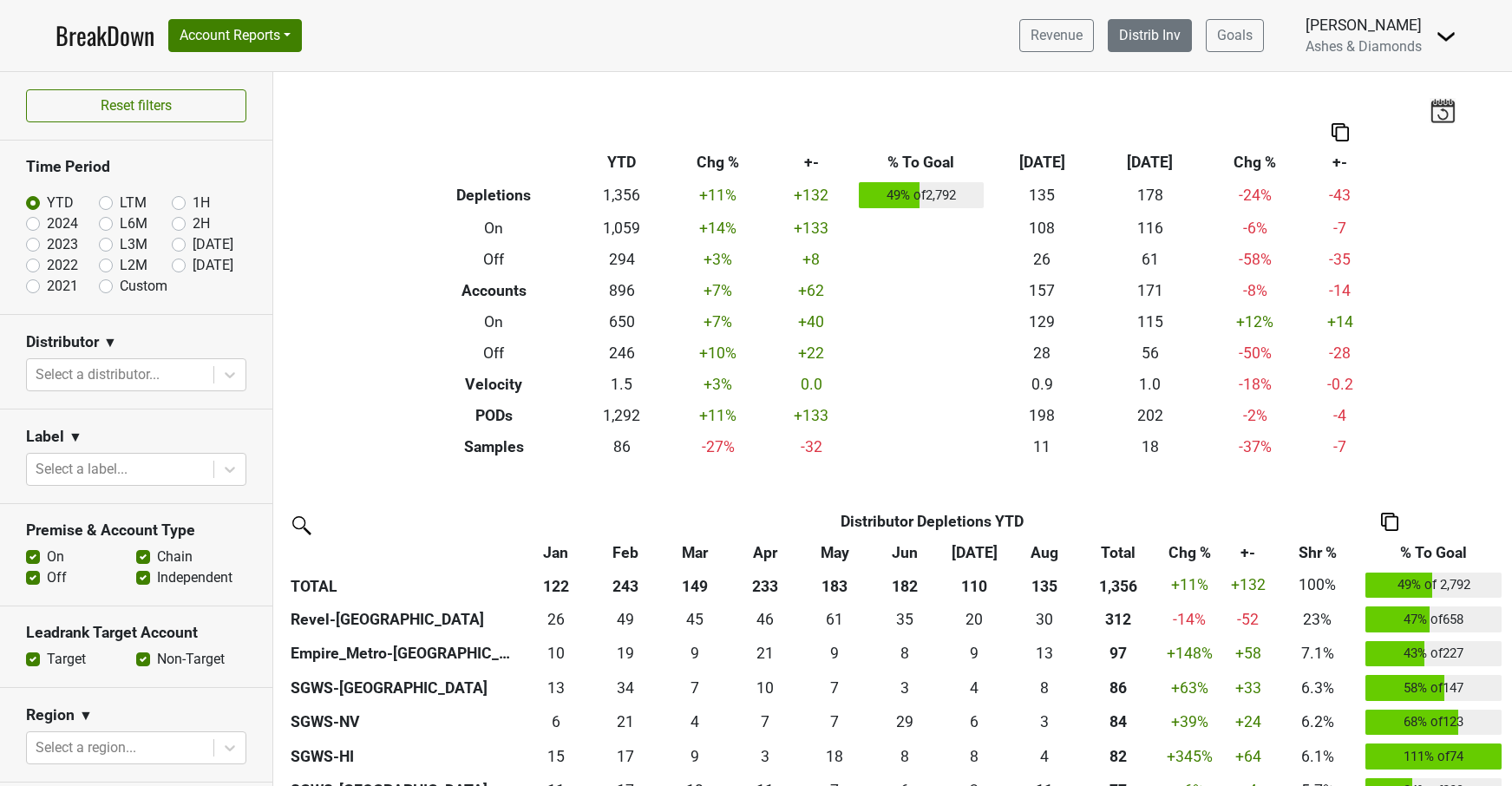
click at [1151, 42] on link "Distrib Inv" at bounding box center [1149, 35] width 84 height 33
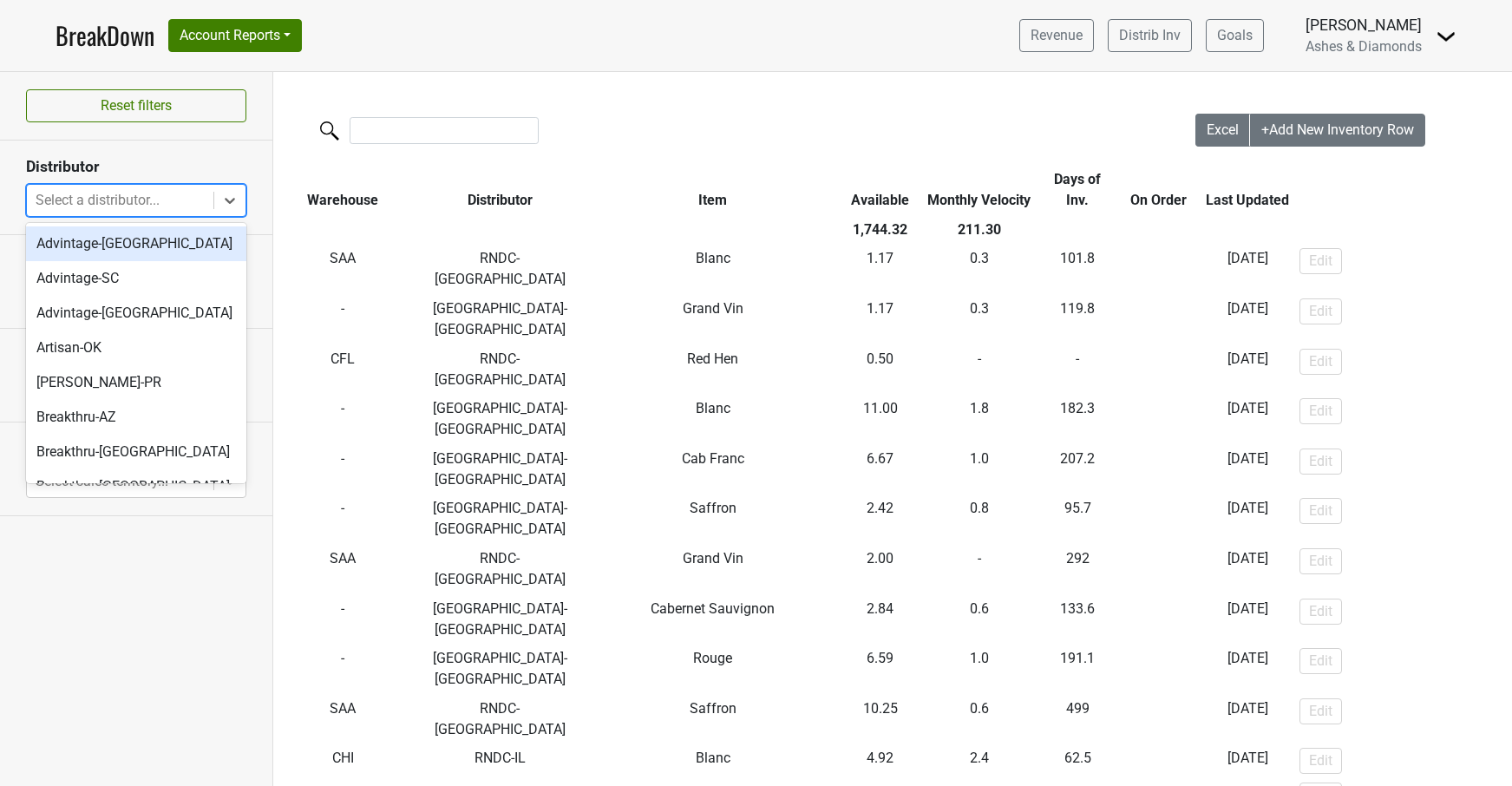
click at [136, 194] on div "Select a distributor..." at bounding box center [120, 200] width 169 height 21
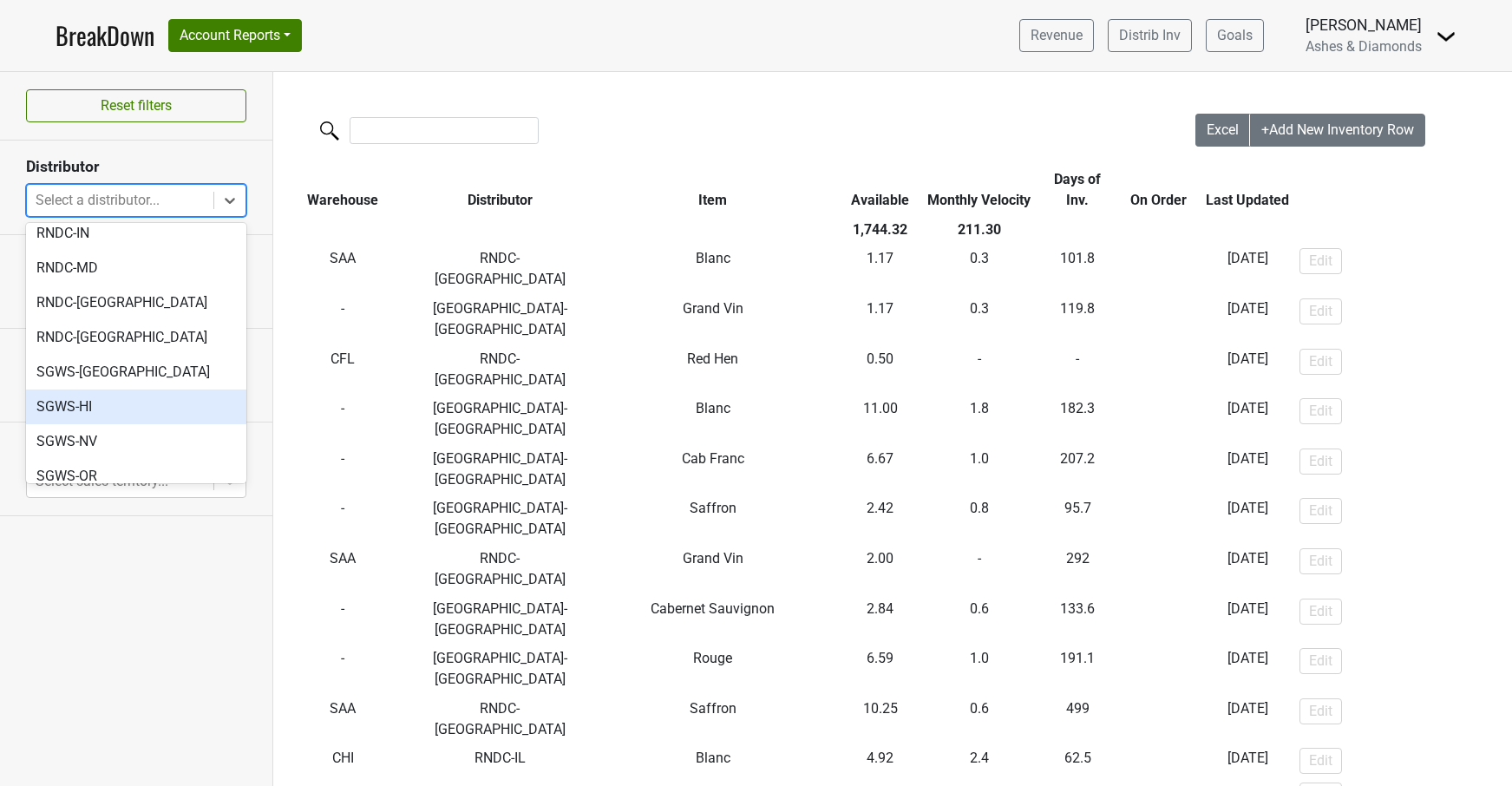
scroll to position [752, 0]
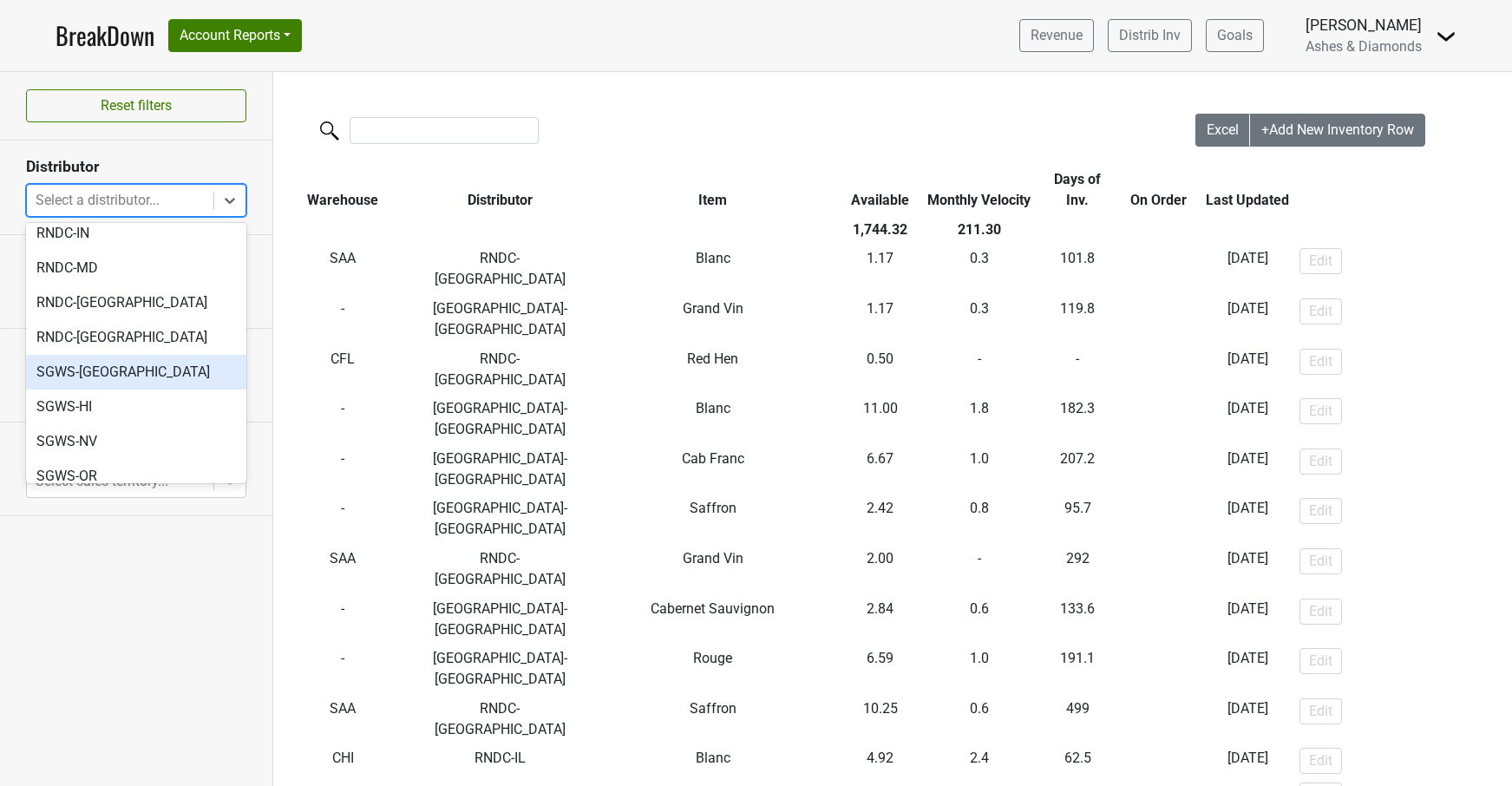
click at [124, 355] on div "SGWS-[GEOGRAPHIC_DATA]" at bounding box center [136, 371] width 221 height 34
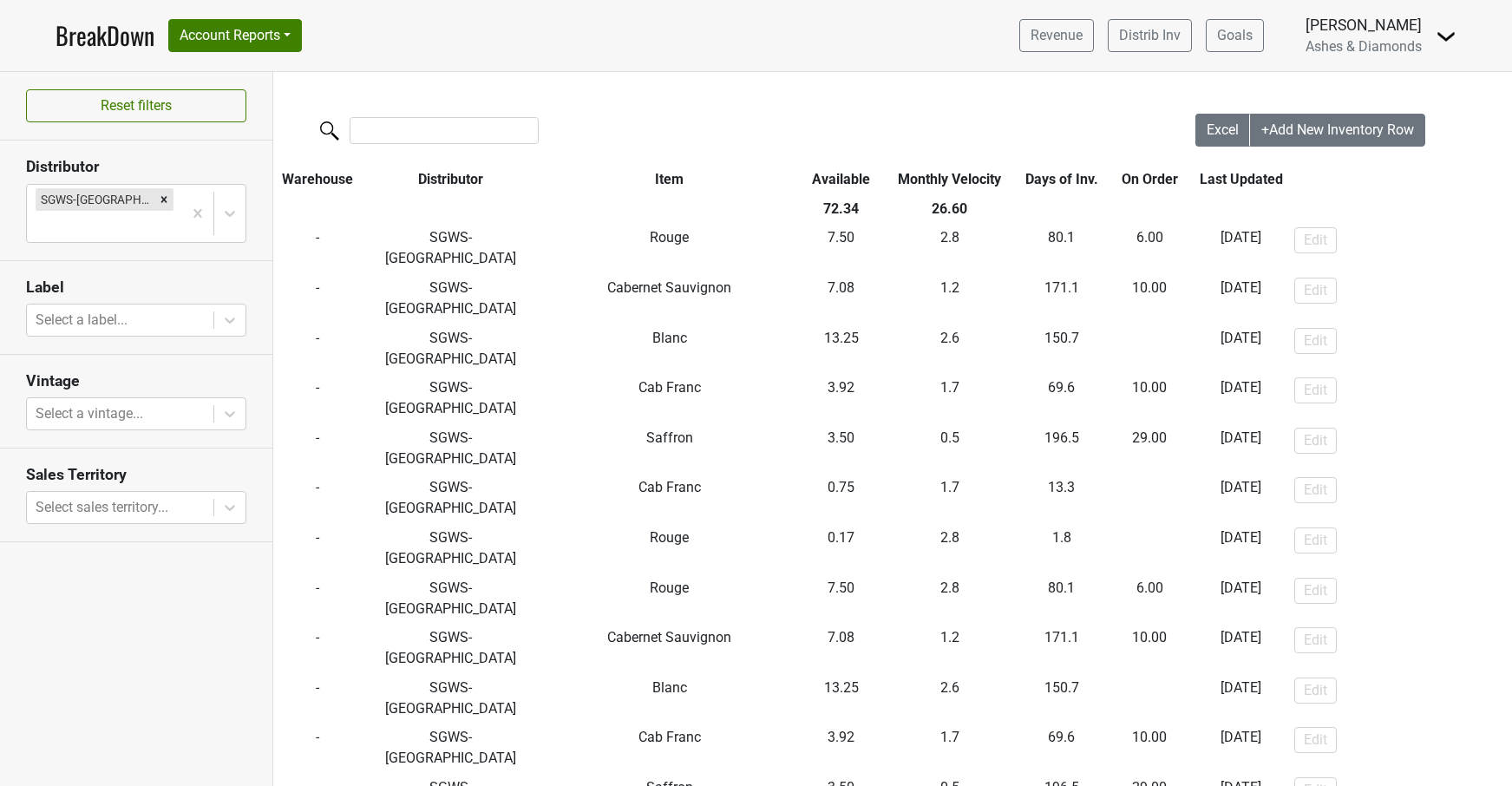
click at [123, 37] on link "BreakDown" at bounding box center [105, 35] width 99 height 36
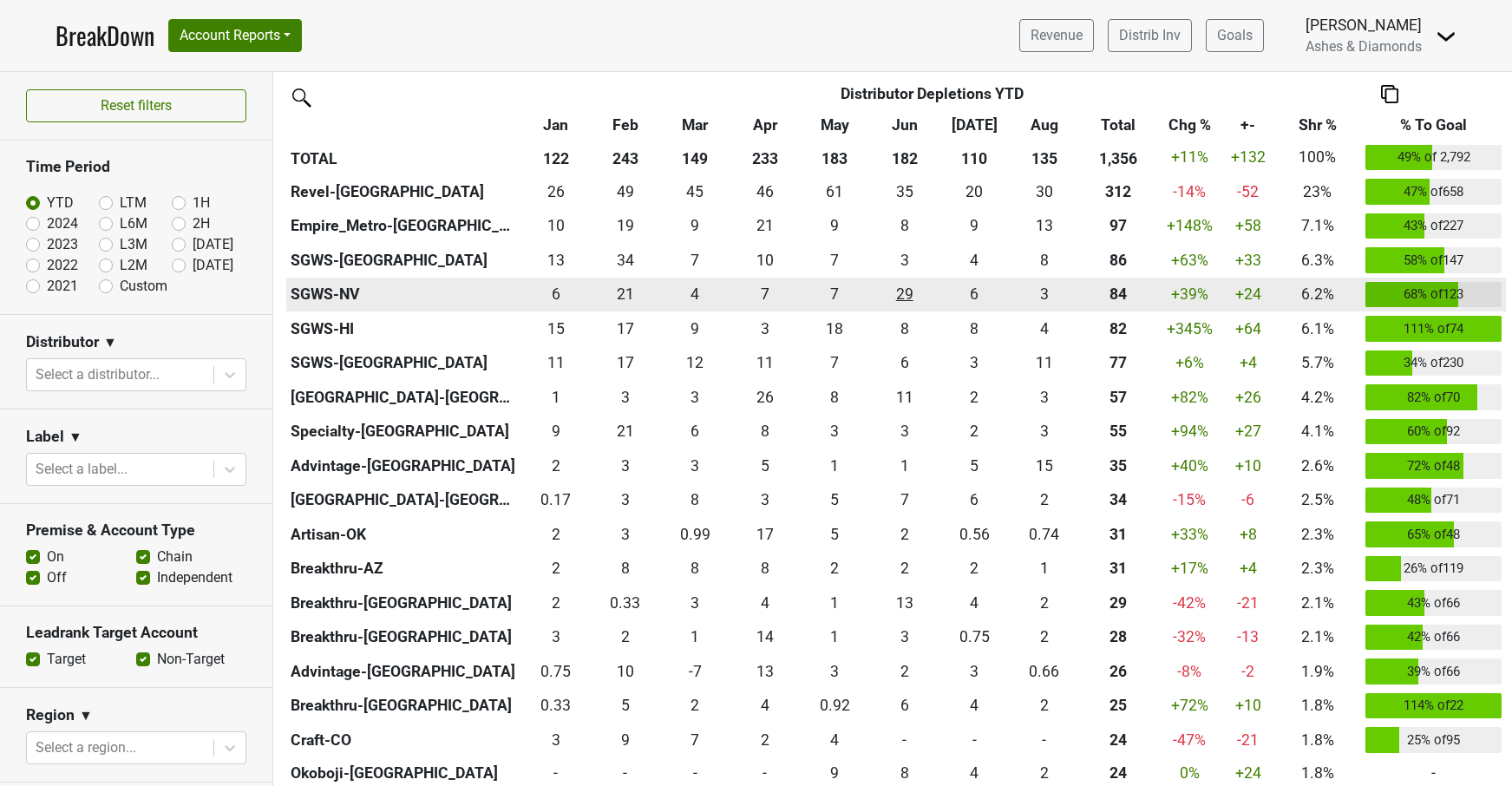
scroll to position [527, 0]
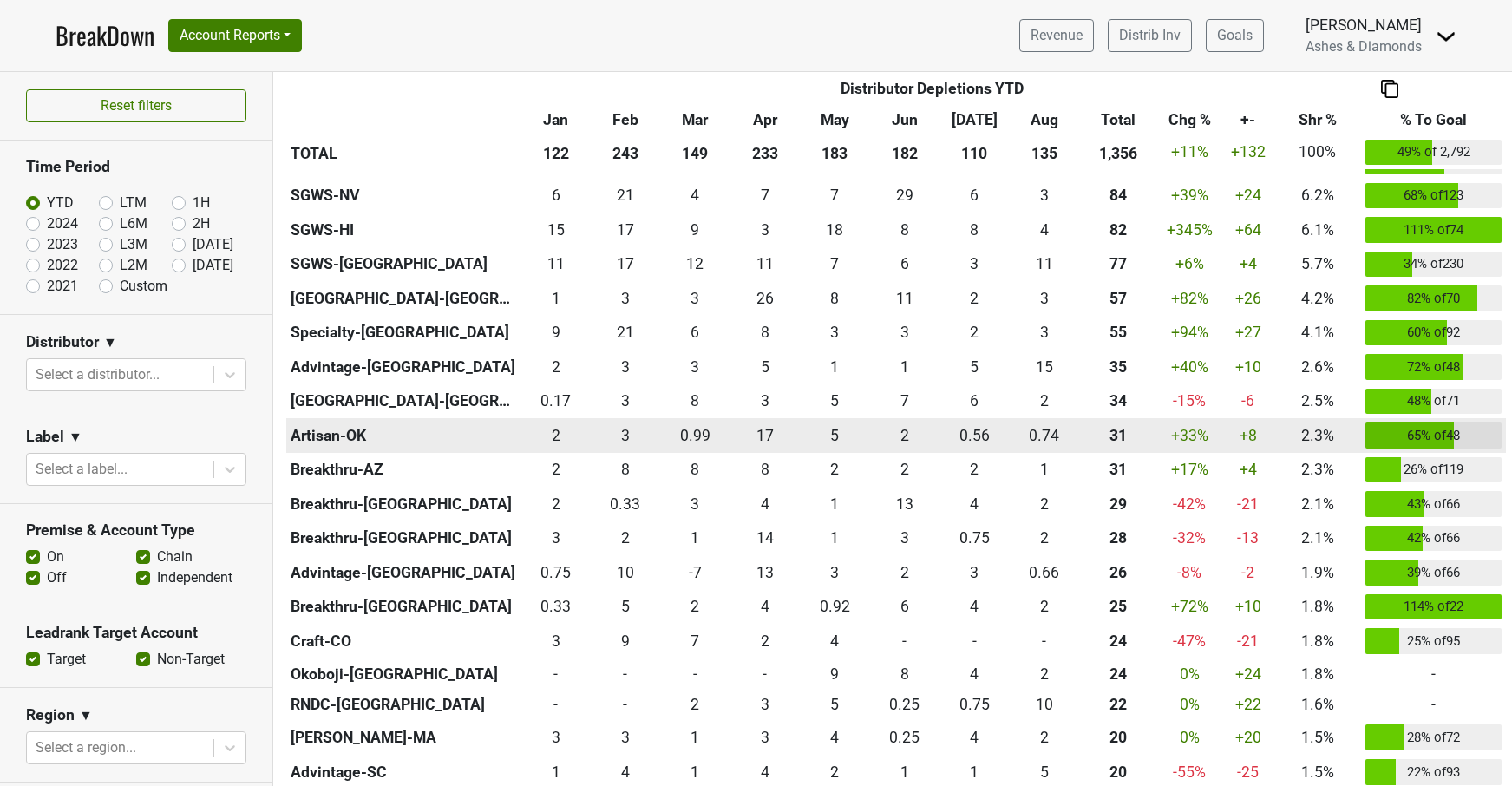
click at [328, 433] on th "Artisan-OK" at bounding box center [402, 435] width 234 height 34
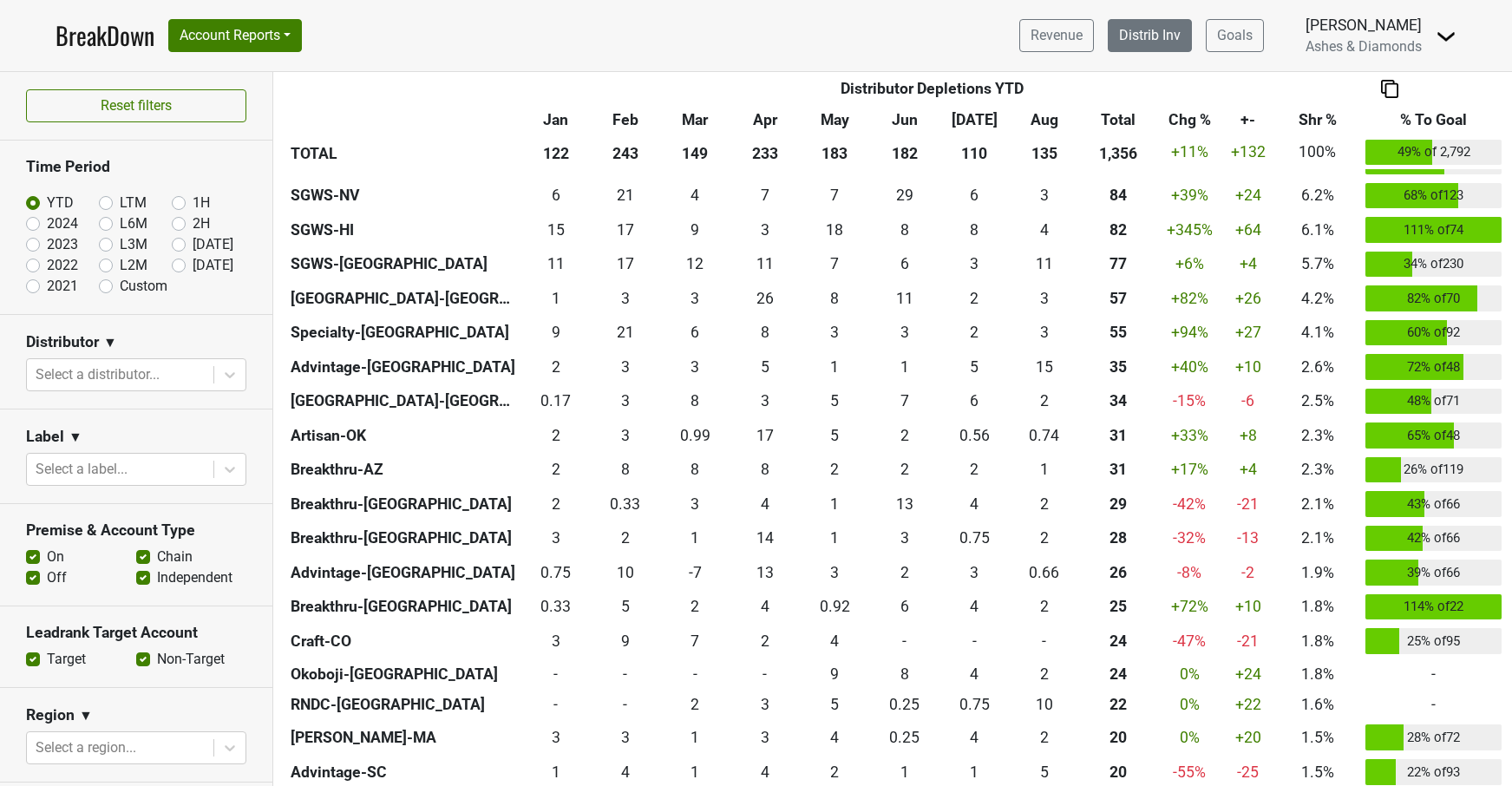
click at [1127, 39] on link "Distrib Inv" at bounding box center [1149, 35] width 84 height 33
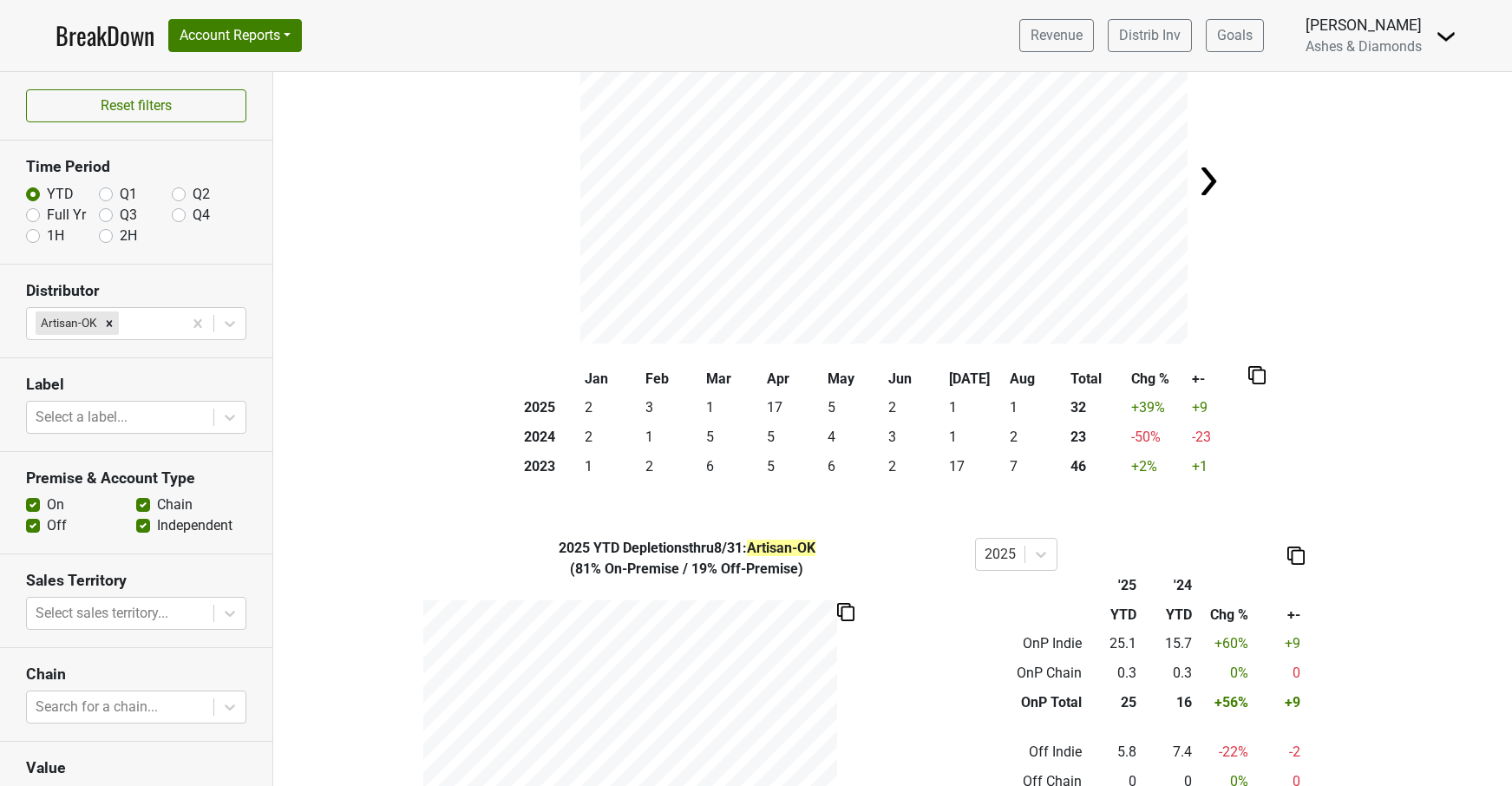
scroll to position [133, 0]
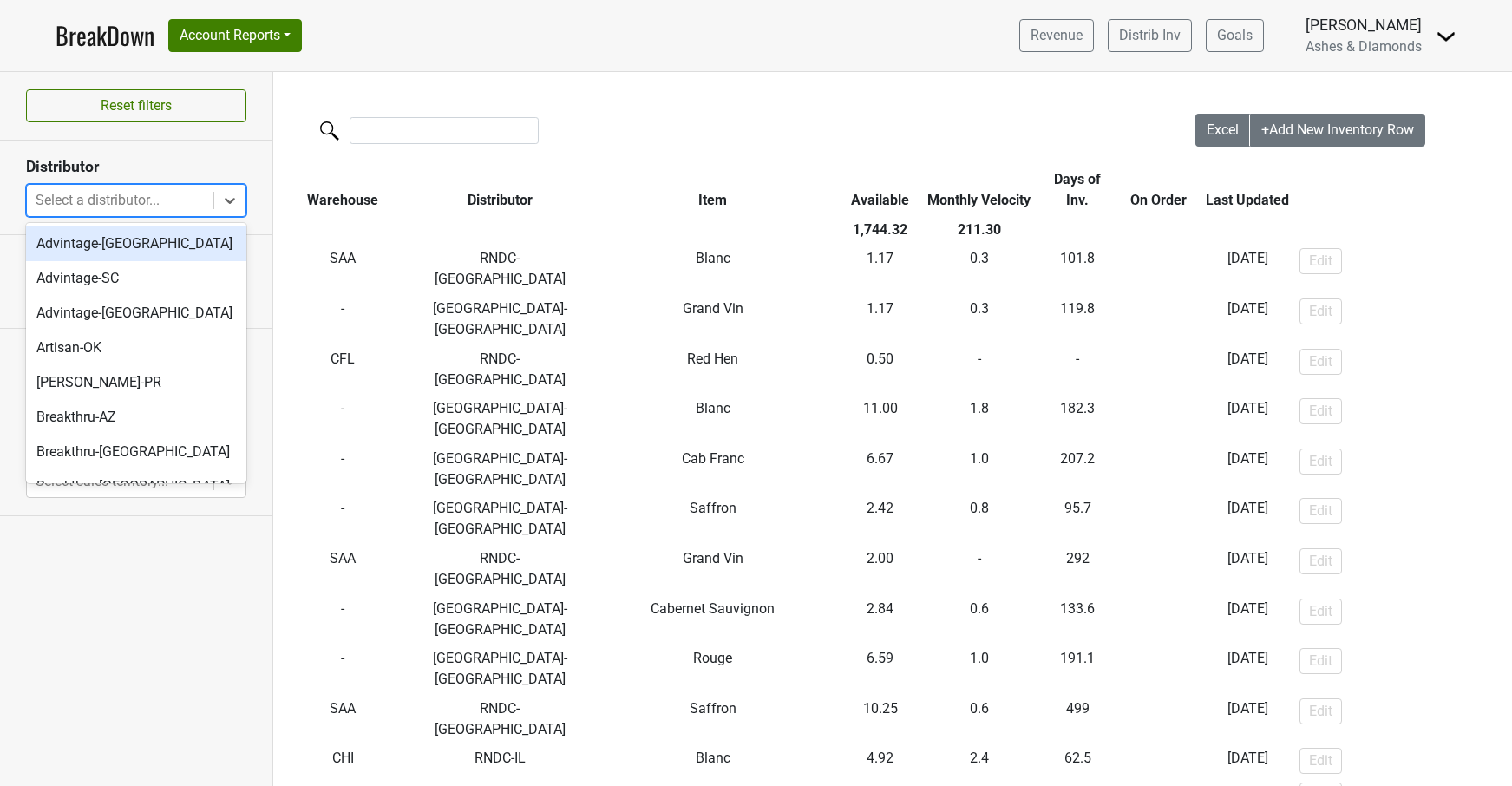
click at [142, 195] on div "Select a distributor..." at bounding box center [120, 200] width 169 height 21
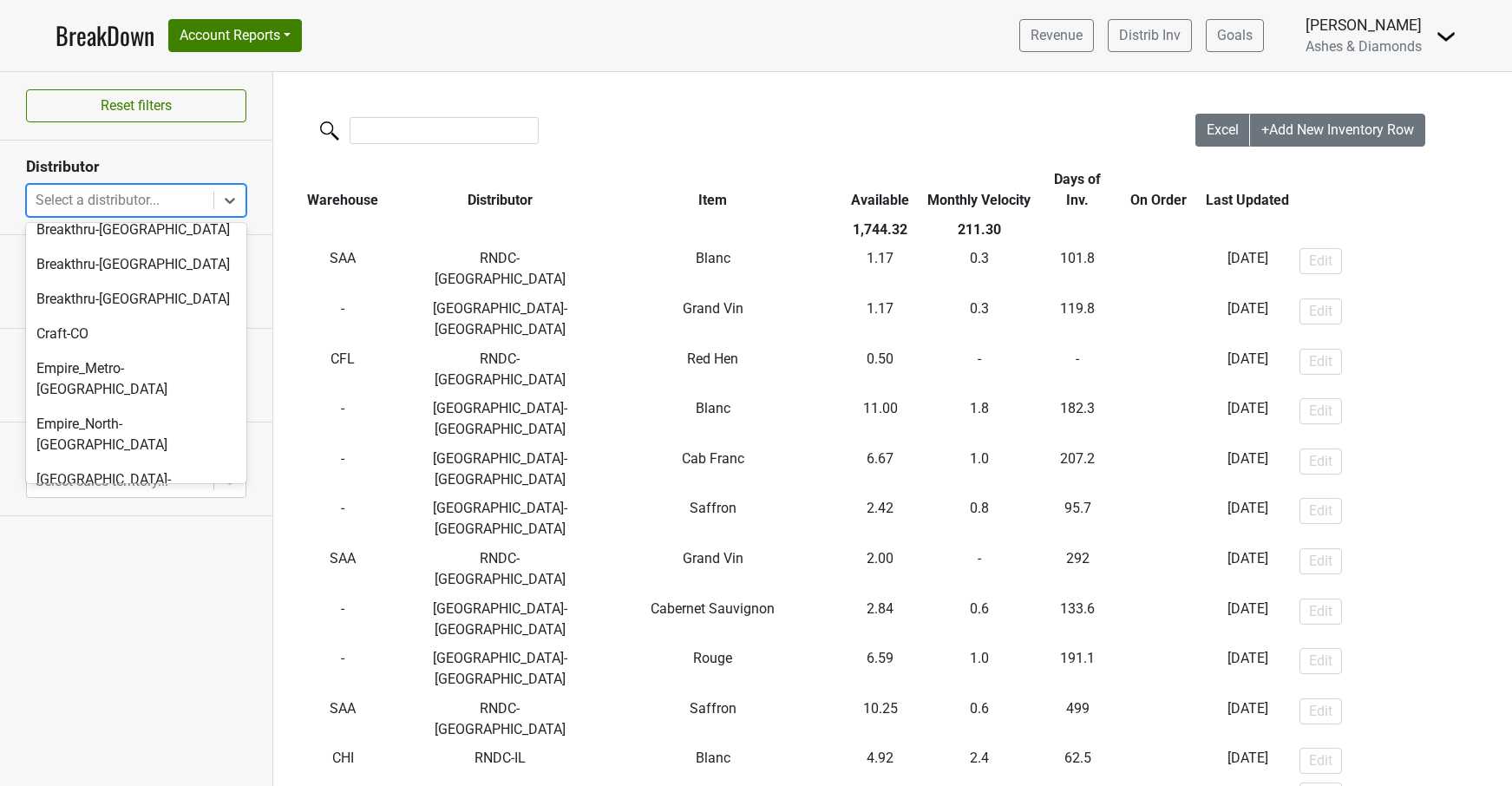
scroll to position [752, 0]
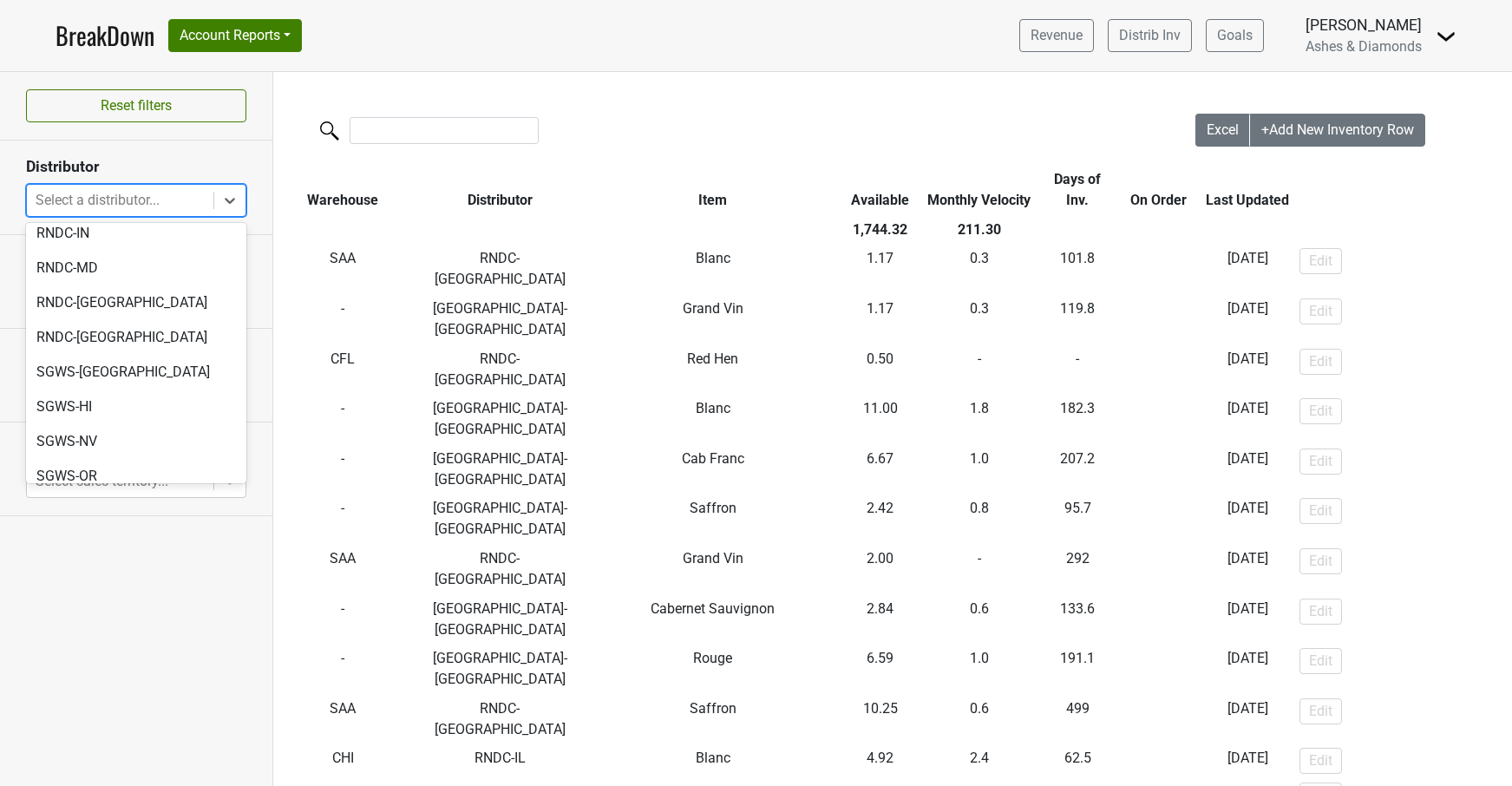
drag, startPoint x: 131, startPoint y: 432, endPoint x: 153, endPoint y: 437, distance: 22.6
click at [131, 493] on div "SGWS-[GEOGRAPHIC_DATA]" at bounding box center [136, 510] width 221 height 34
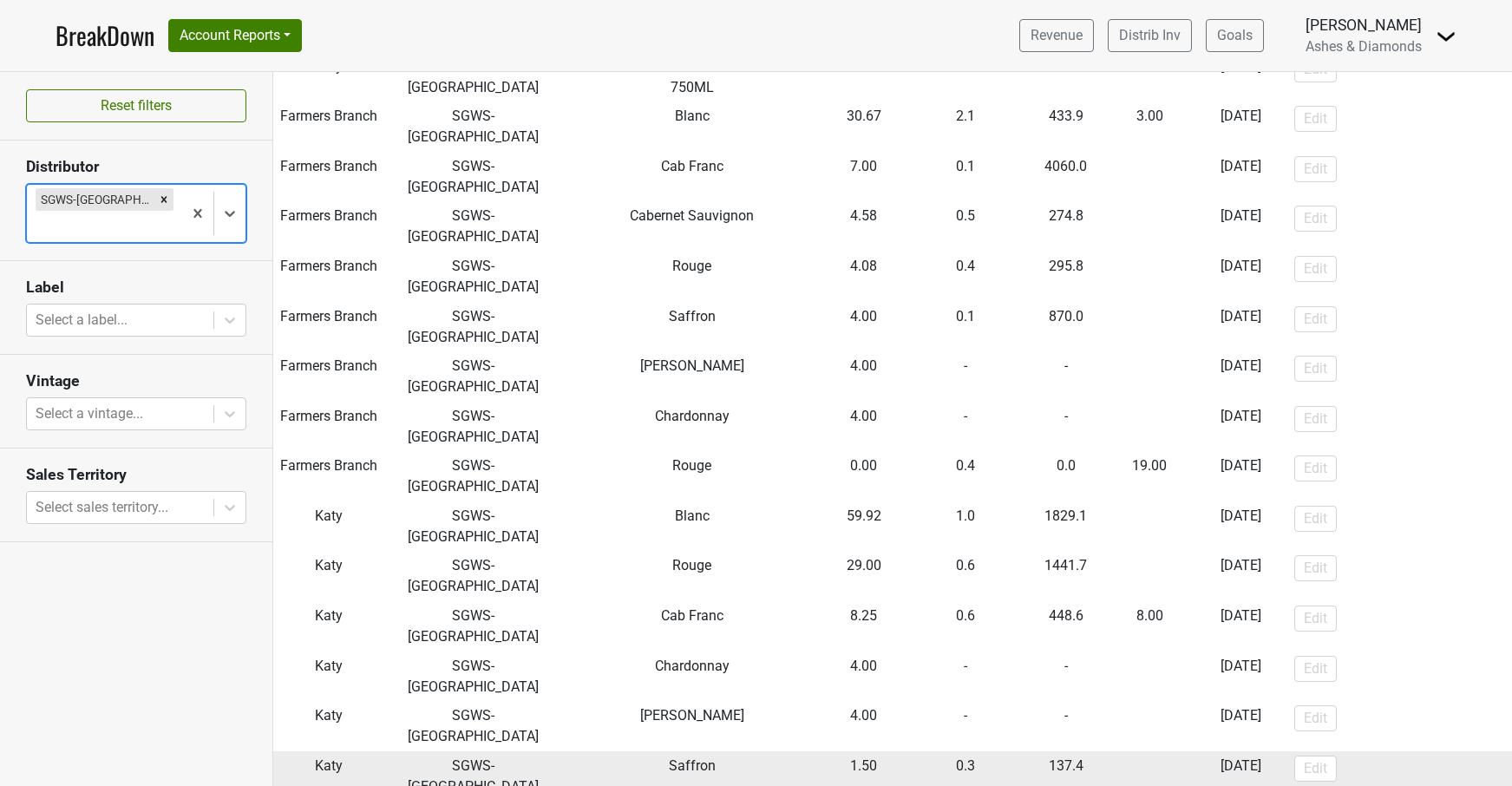
scroll to position [547, 0]
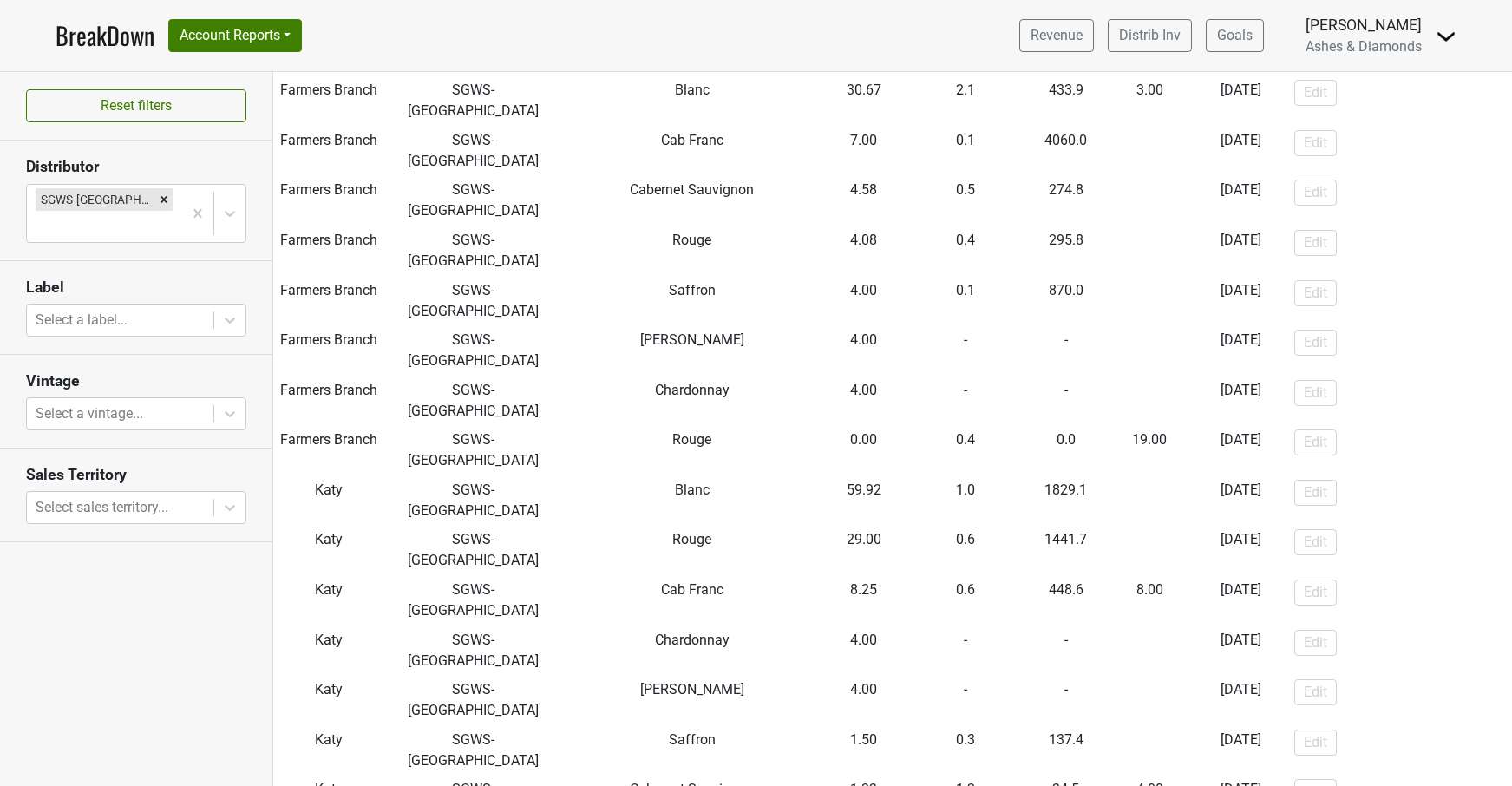
click at [99, 34] on link "BreakDown" at bounding box center [105, 35] width 99 height 36
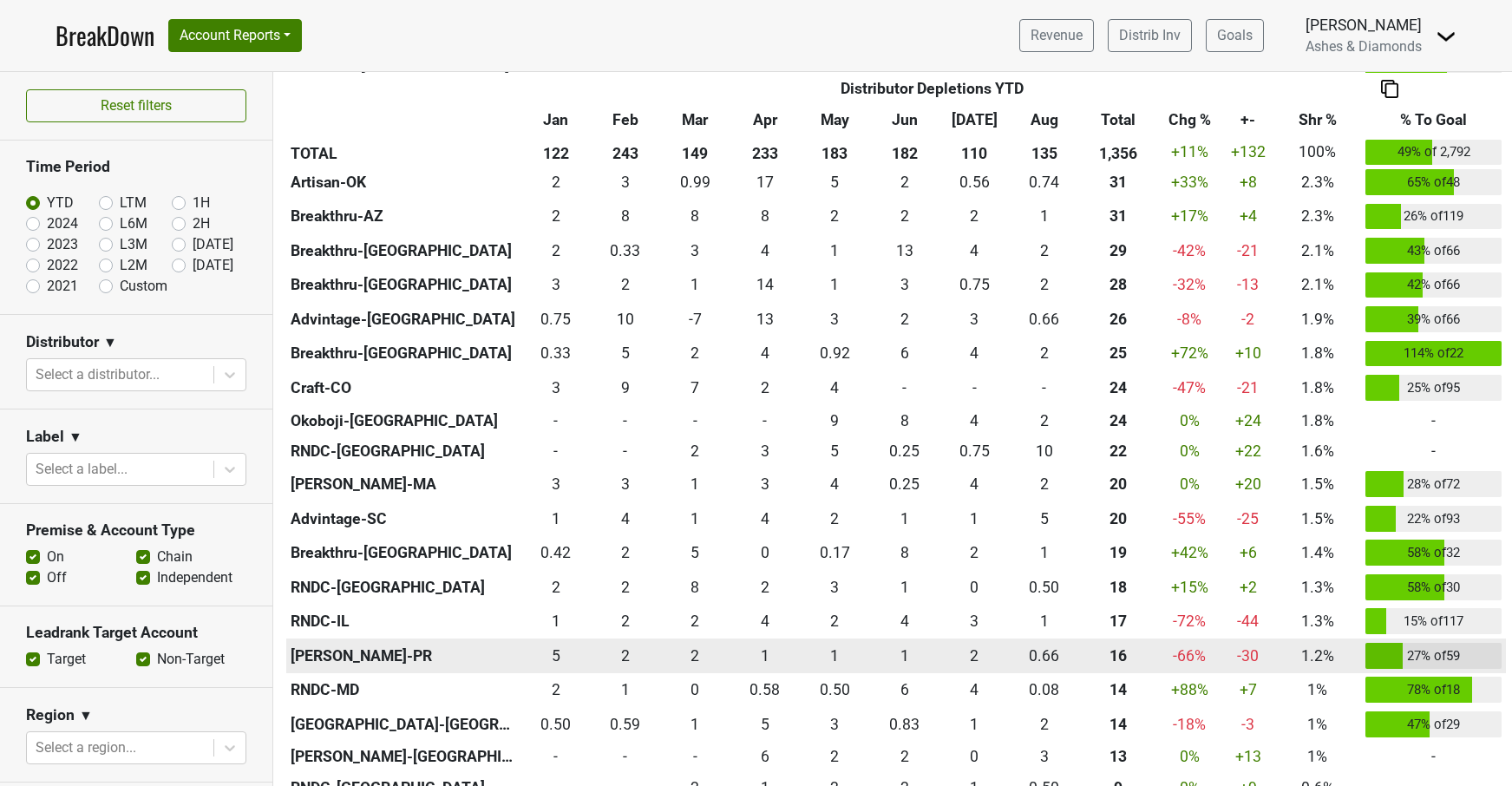
scroll to position [767, 0]
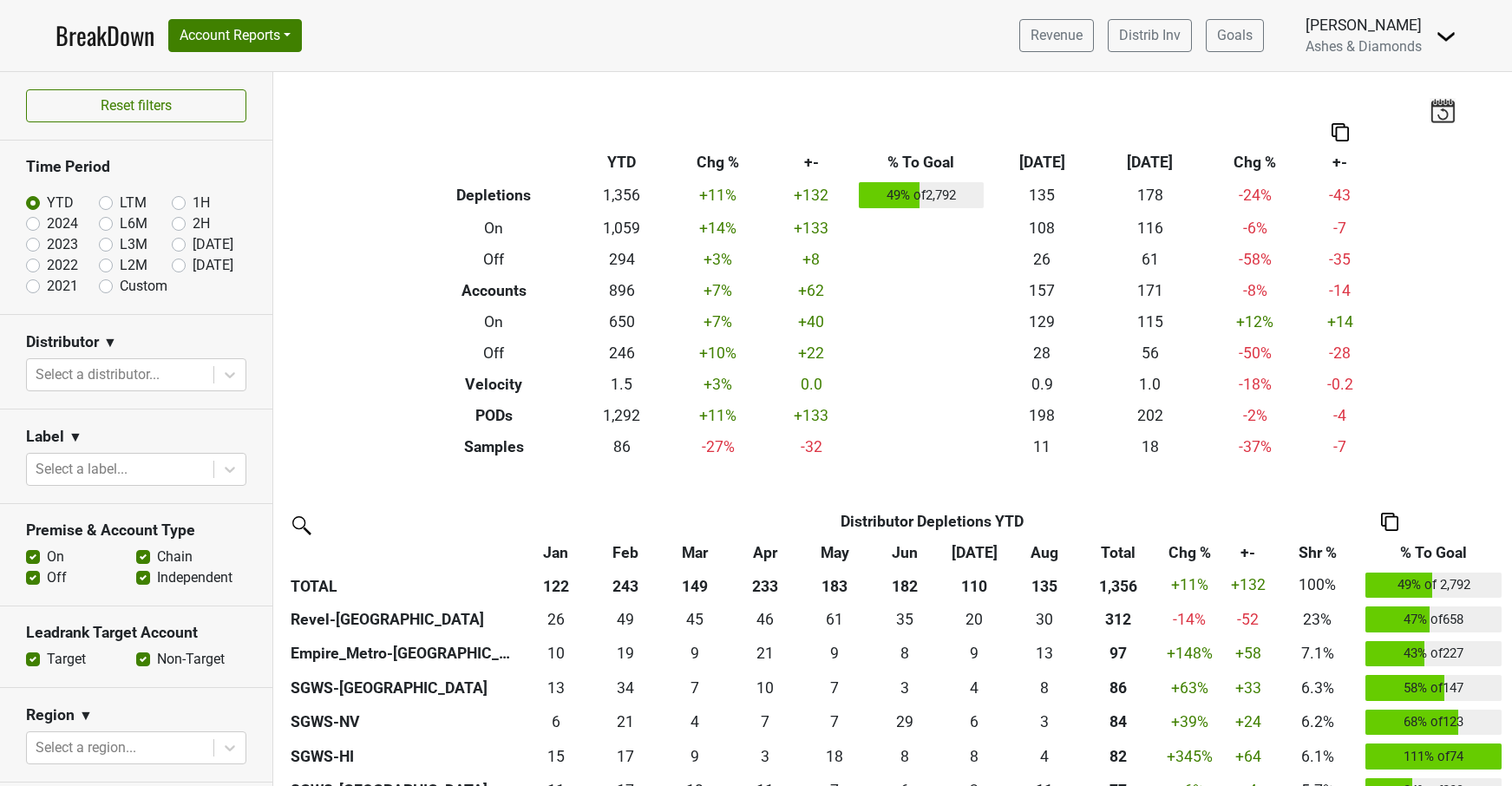
click at [192, 263] on label "Sep '25" at bounding box center [213, 266] width 41 height 21
click at [176, 263] on input "Sep '25" at bounding box center [206, 264] width 70 height 18
radio input "true"
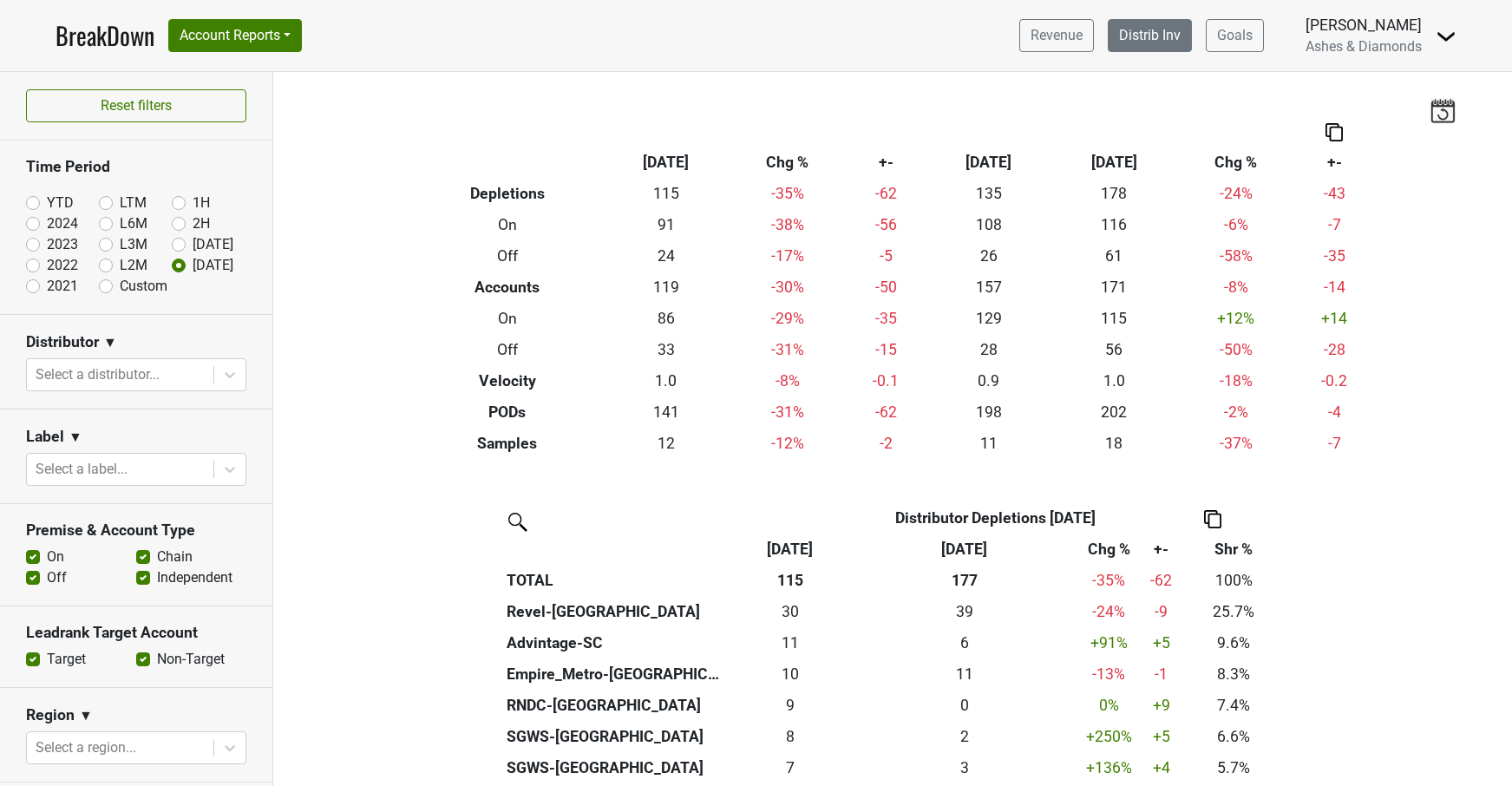
click at [1141, 30] on link "Distrib Inv" at bounding box center [1149, 35] width 84 height 33
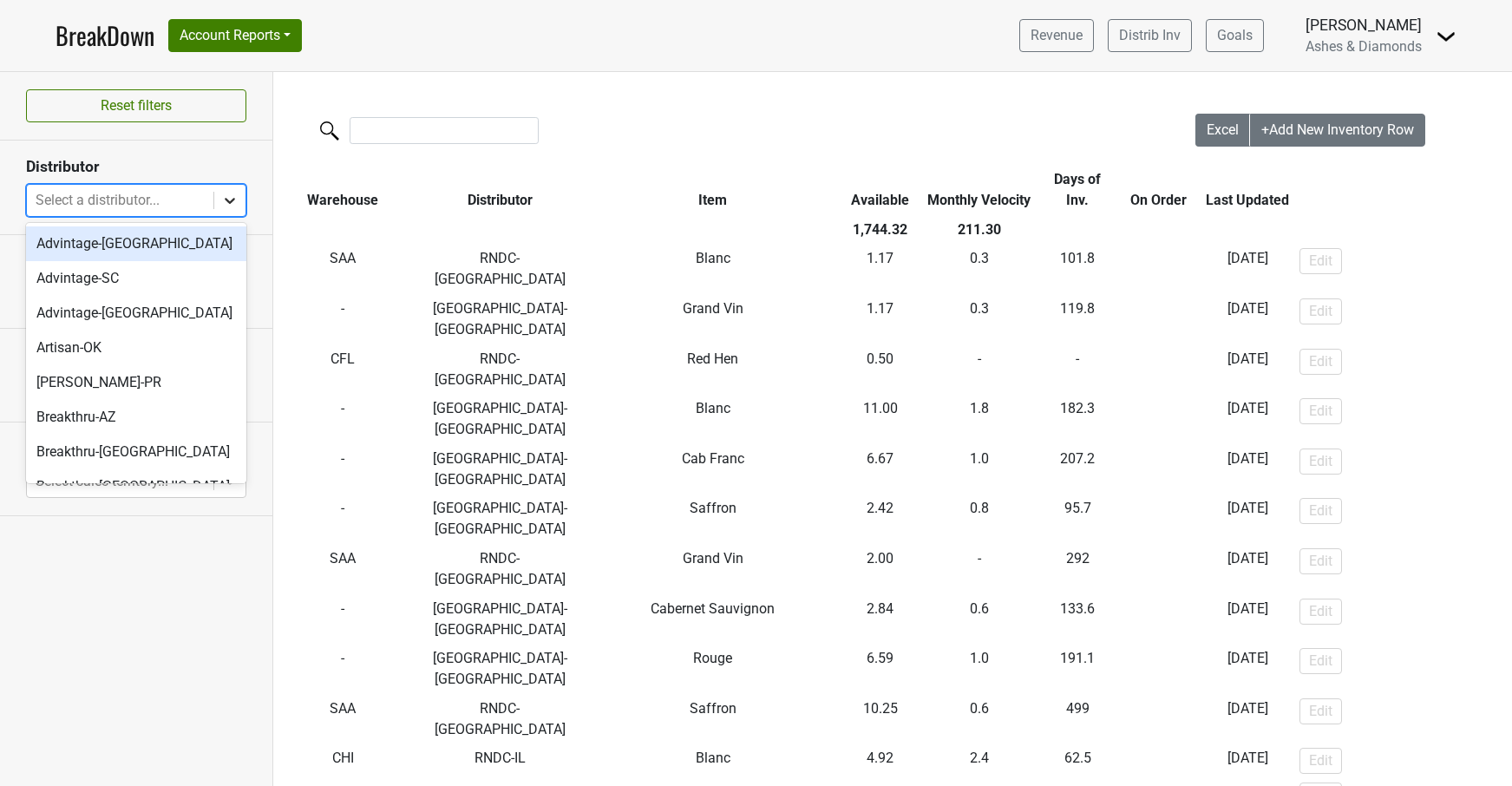
click at [233, 202] on icon at bounding box center [230, 200] width 18 height 18
click at [150, 243] on div "Advintage-NC" at bounding box center [136, 243] width 221 height 34
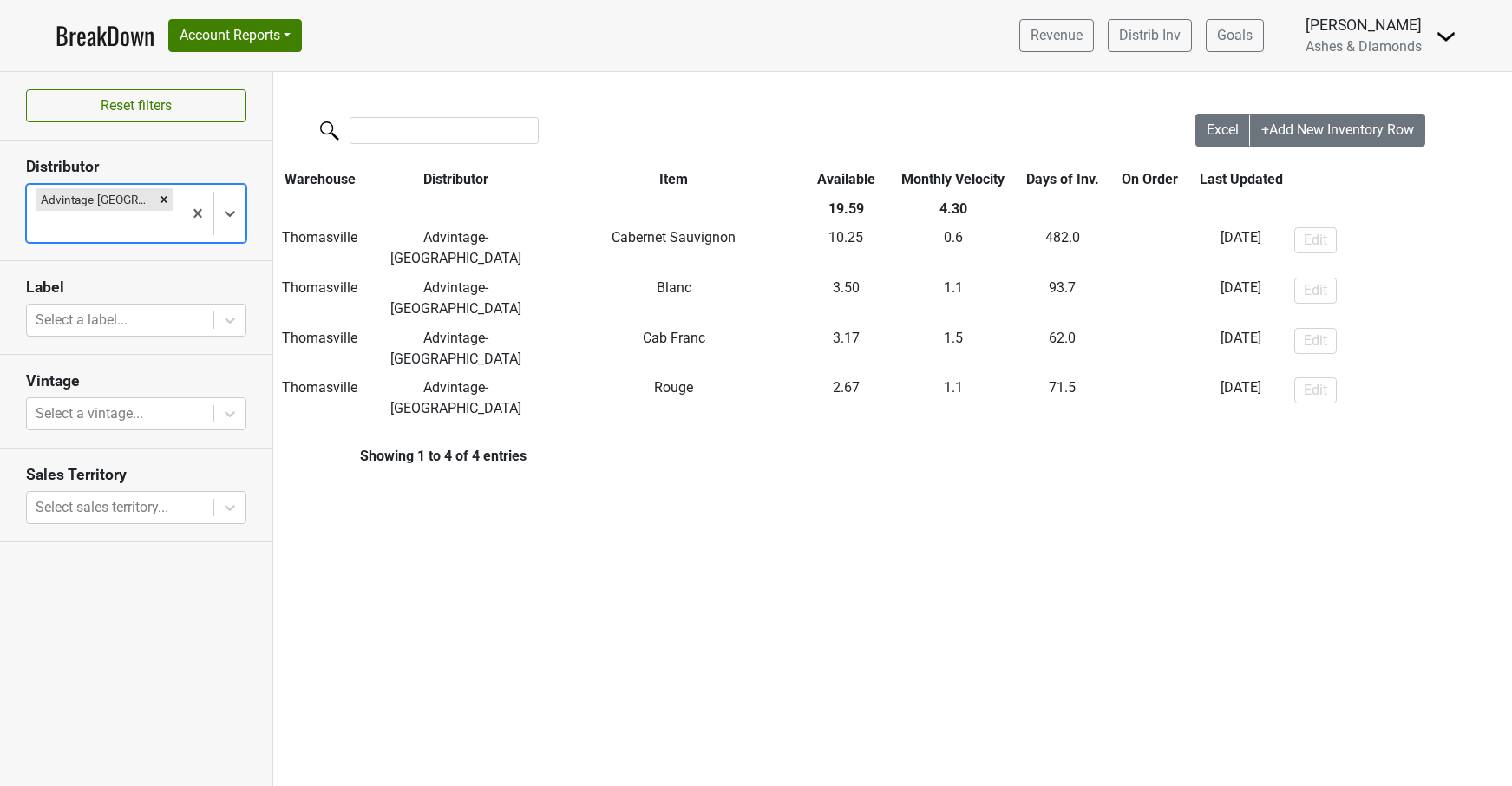
drag, startPoint x: 120, startPoint y: 195, endPoint x: 172, endPoint y: 198, distance: 52.1
click at [158, 195] on icon "Remove Advintage-NC" at bounding box center [164, 199] width 12 height 12
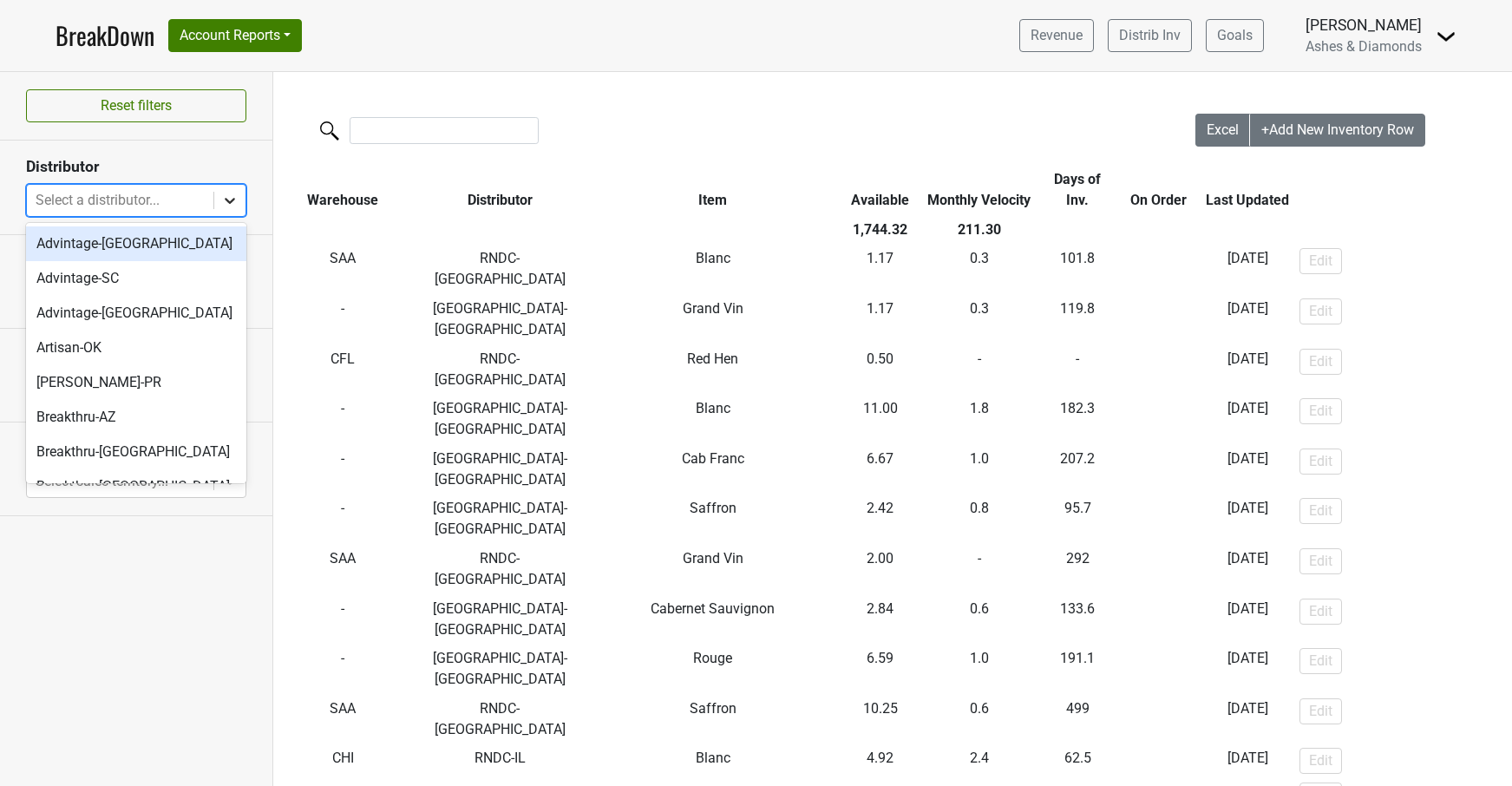
click at [230, 196] on icon at bounding box center [230, 200] width 18 height 18
click at [170, 282] on div "Advintage-SC" at bounding box center [136, 278] width 221 height 34
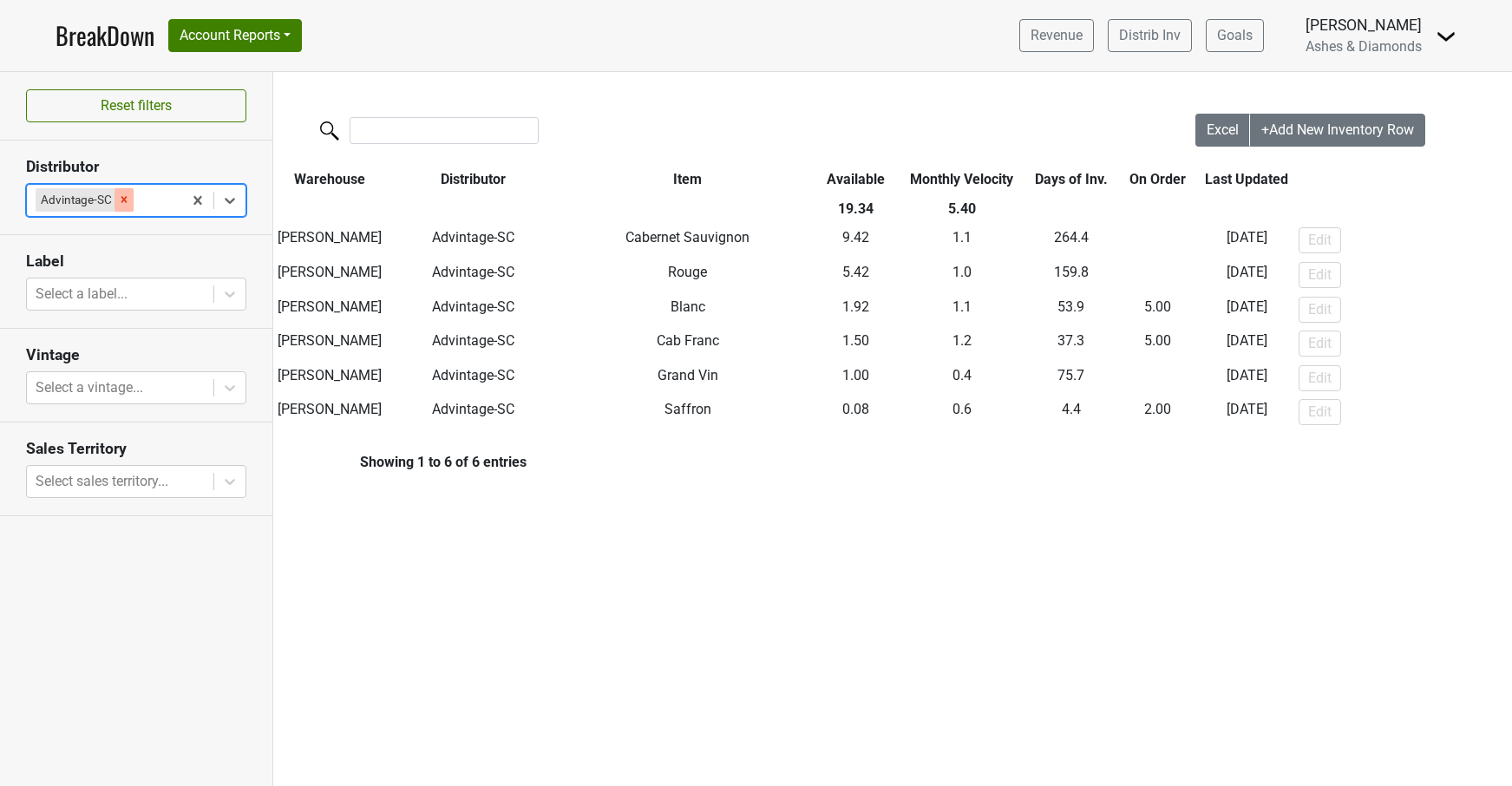
click at [121, 195] on icon "Remove Advintage-SC" at bounding box center [124, 199] width 12 height 12
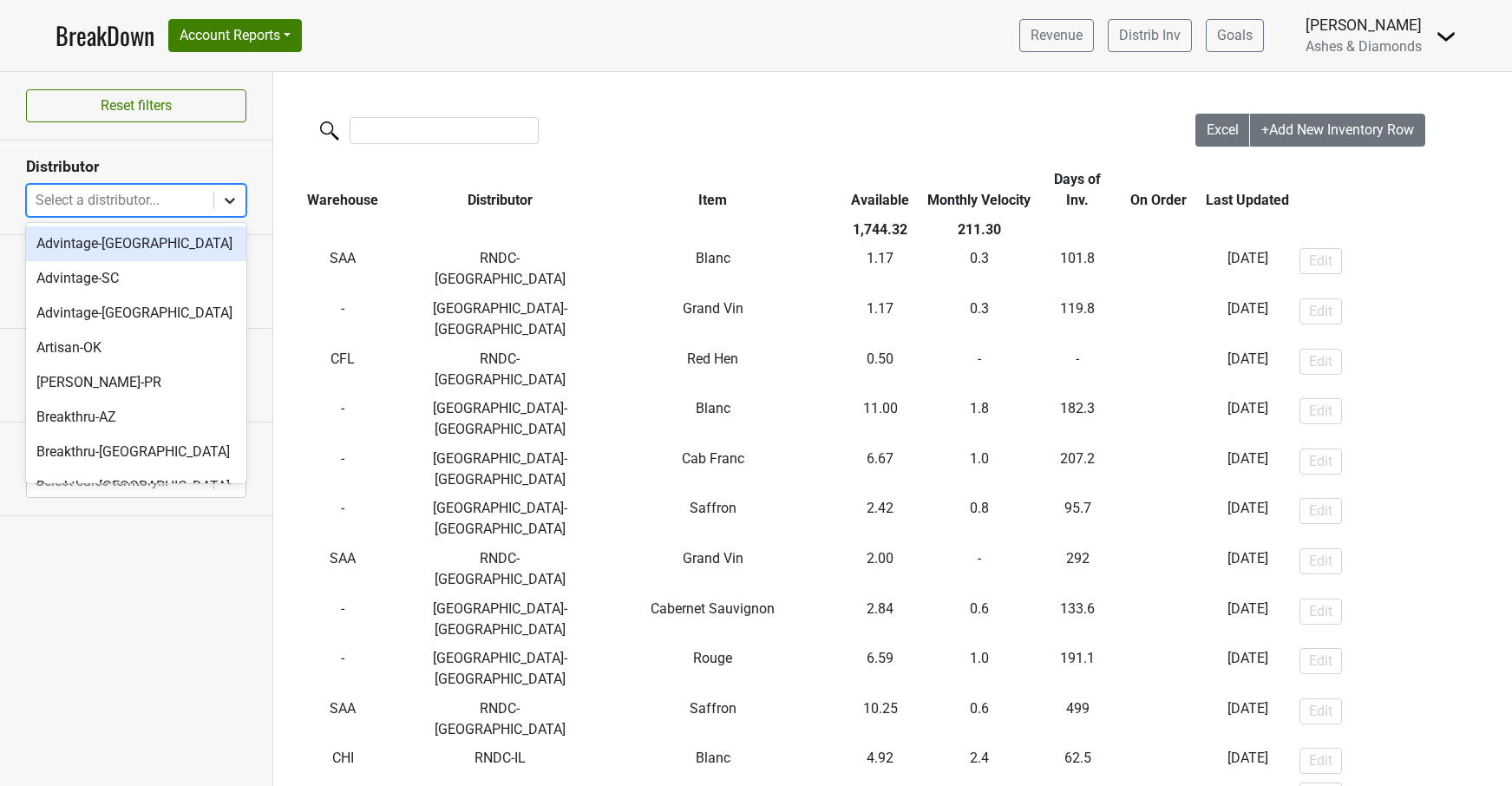
click at [224, 196] on icon at bounding box center [230, 200] width 18 height 18
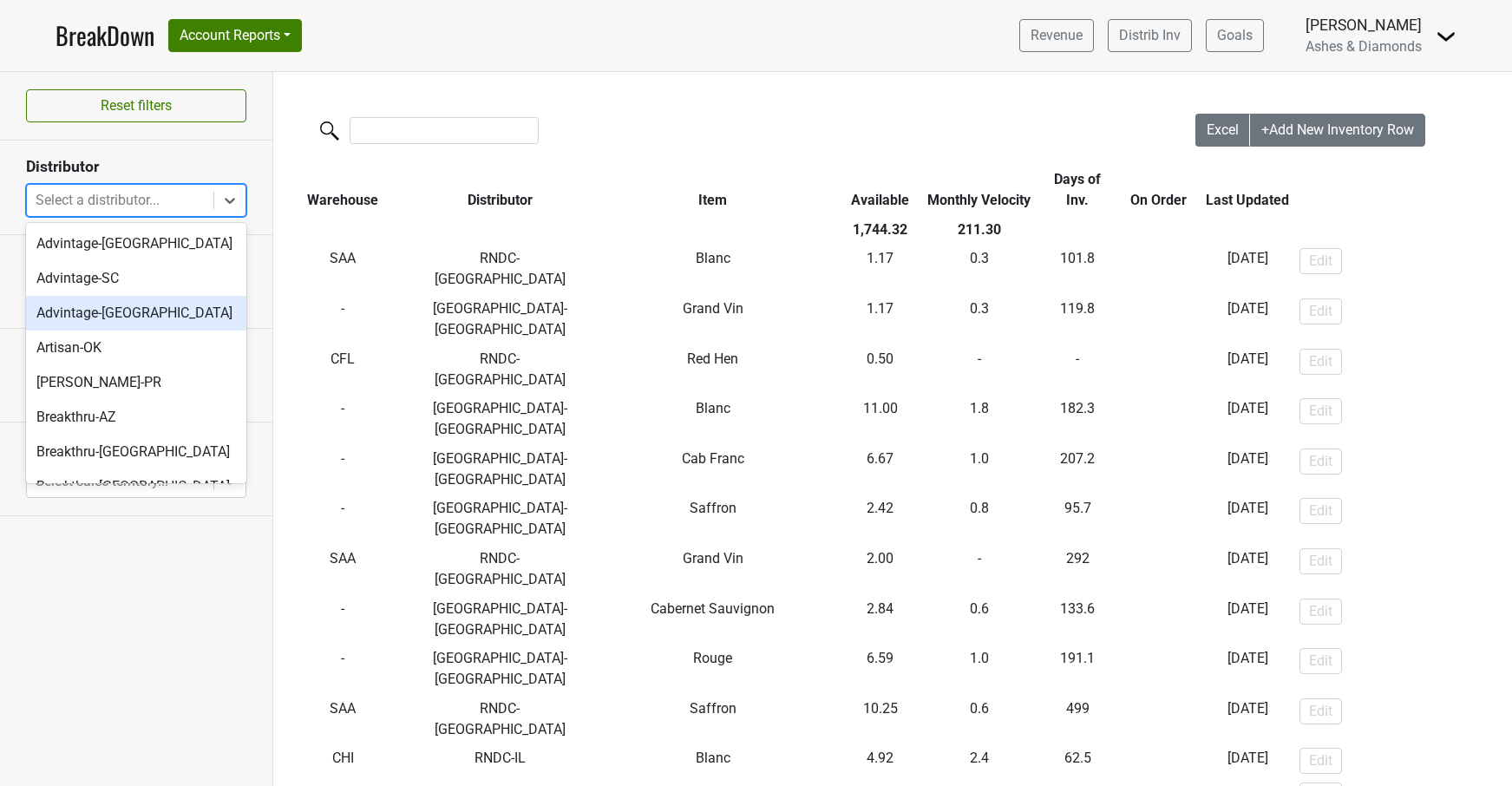
drag, startPoint x: 192, startPoint y: 318, endPoint x: 416, endPoint y: 325, distance: 224.1
click at [192, 317] on div "Advintage-[GEOGRAPHIC_DATA]" at bounding box center [136, 312] width 221 height 34
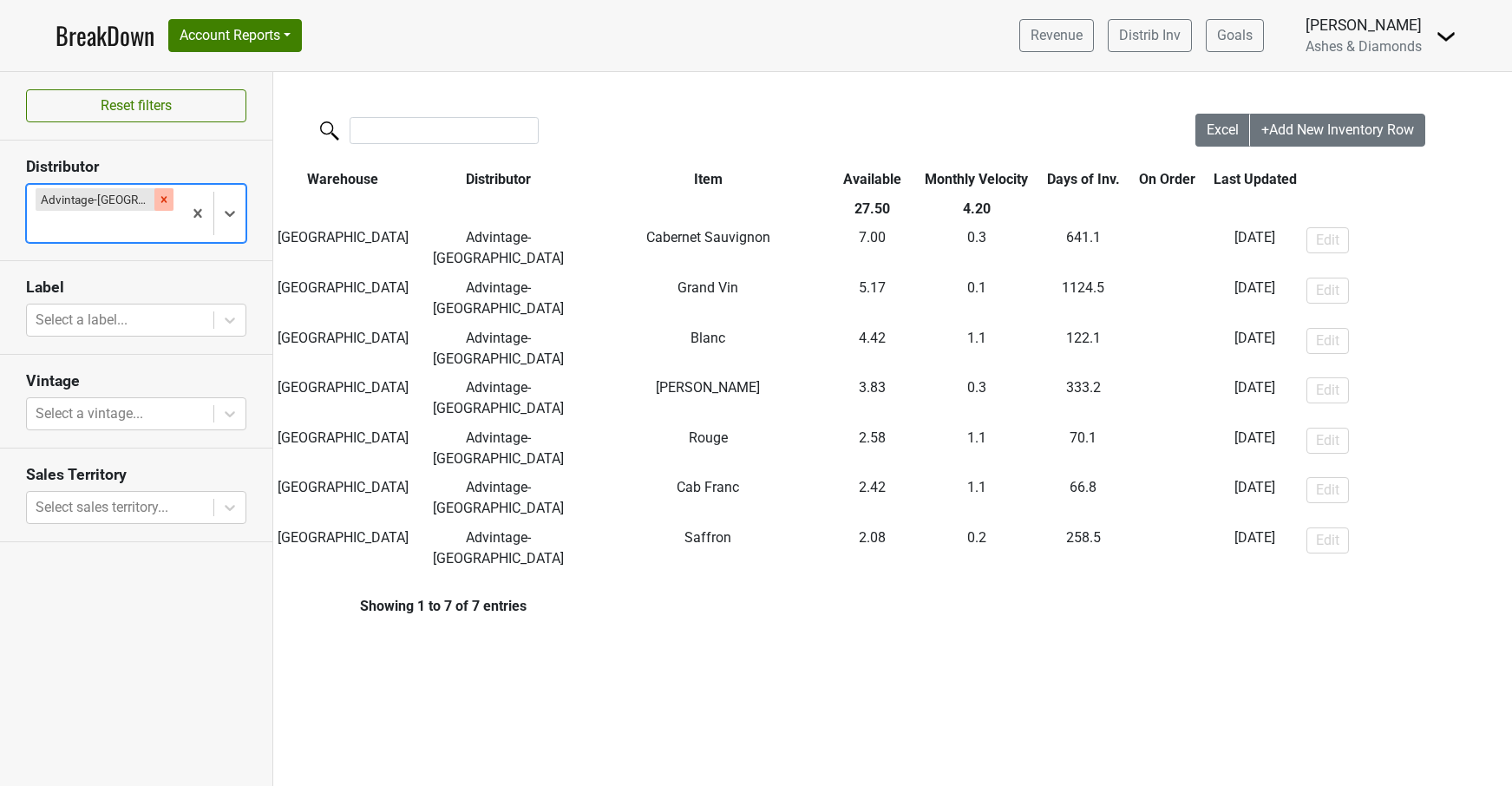
click at [158, 201] on icon "Remove Advintage-TN" at bounding box center [164, 199] width 12 height 12
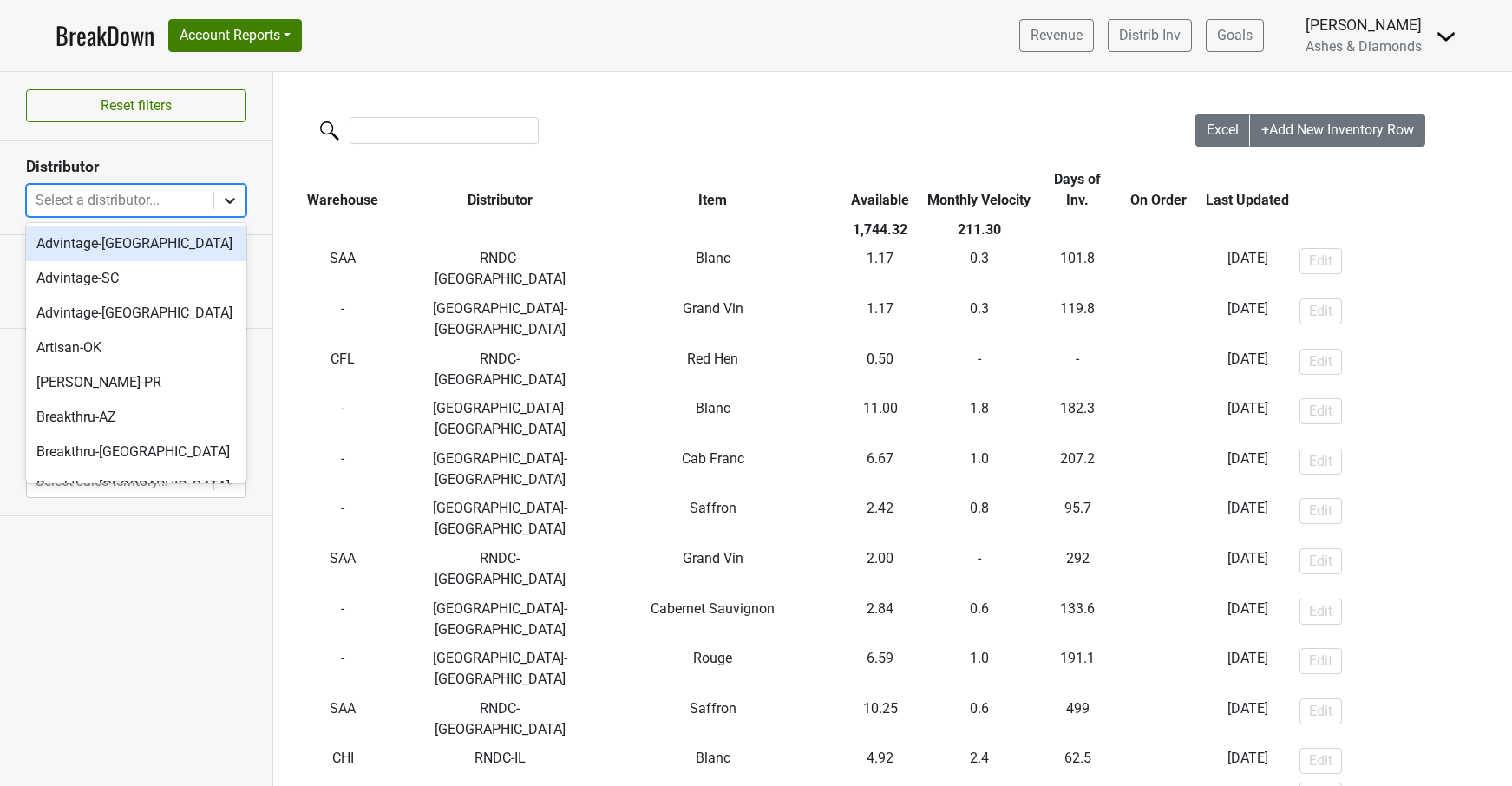
click at [239, 199] on div at bounding box center [229, 199] width 31 height 31
click at [174, 273] on div "Advintage-SC" at bounding box center [136, 278] width 221 height 34
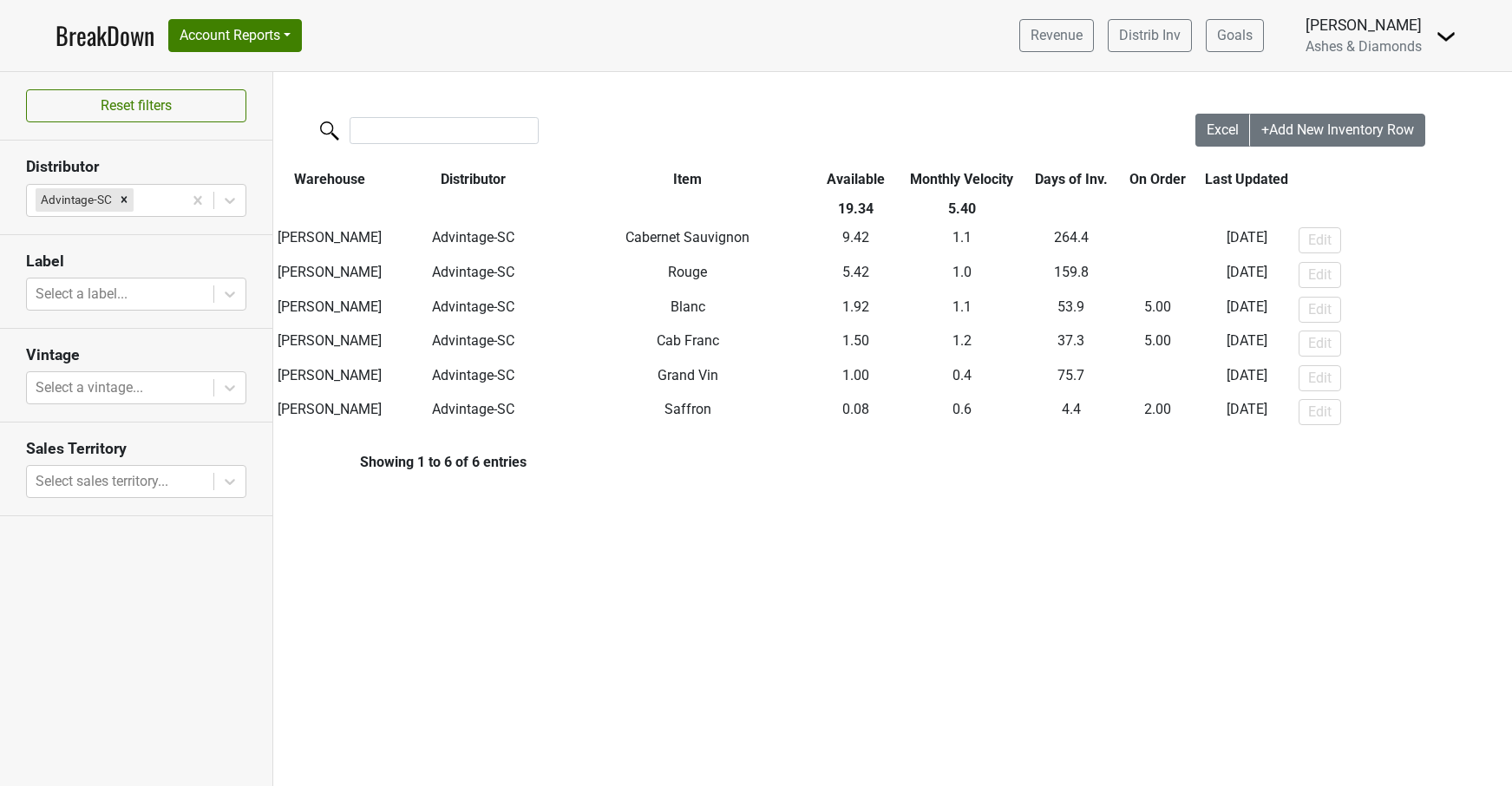
click at [122, 39] on link "BreakDown" at bounding box center [105, 35] width 99 height 36
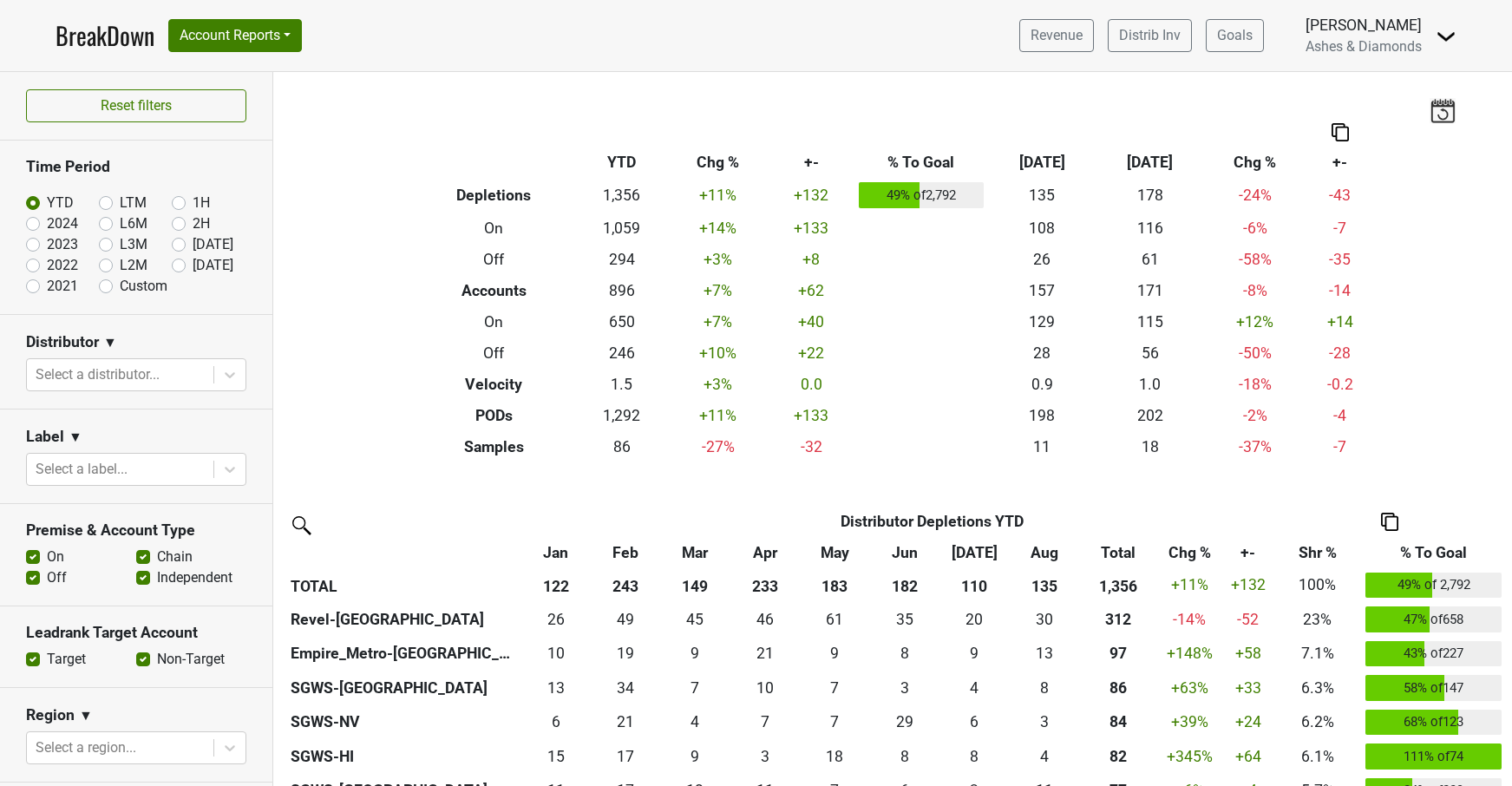
click at [192, 266] on label "[DATE]" at bounding box center [213, 266] width 41 height 21
click at [182, 266] on input "[DATE]" at bounding box center [206, 264] width 70 height 18
radio input "true"
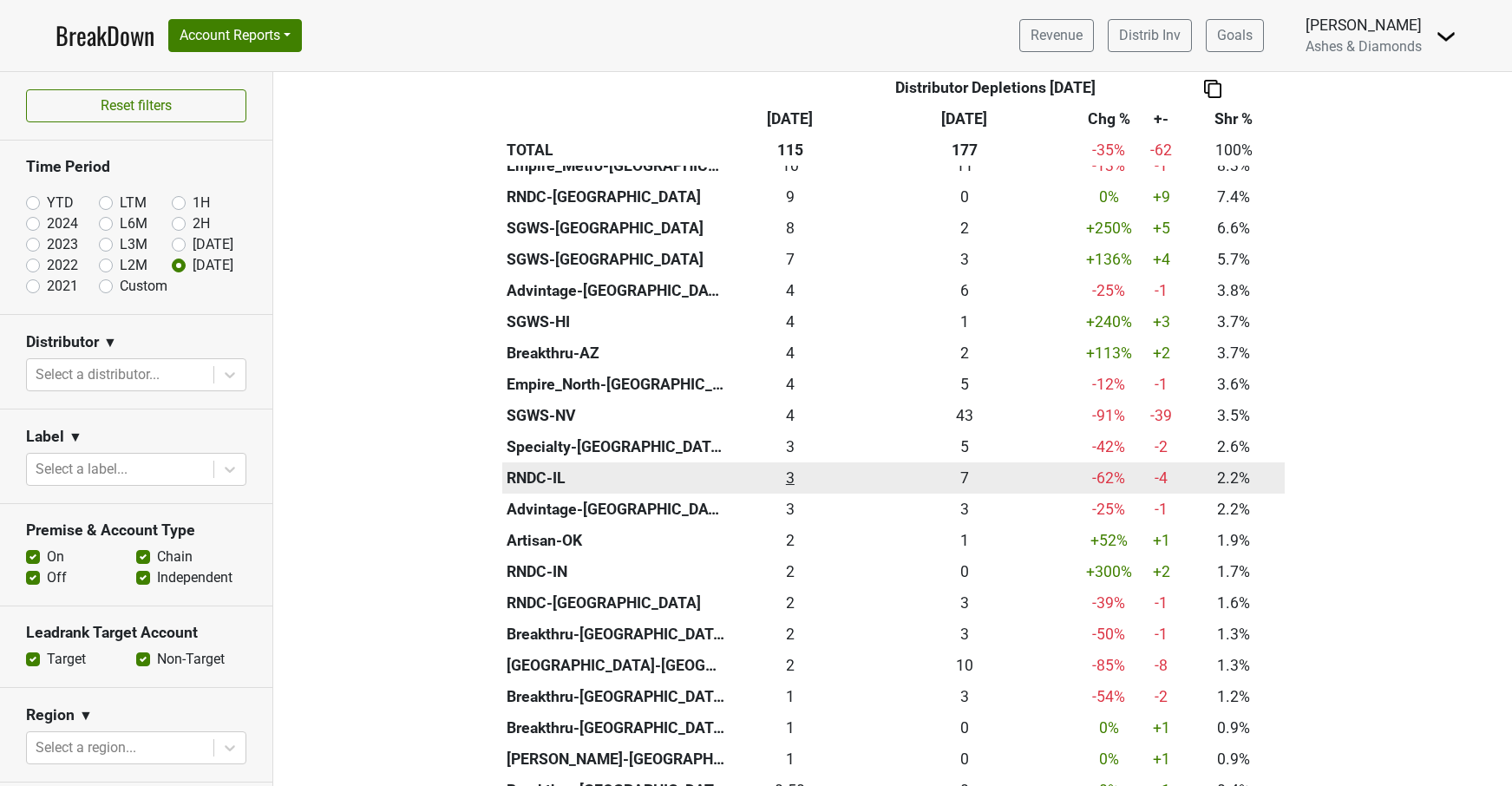
scroll to position [513, 0]
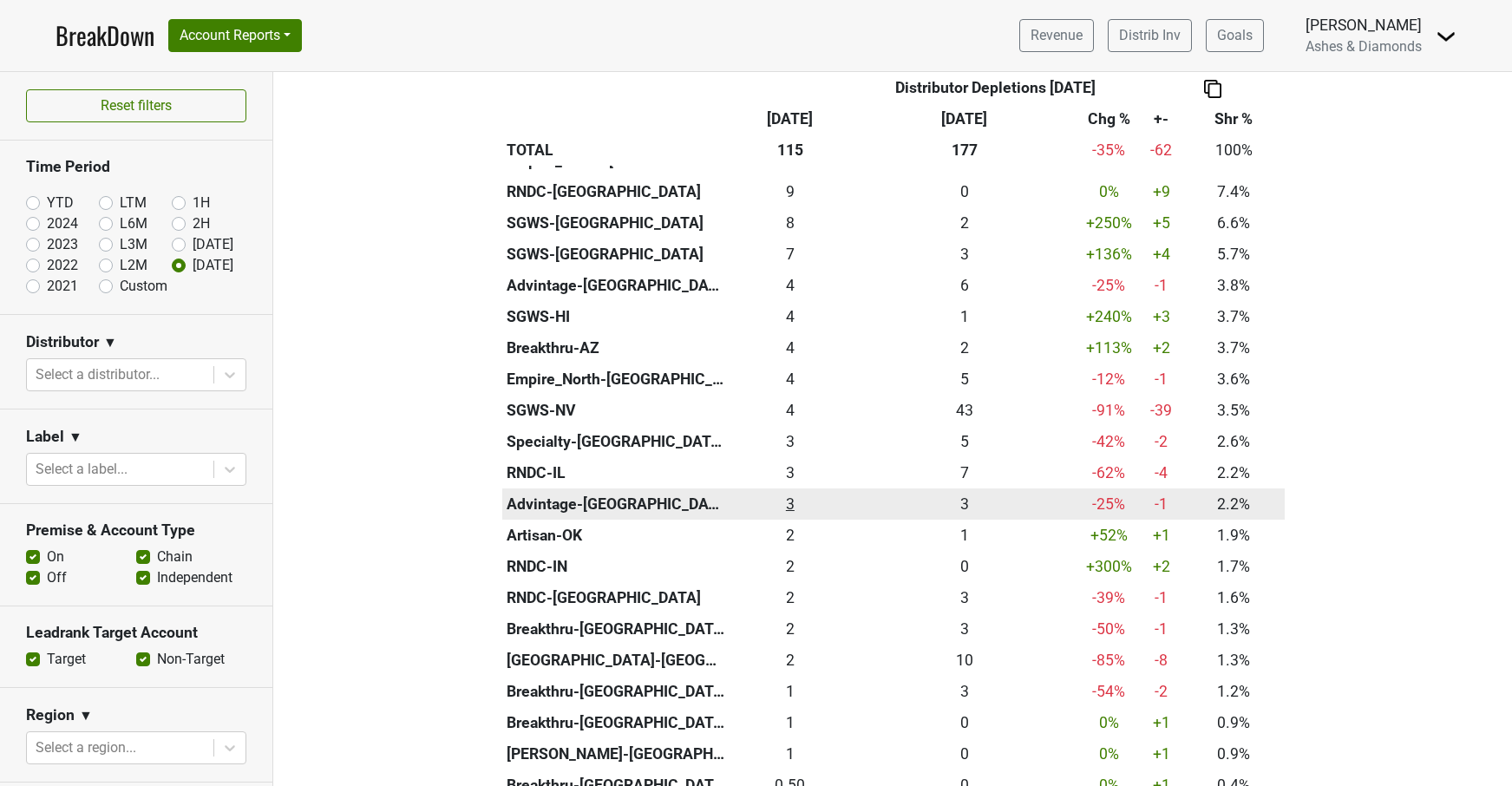
click at [790, 493] on div "2.5 3" at bounding box center [790, 505] width 115 height 23
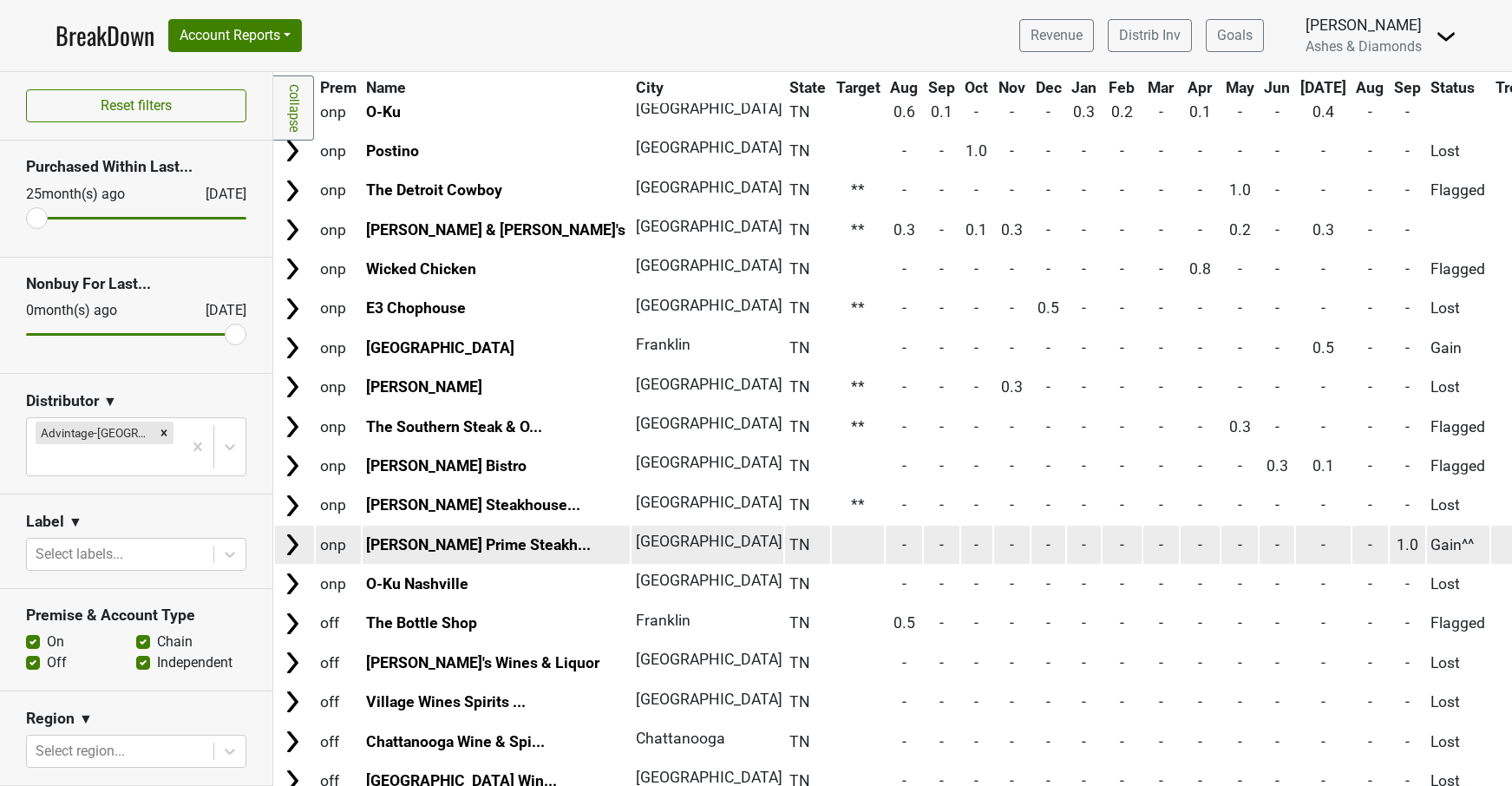
scroll to position [865, 0]
